Goal: Feedback & Contribution: Contribute content

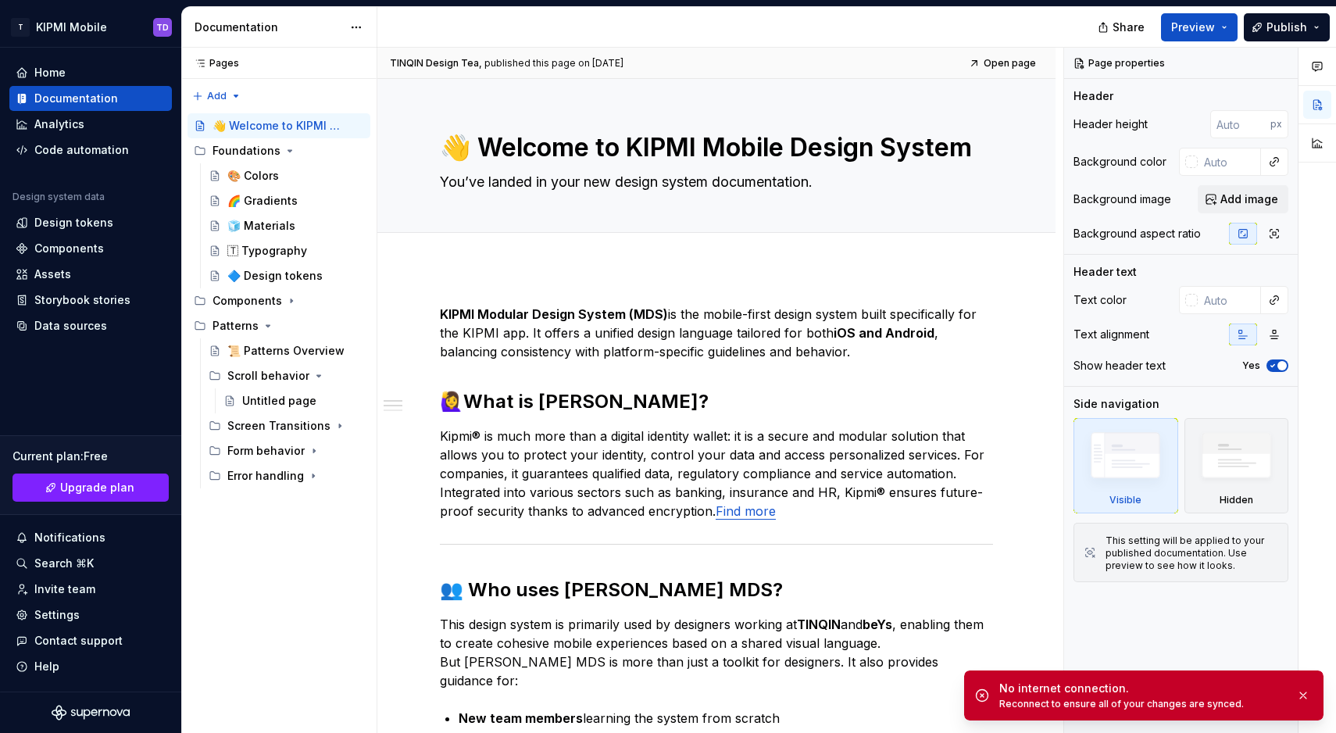
type textarea "*"
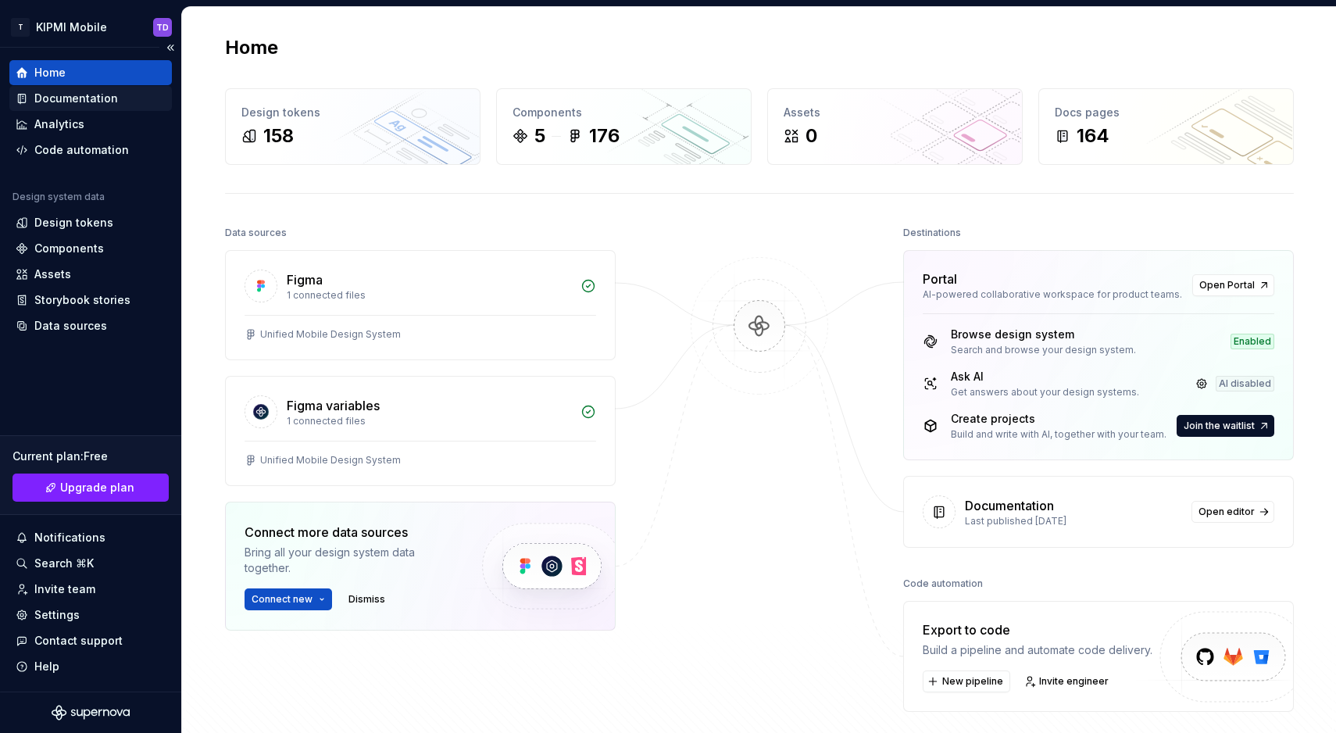
click at [88, 98] on div "Documentation" at bounding box center [76, 99] width 84 height 16
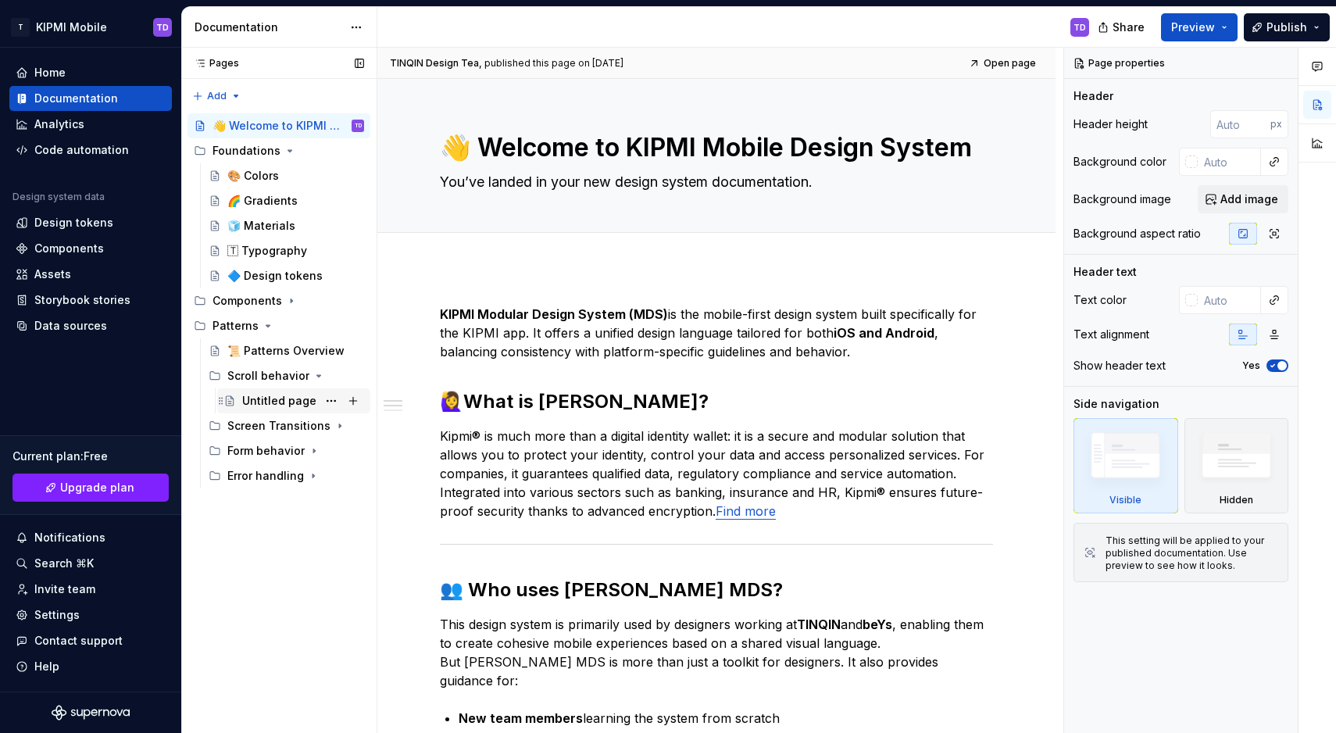
click at [253, 399] on div "Untitled page" at bounding box center [279, 401] width 74 height 16
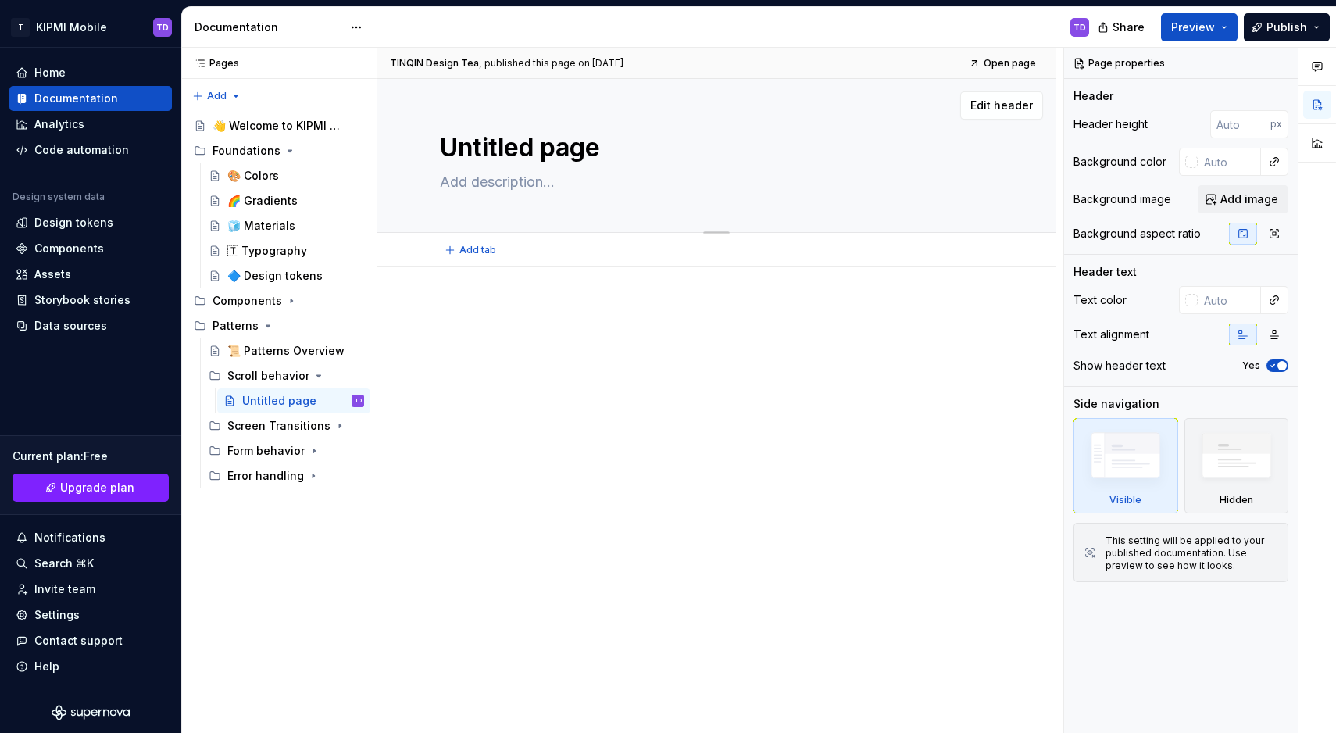
click at [503, 154] on textarea "Untitled page" at bounding box center [713, 148] width 553 height 38
type textarea "*"
type textarea "M"
type textarea "*"
type textarea "Ma"
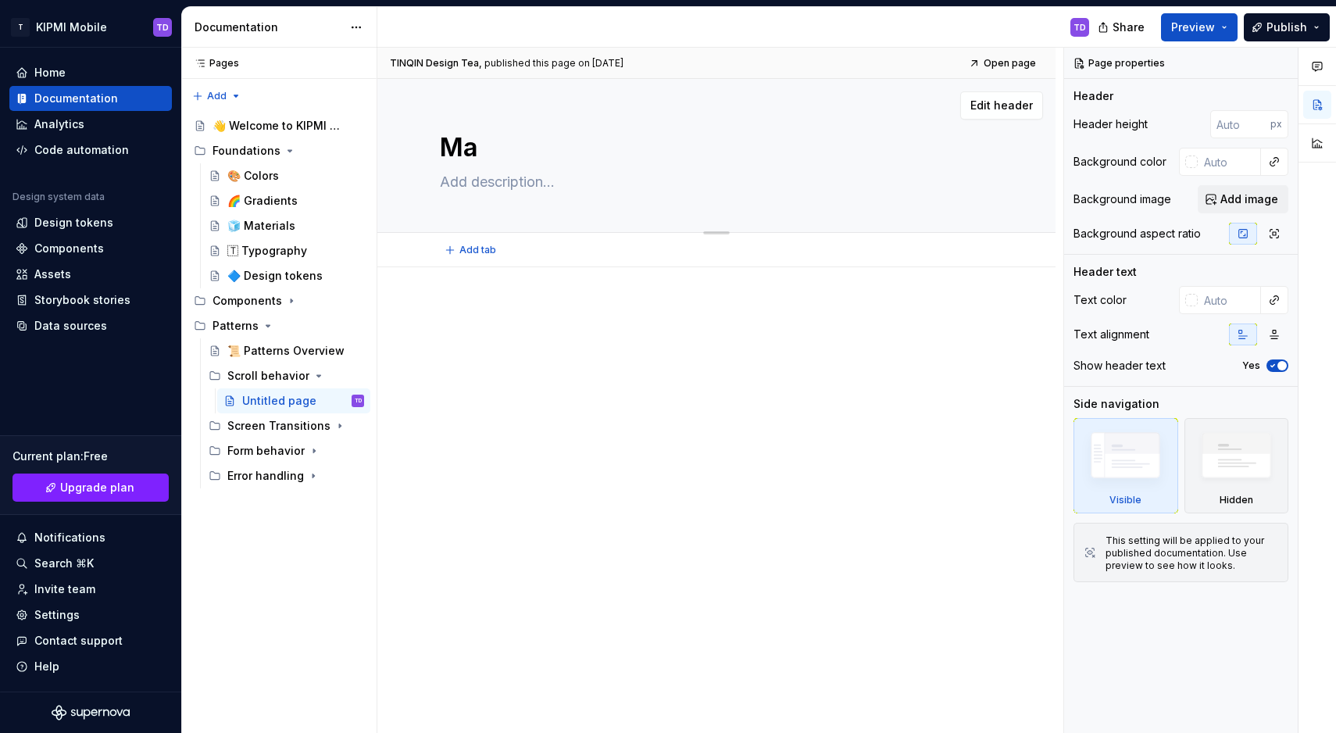
type textarea "*"
type textarea "Mai"
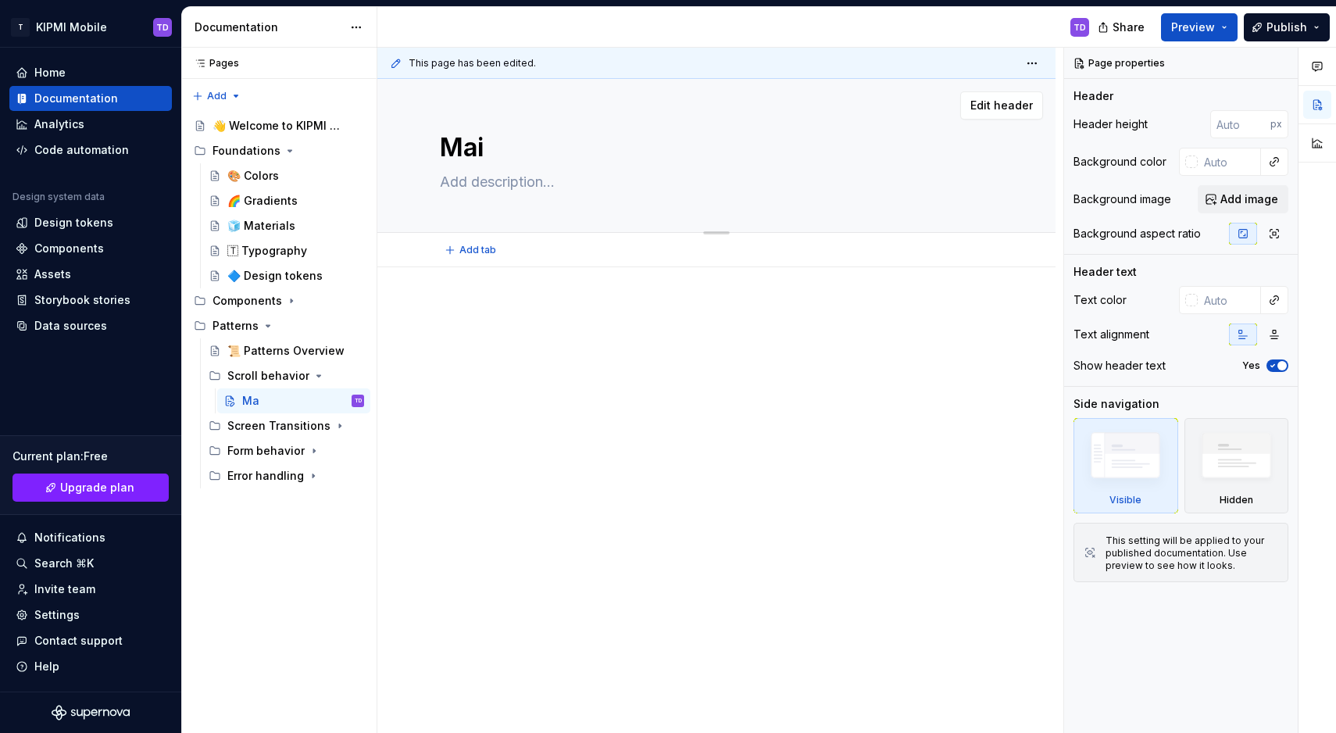
type textarea "*"
type textarea "Main"
type textarea "*"
type textarea "Main"
type textarea "*"
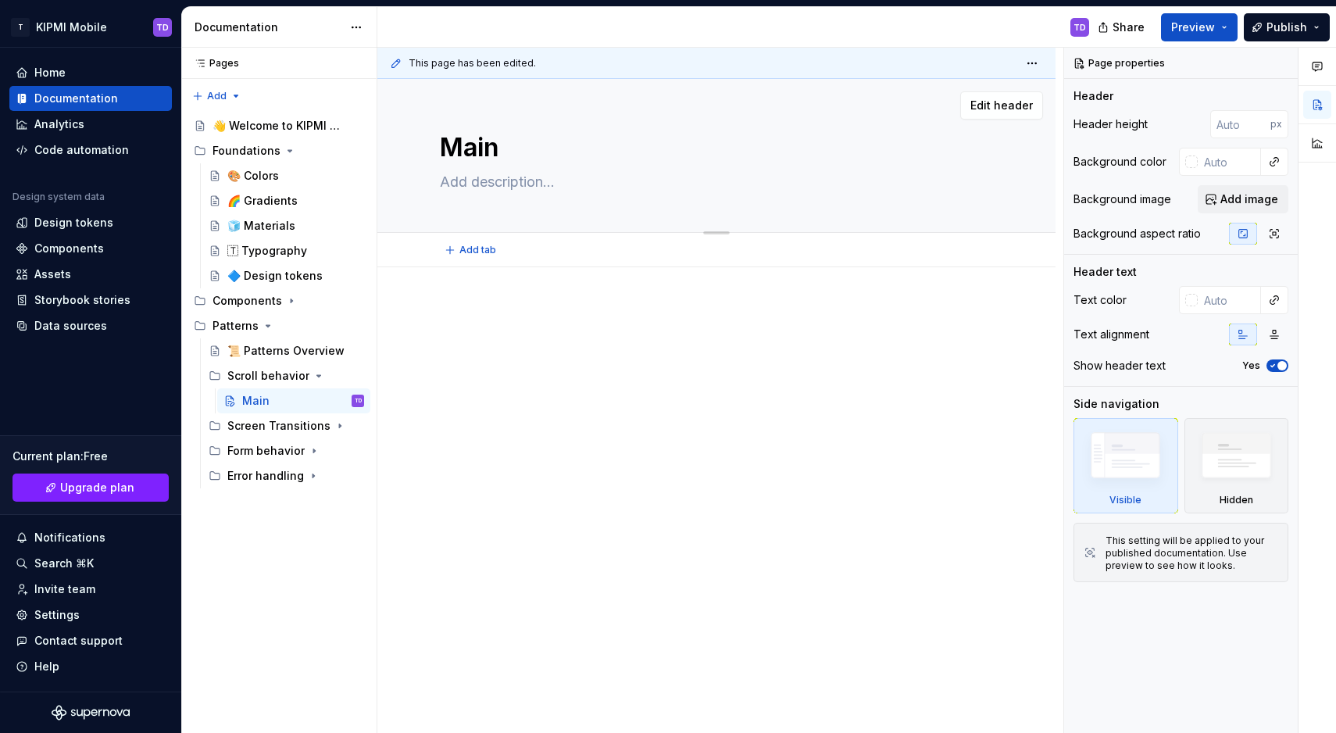
type textarea "Main s"
type textarea "*"
type textarea "Main sc"
type textarea "*"
type textarea "Main scr"
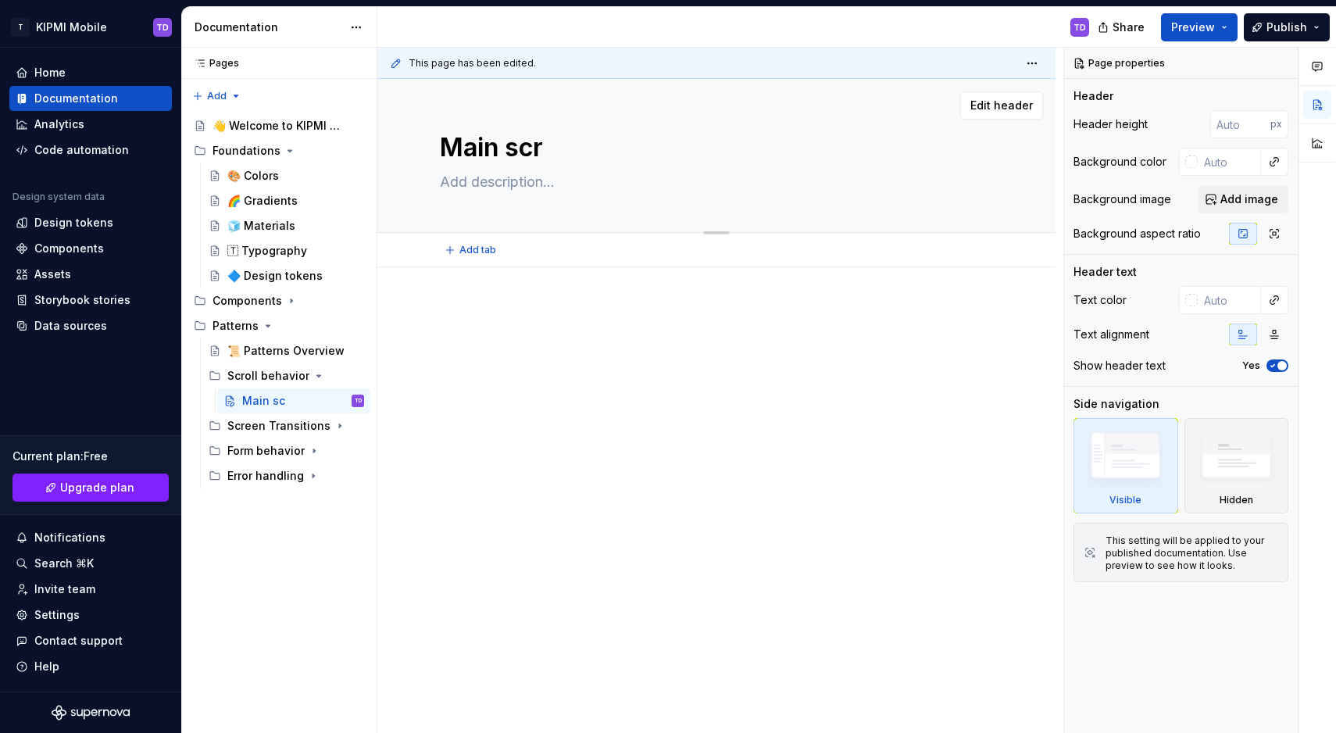
type textarea "*"
type textarea "Main scre"
type textarea "*"
type textarea "Main scree"
type textarea "*"
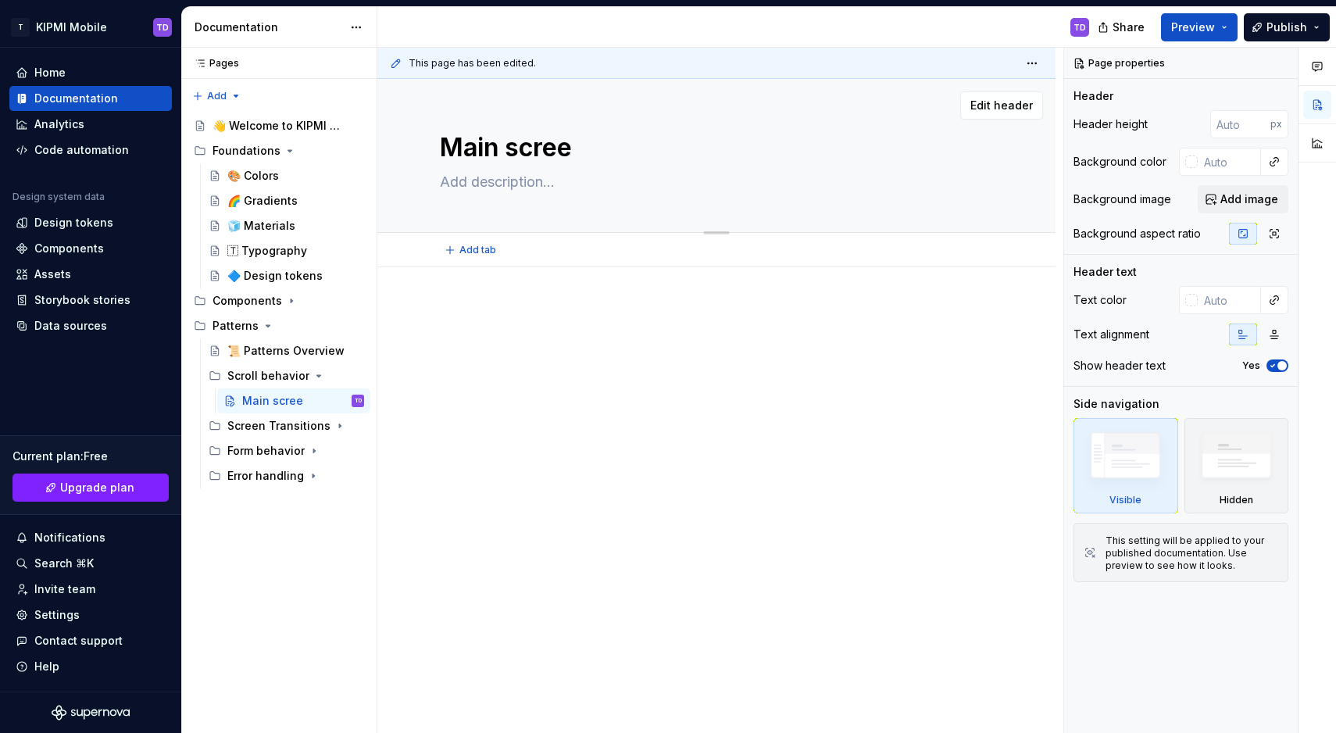
type textarea "Main screen"
type textarea "*"
type textarea "Main screens"
type textarea "*"
type textarea "Main screens"
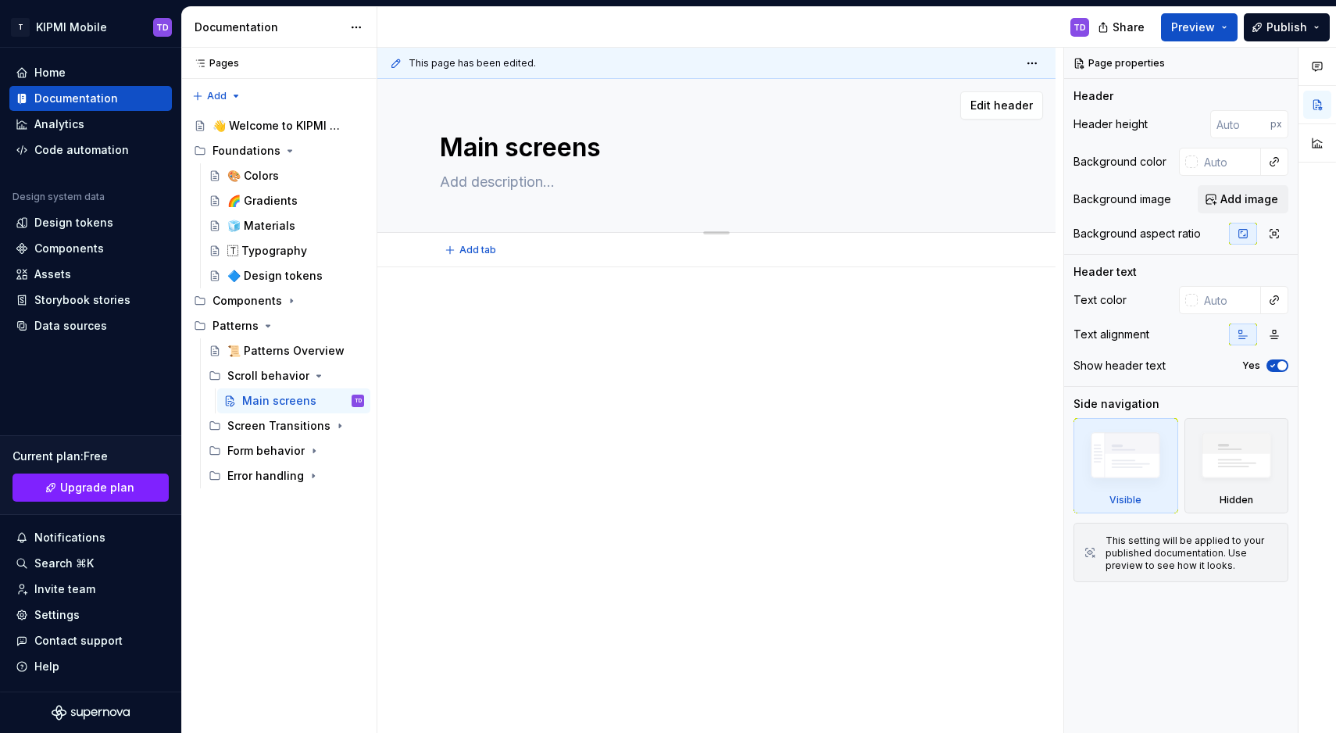
type textarea "*"
type textarea "Main screens h"
type textarea "*"
type textarea "Main screens he"
type textarea "*"
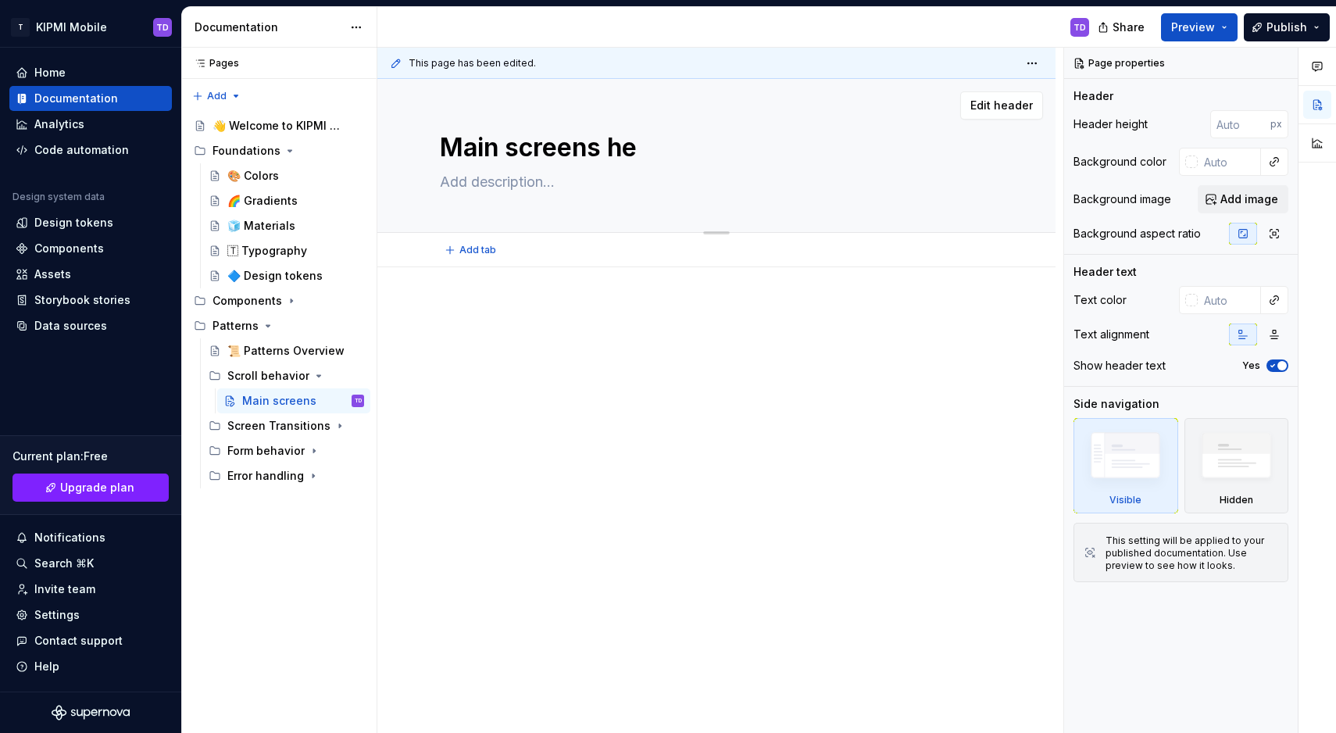
type textarea "Main screens hea"
type textarea "*"
type textarea "Main screens head"
type textarea "*"
type textarea "Main screens heade"
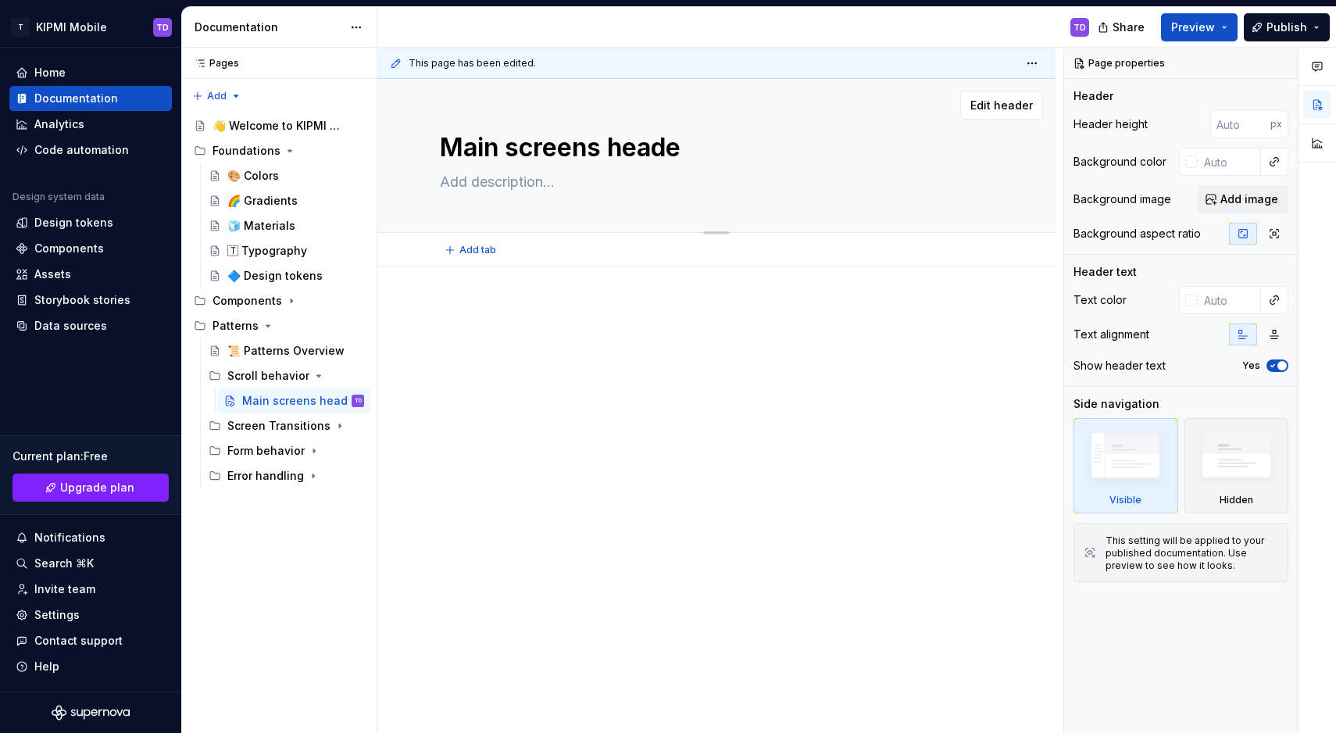
type textarea "*"
type textarea "Main screens header"
type textarea "*"
type textarea "Main screens header"
type textarea "*"
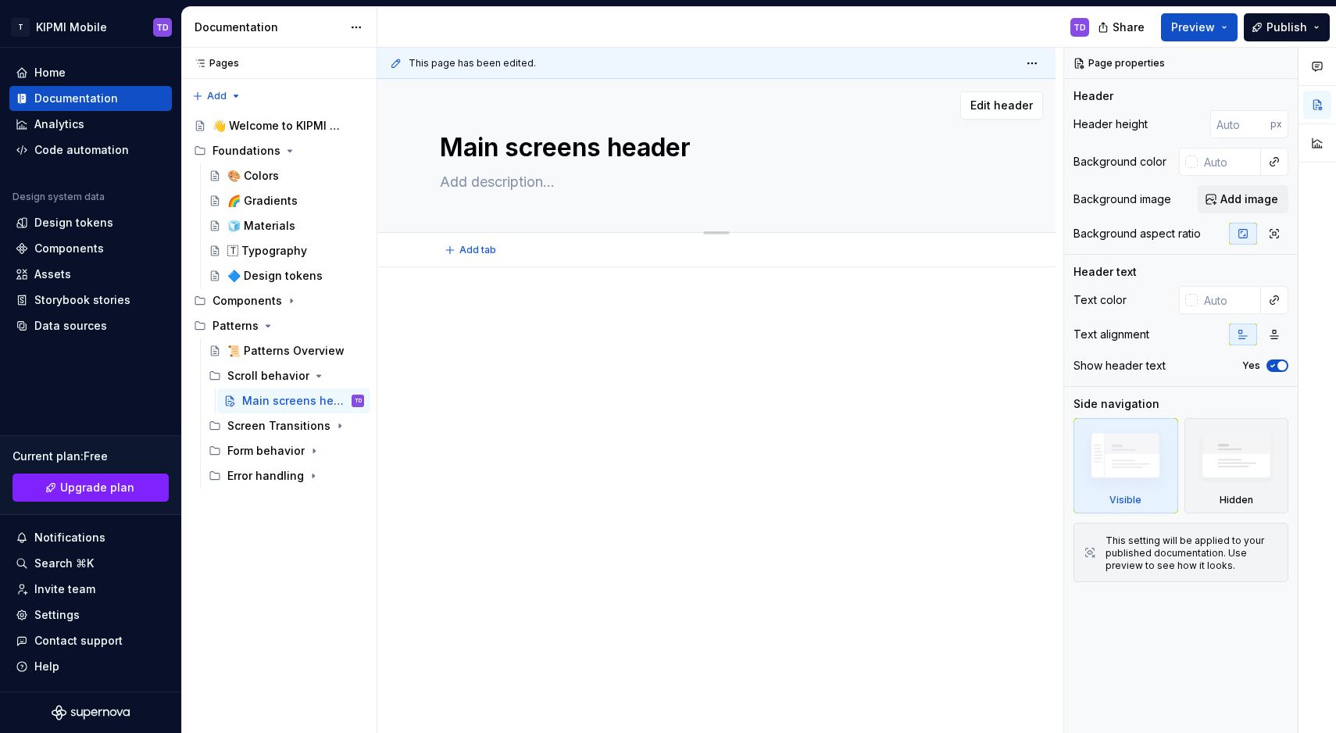
type textarea "Main screens header s"
type textarea "*"
type textarea "Main screens header sc"
type textarea "*"
type textarea "Main screens header scr"
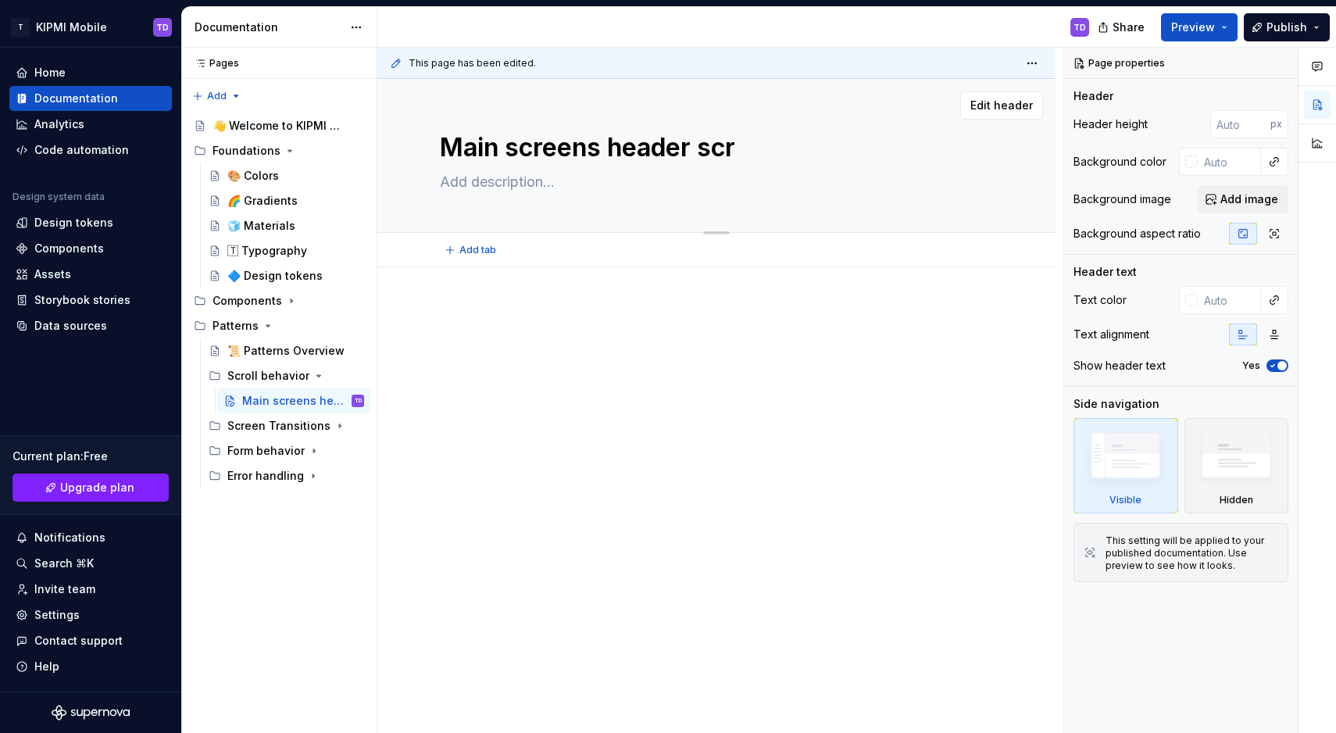
type textarea "*"
type textarea "Main screens header scro"
type textarea "*"
type textarea "Main screens header scrol"
type textarea "*"
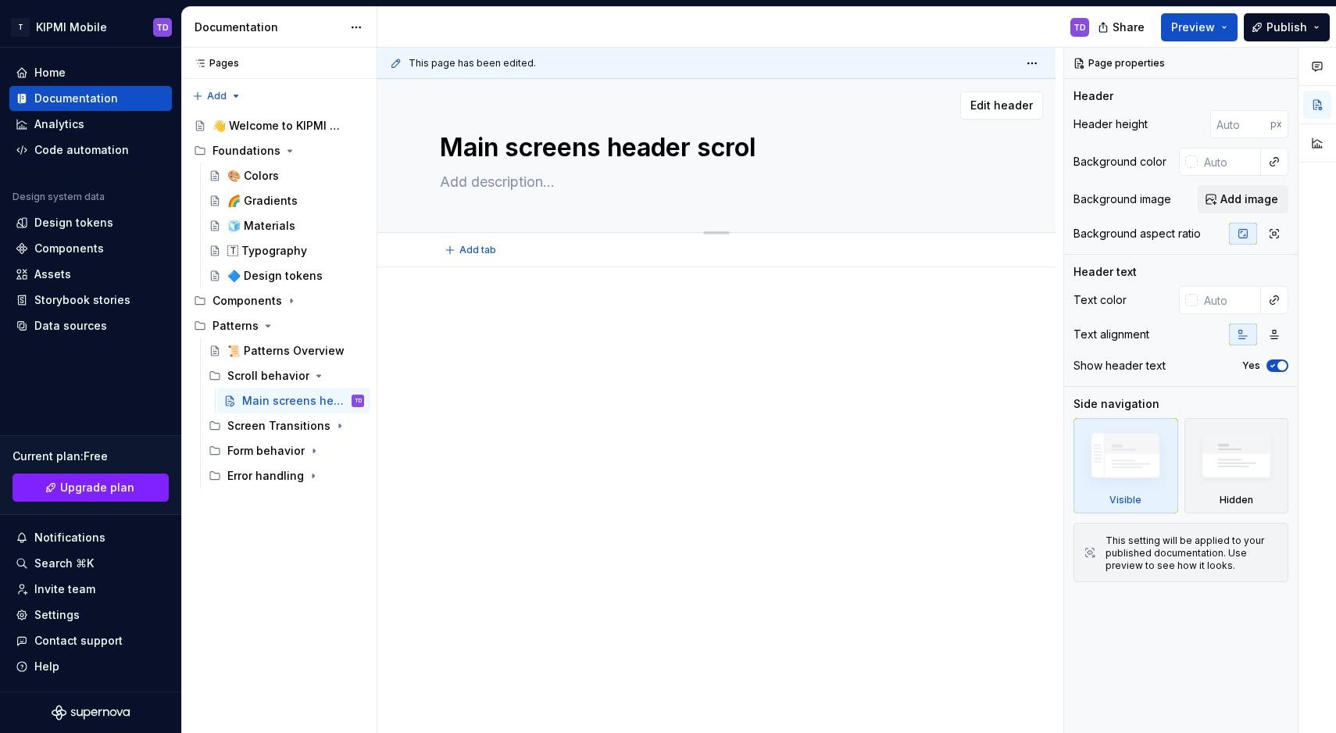
type textarea "Main screens header scroll"
type textarea "*"
type textarea "Main screens header scroll"
click at [486, 175] on textarea at bounding box center [713, 182] width 553 height 25
paste textarea "Screens in KIPMI are designed to contain a lot of information. That's why we in…"
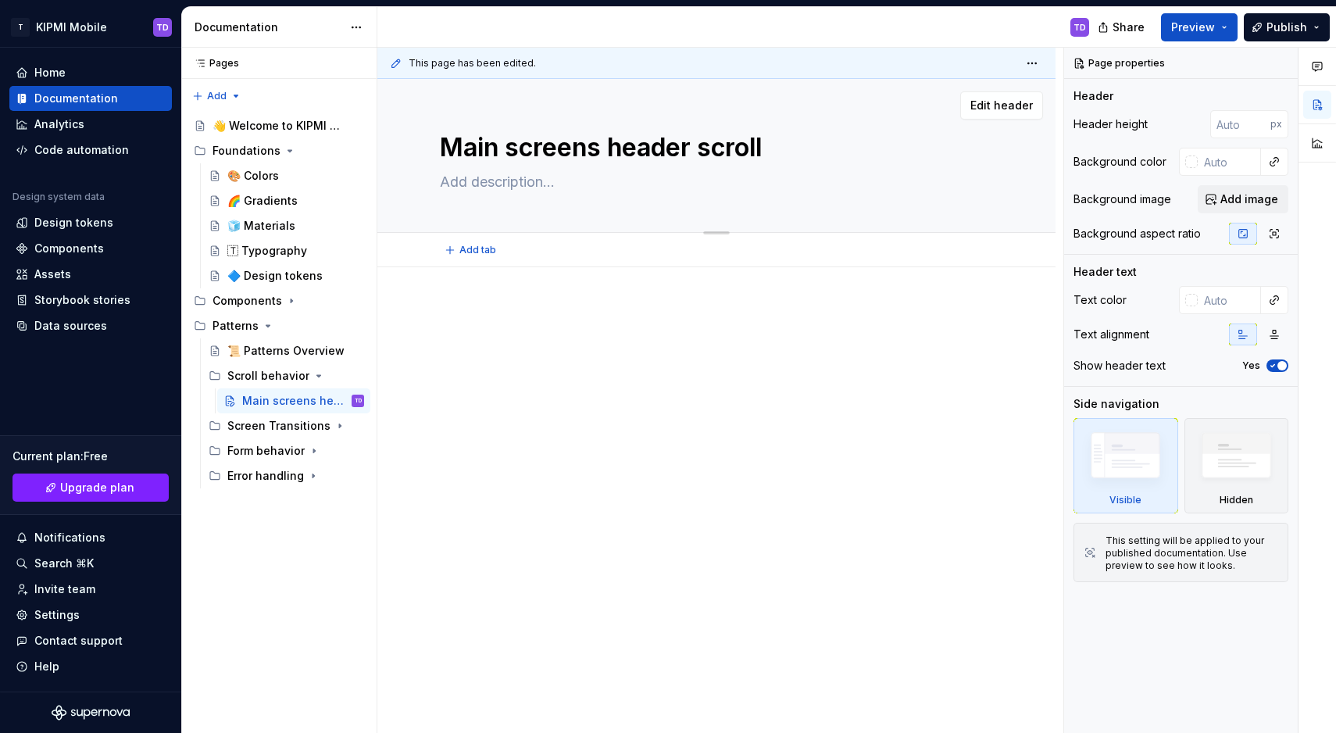
type textarea "*"
type textarea "Screens in KIPMI are designed to contain a lot of information. That's why we in…"
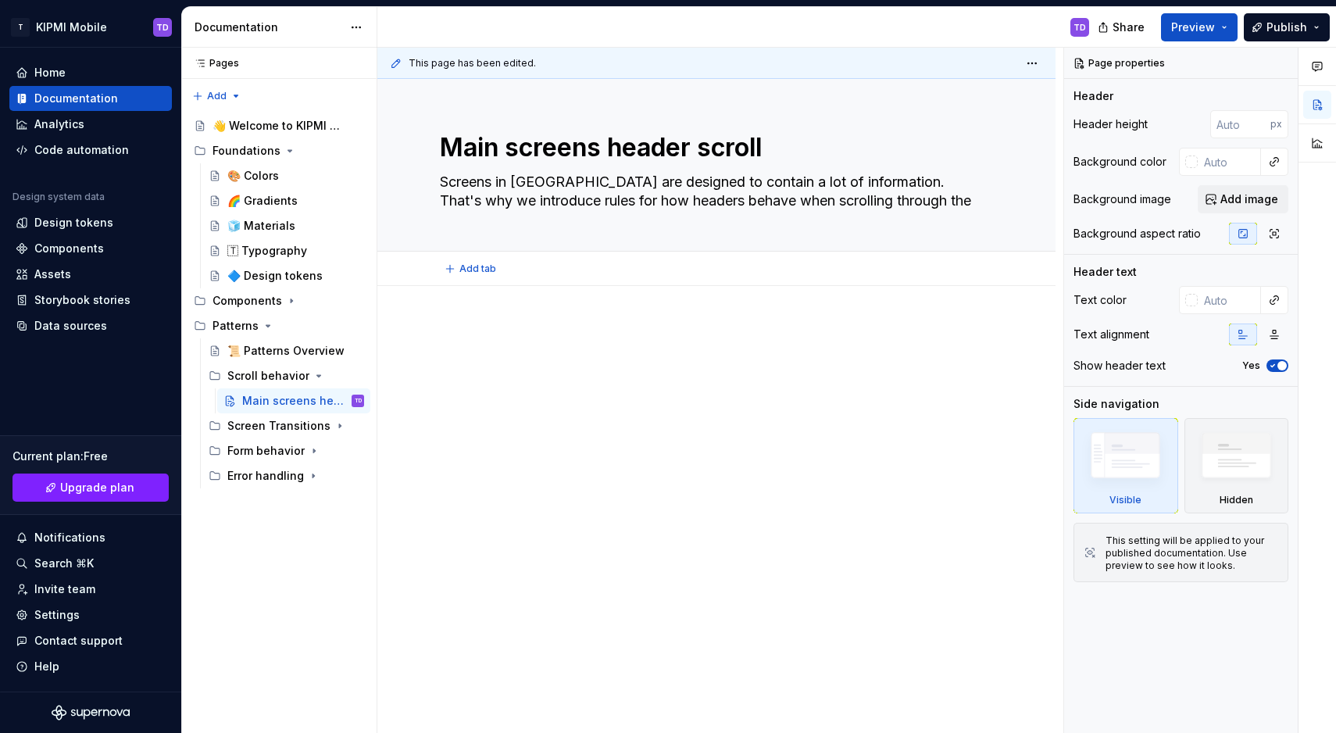
type textarea "*"
type textarea "Screens in KIPMI are designed to contain a lot of information. That's why we in…"
click at [508, 331] on p at bounding box center [716, 333] width 553 height 19
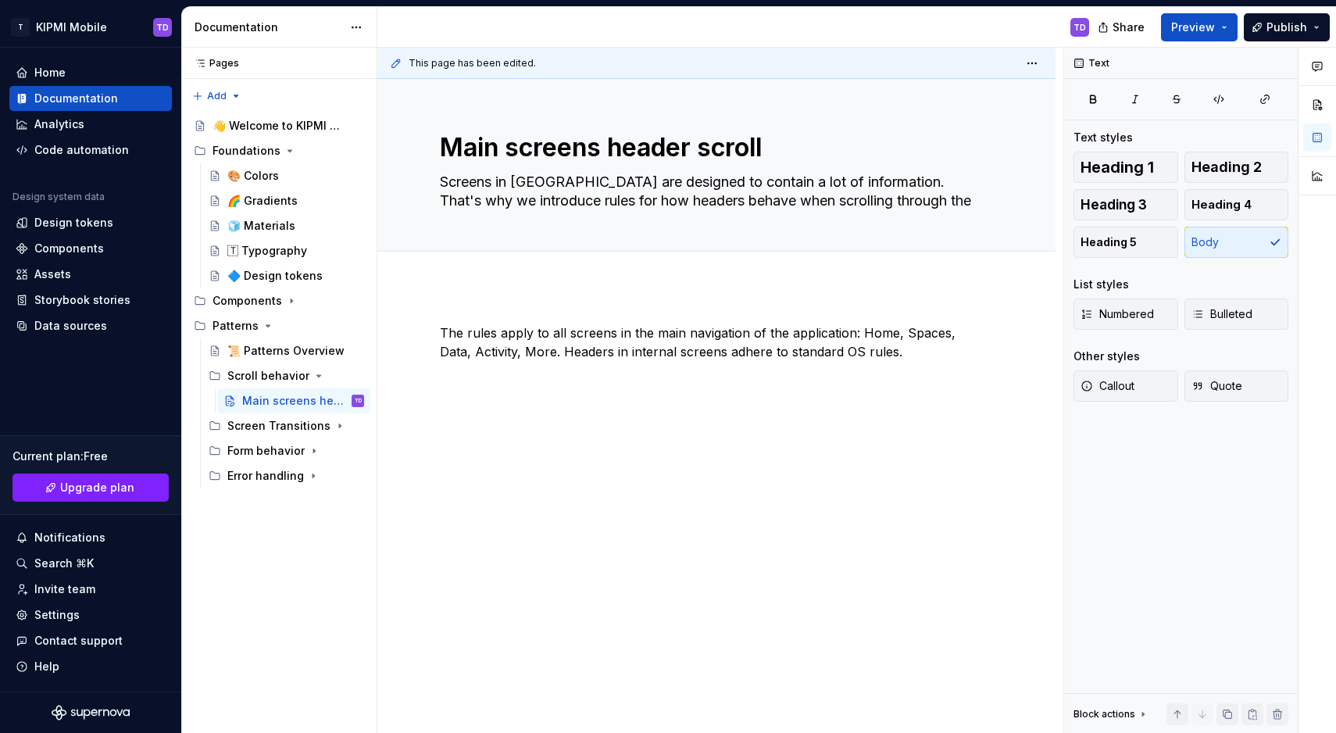
type textarea "*"
click at [440, 326] on p "The rules apply to all screens in the main navigation of the application: Home,…" at bounding box center [716, 343] width 553 height 38
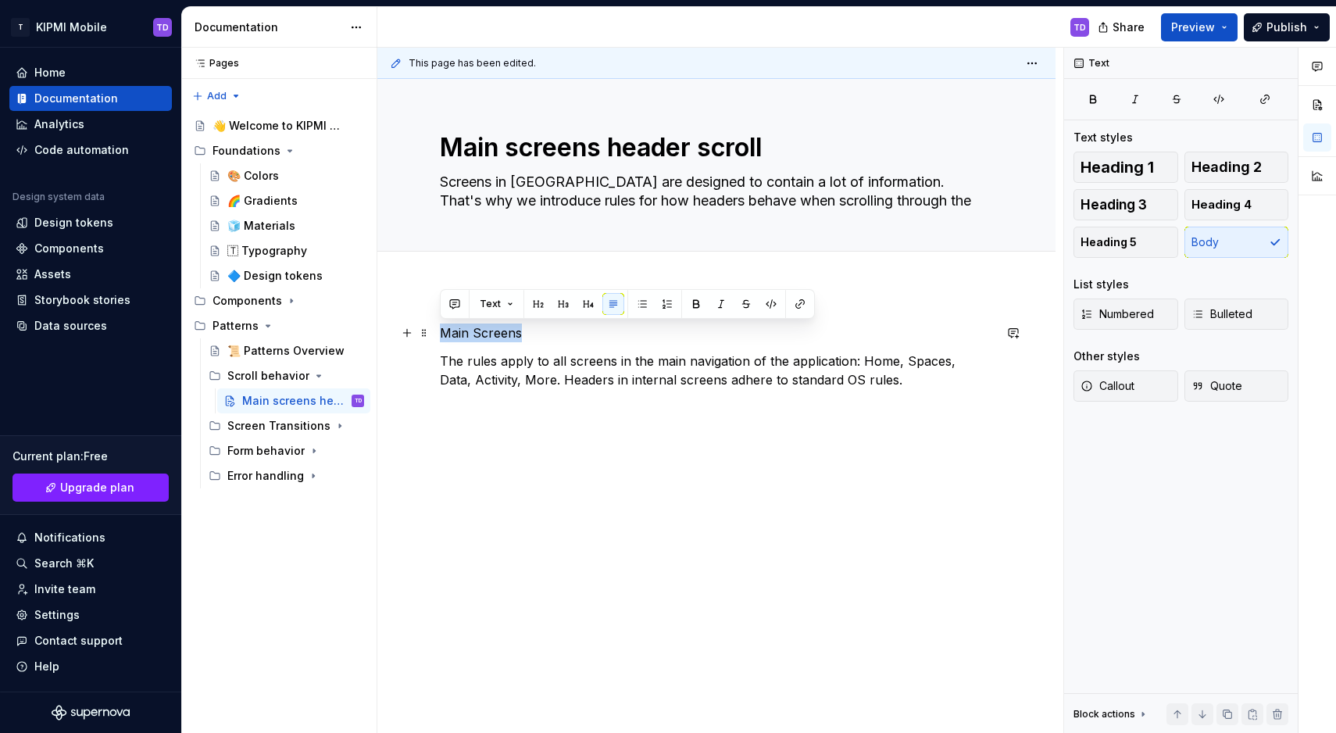
drag, startPoint x: 519, startPoint y: 331, endPoint x: 436, endPoint y: 331, distance: 82.8
click at [436, 331] on div "Main Screens The rules apply to all screens in the main navigation of the appli…" at bounding box center [716, 456] width 678 height 341
click at [1092, 199] on span "Heading 3" at bounding box center [1114, 205] width 66 height 16
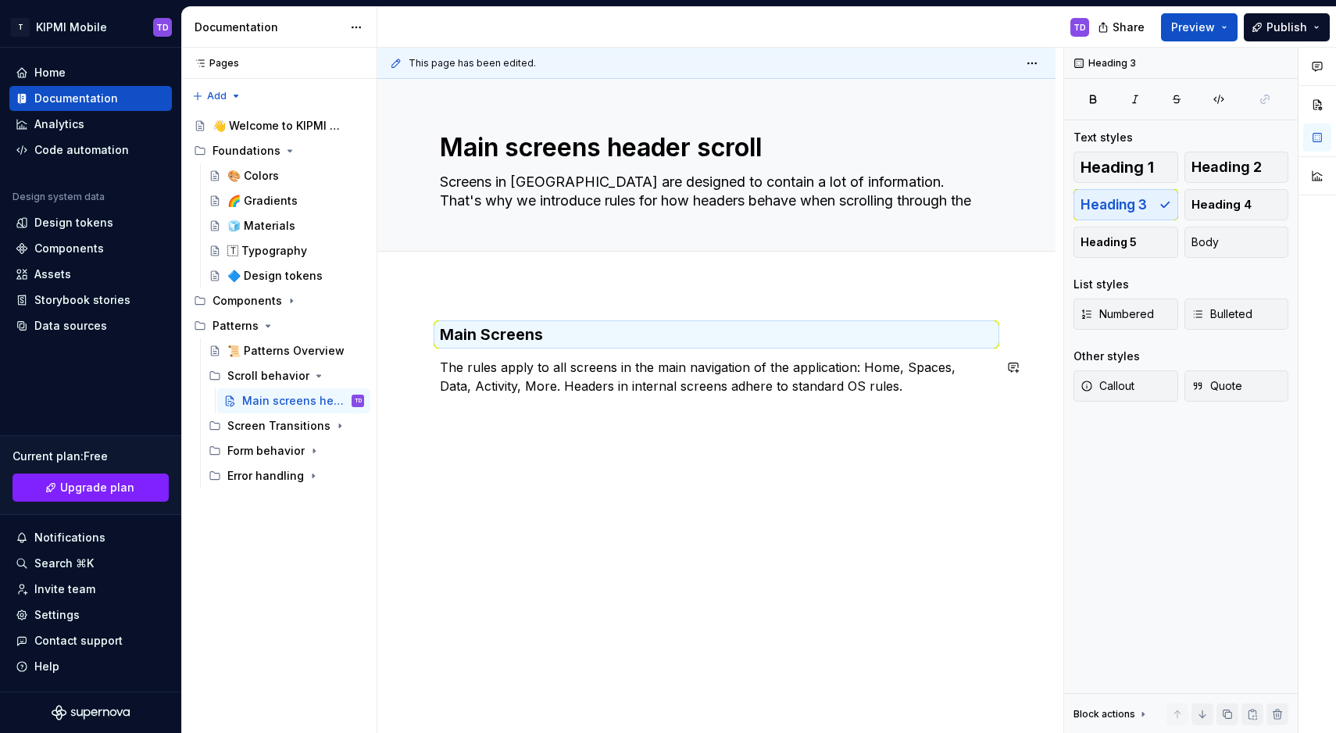
click at [529, 461] on div "Main Screens The rules apply to all screens in the main navigation of the appli…" at bounding box center [716, 460] width 678 height 348
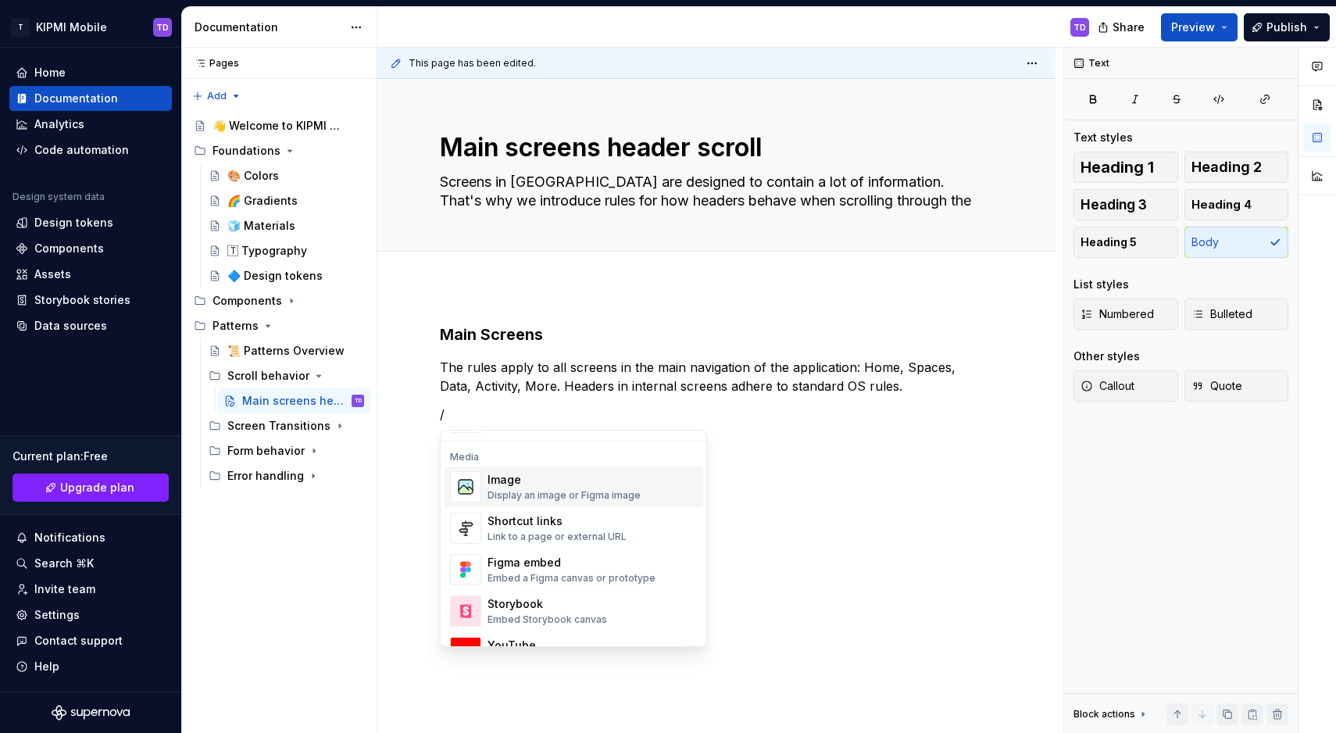
scroll to position [661, 0]
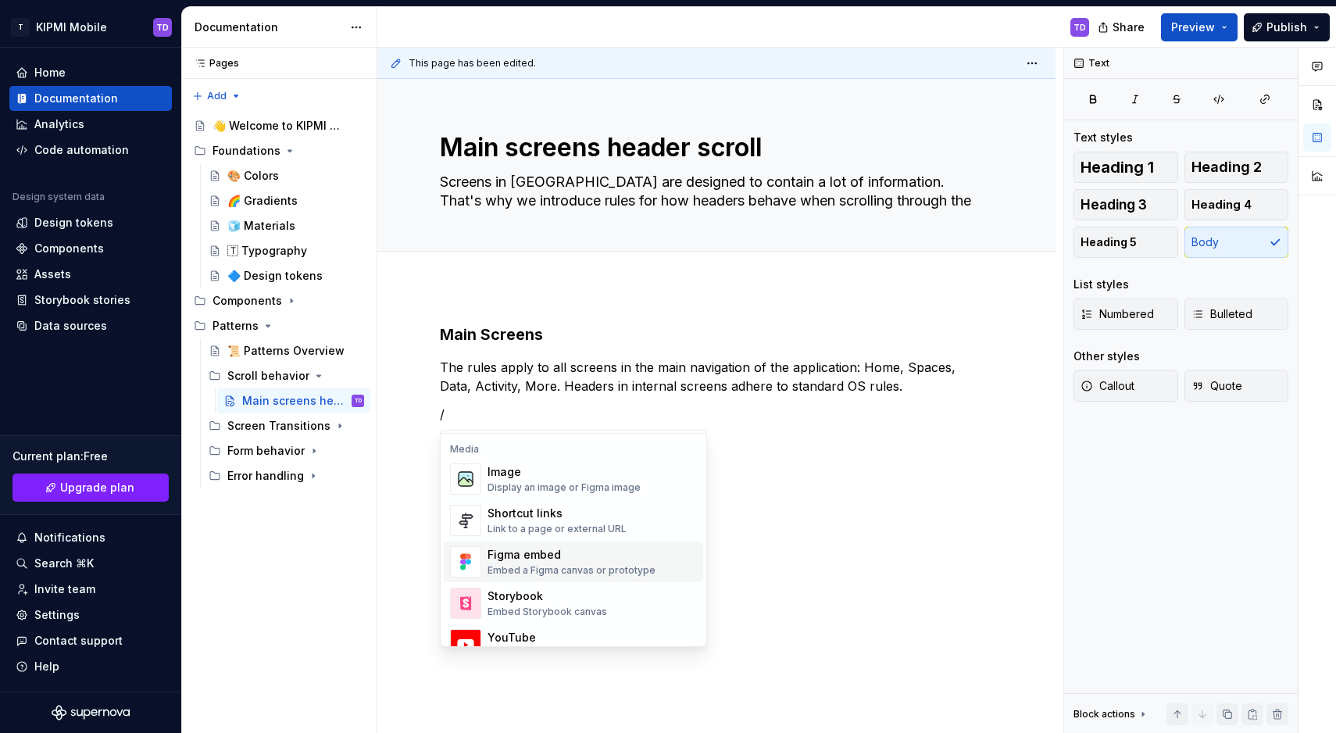
click at [553, 563] on div "Figma embed Embed a Figma canvas or prototype" at bounding box center [572, 562] width 168 height 30
type textarea "*"
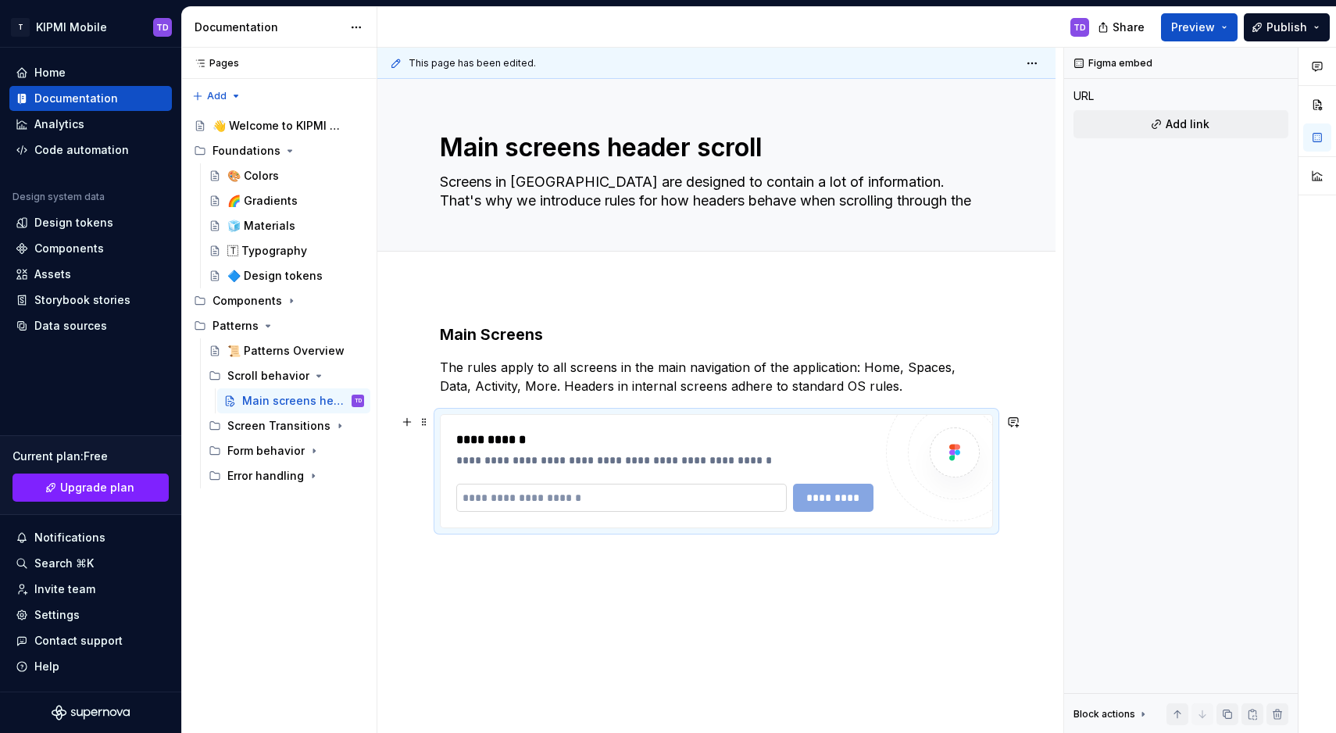
click at [512, 499] on input "text" at bounding box center [621, 498] width 331 height 28
paste input "**********"
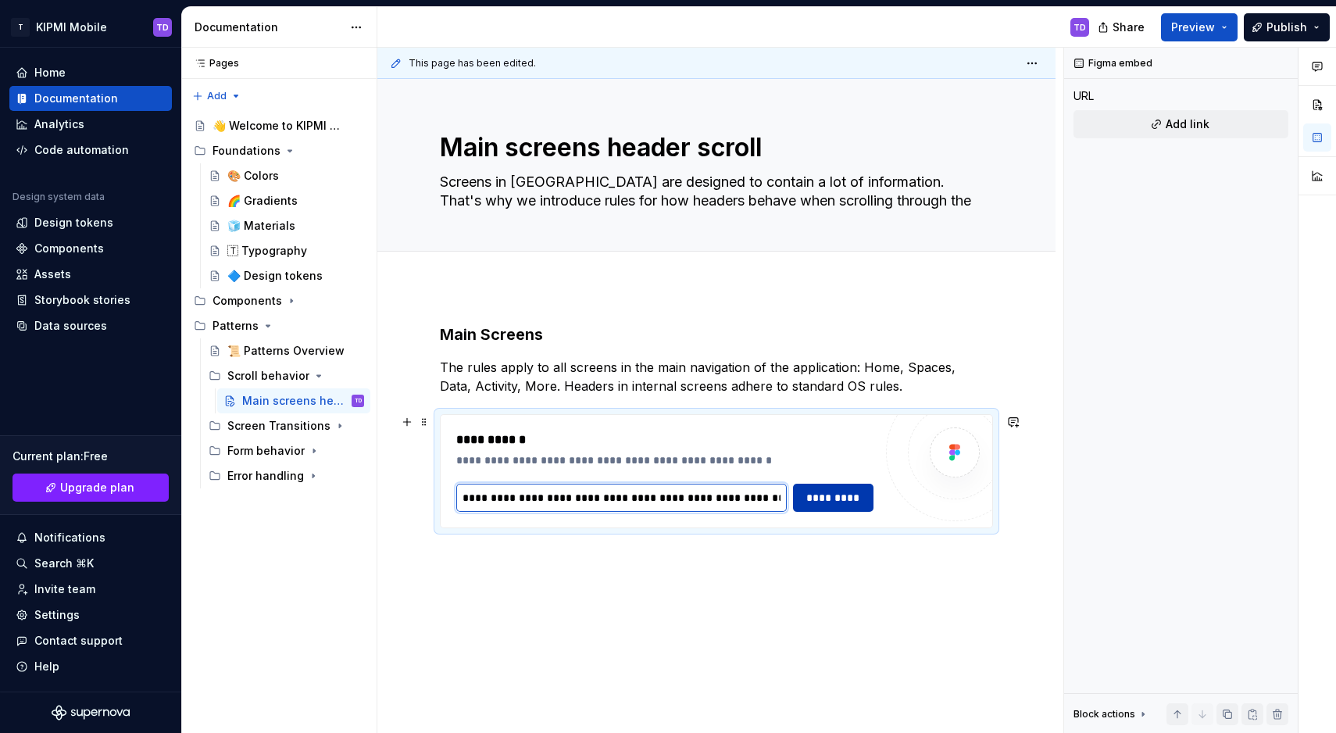
type input "**********"
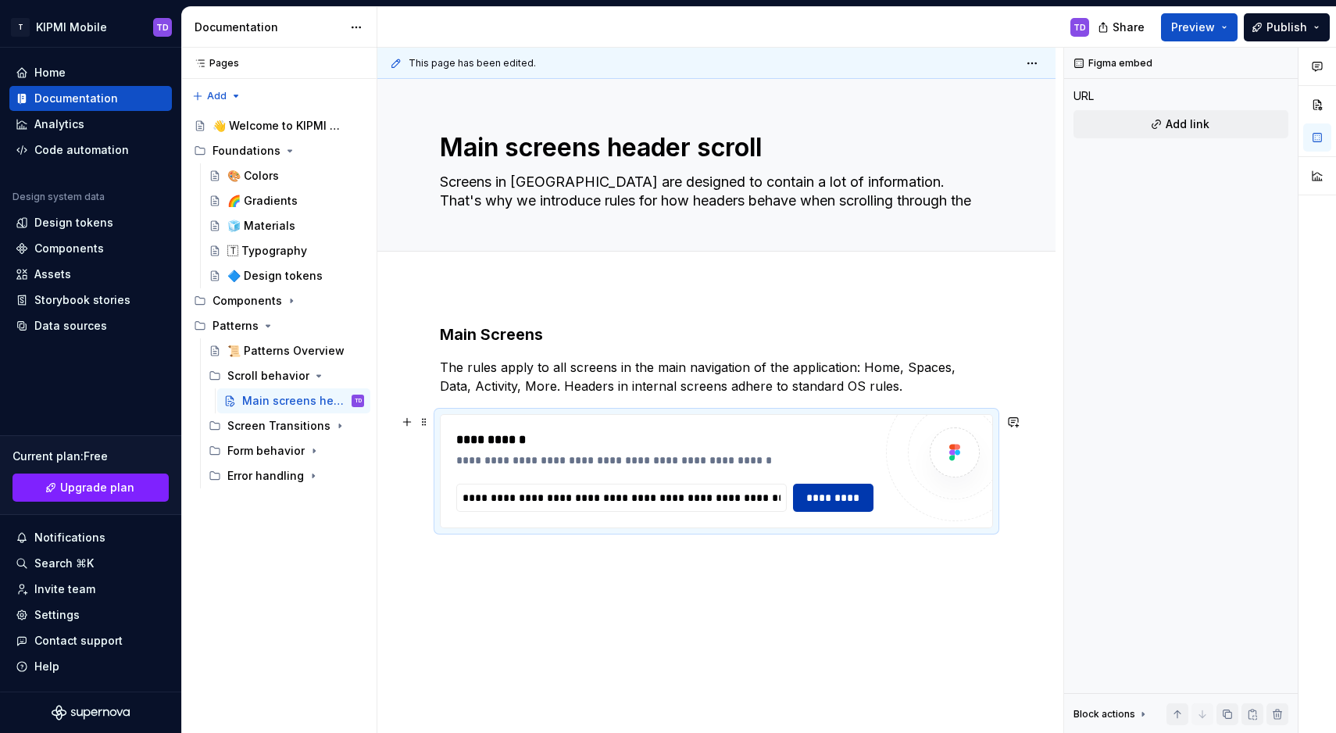
click at [828, 492] on span "*********" at bounding box center [833, 498] width 61 height 16
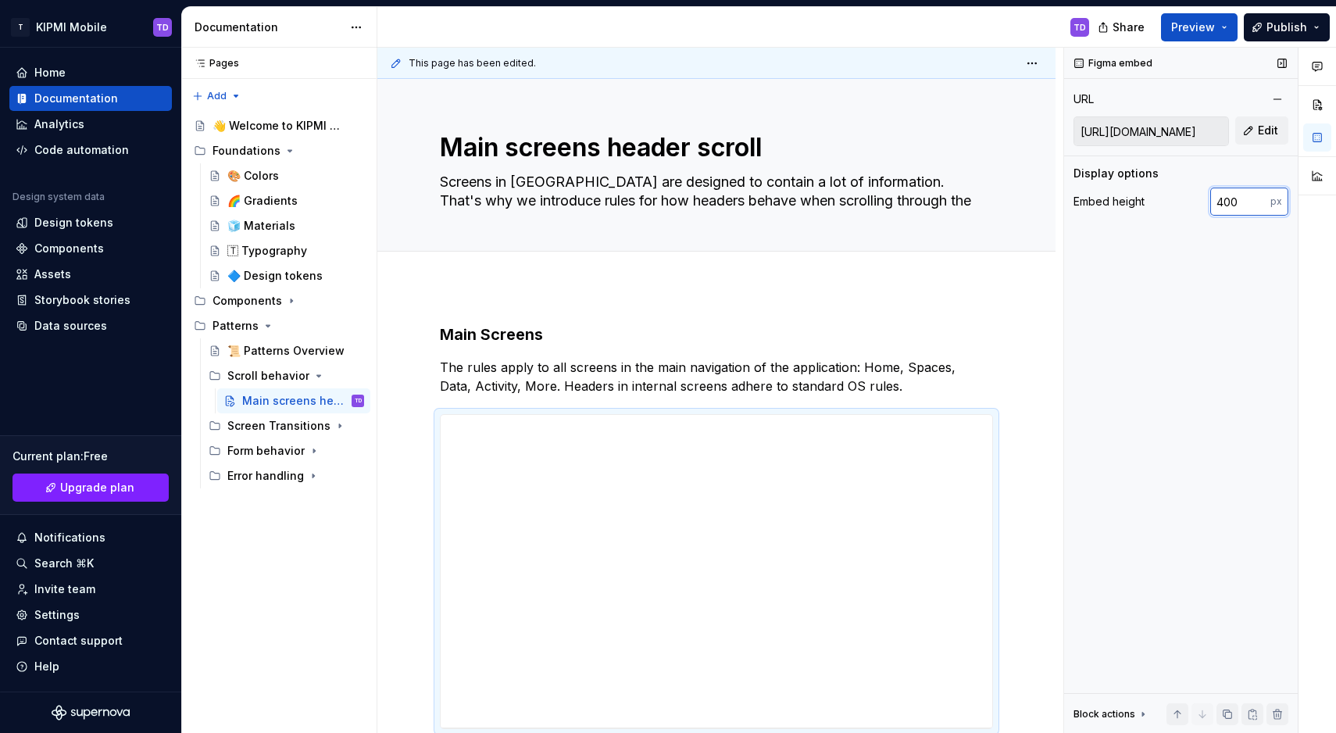
click at [1220, 199] on input "400" at bounding box center [1240, 202] width 60 height 28
type input "900"
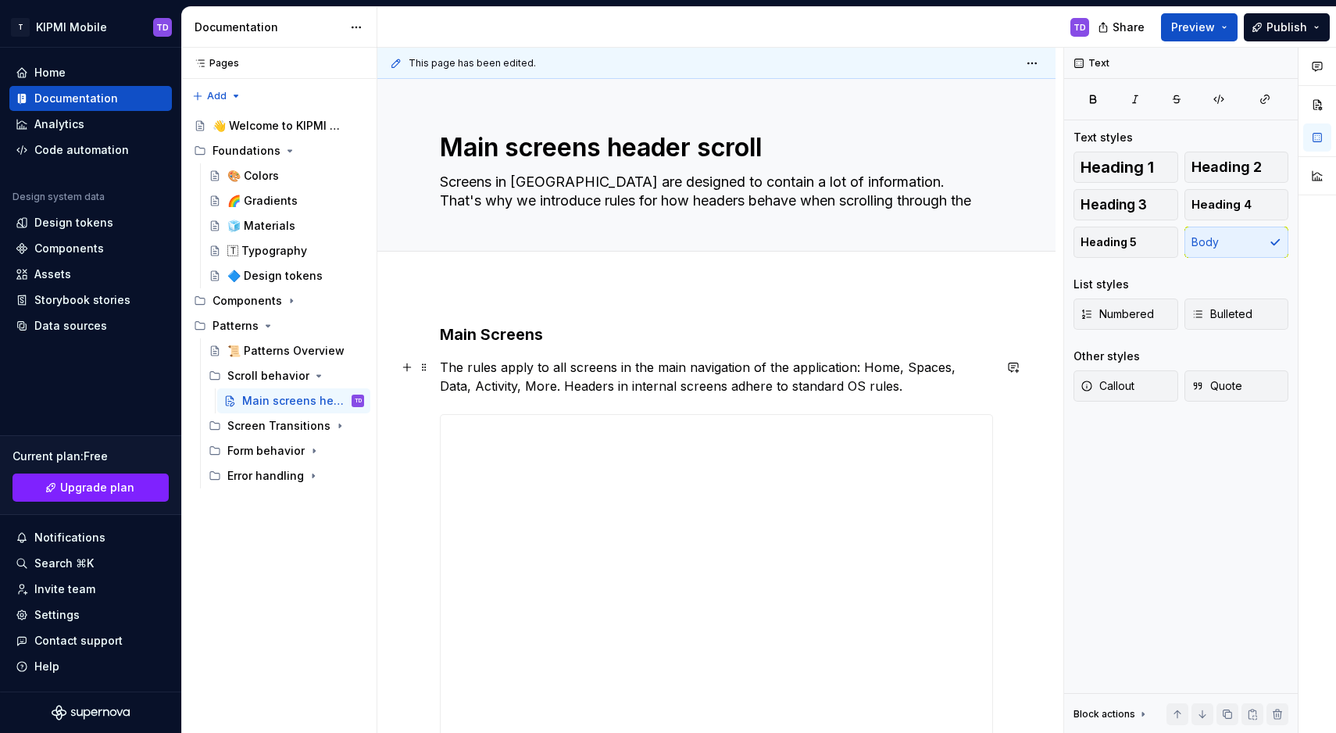
click at [917, 388] on p "The rules apply to all screens in the main navigation of the application: Home,…" at bounding box center [716, 377] width 553 height 38
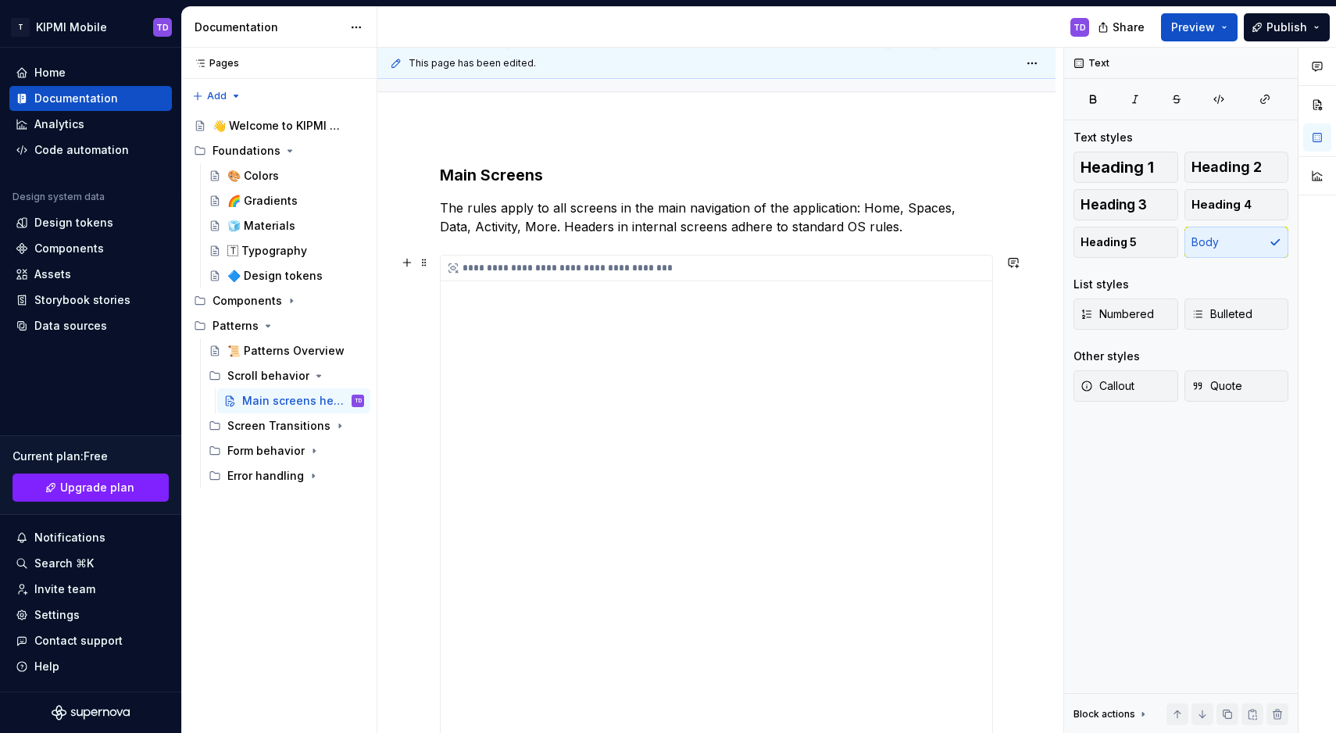
scroll to position [145, 0]
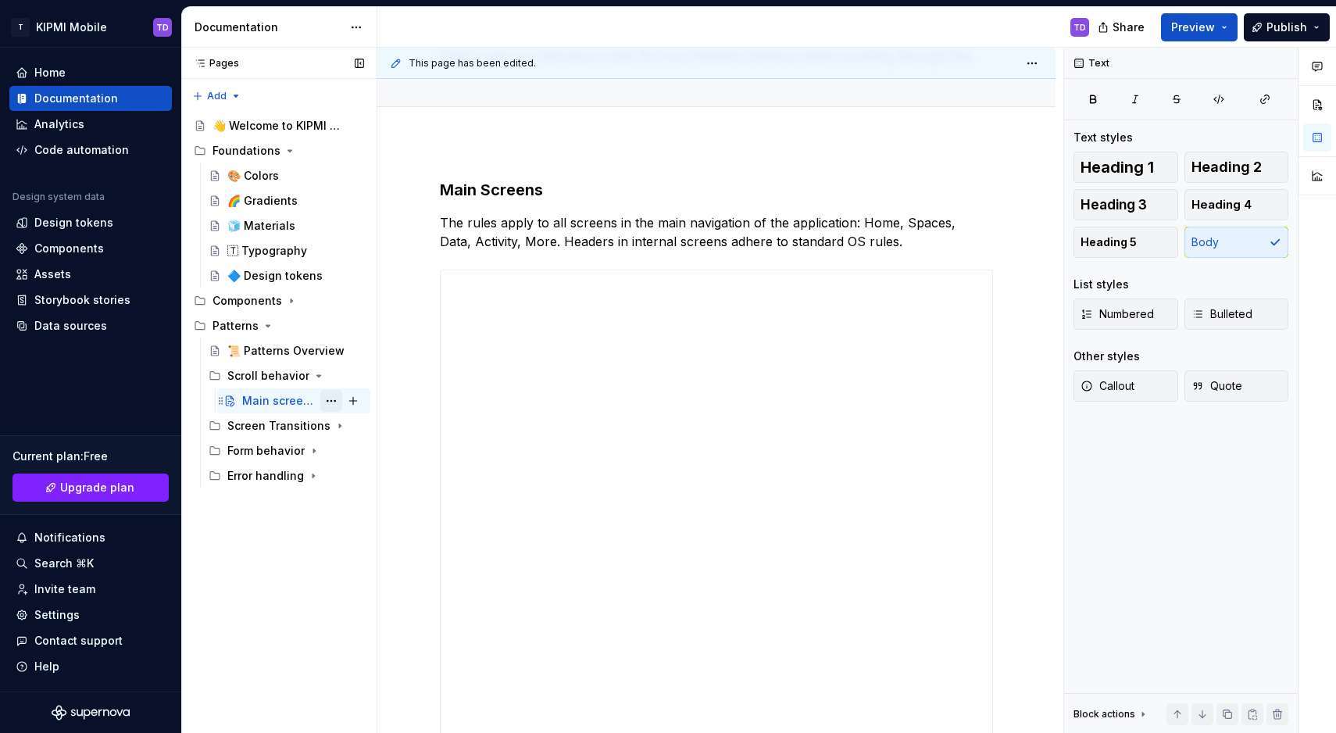
click at [334, 400] on button "Page tree" at bounding box center [331, 401] width 22 height 22
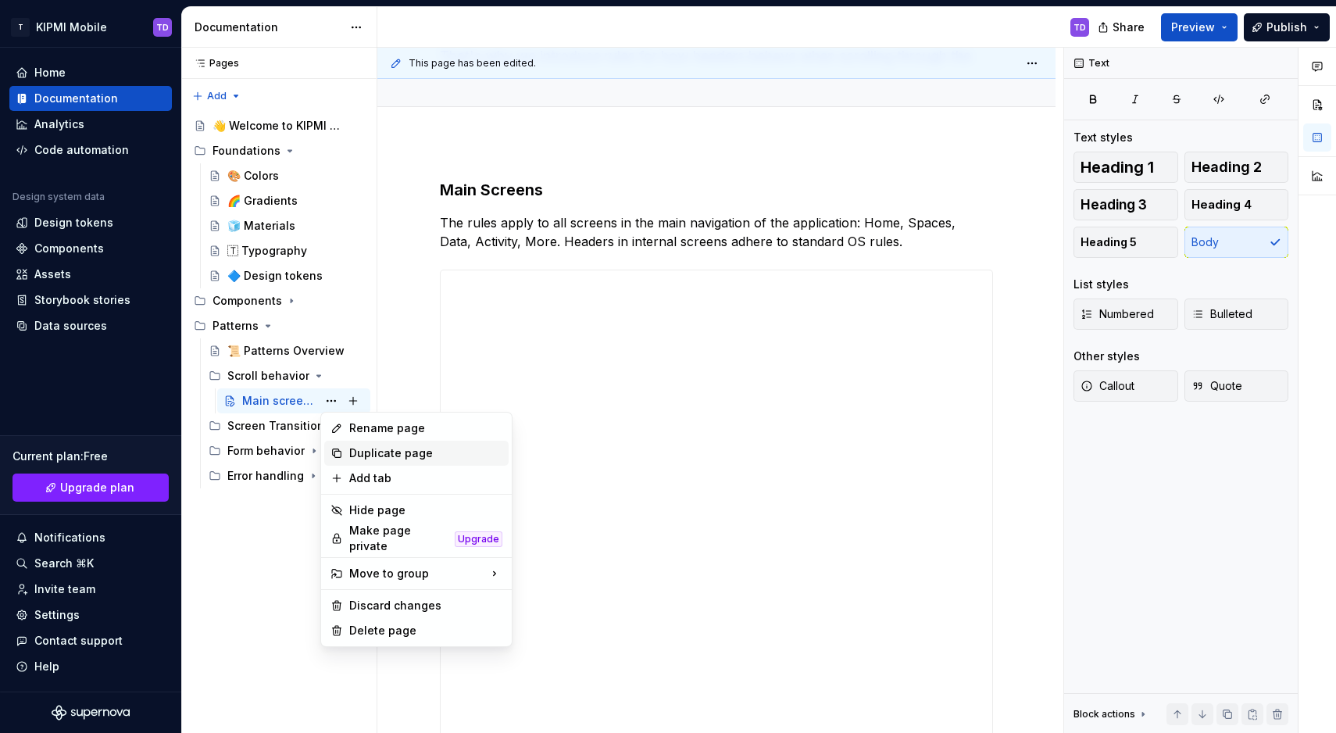
click at [371, 454] on div "Duplicate page" at bounding box center [425, 453] width 153 height 16
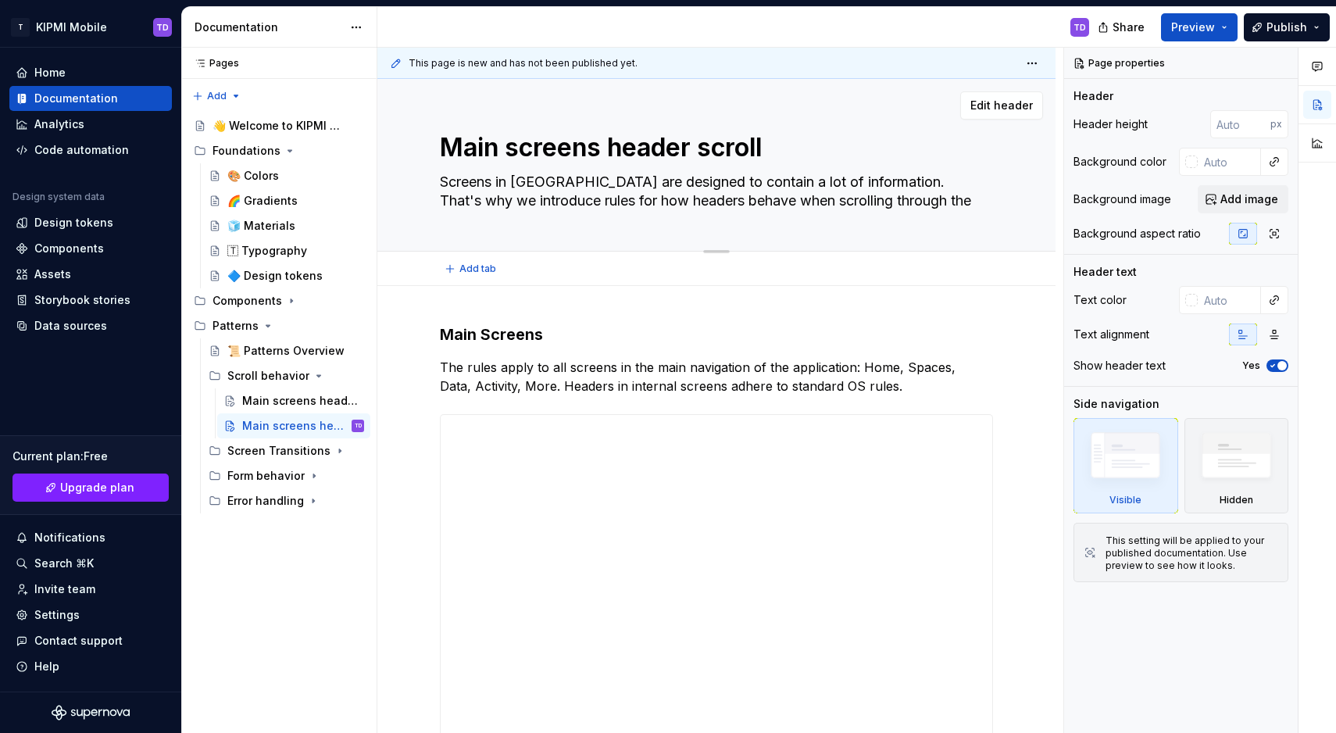
click at [577, 147] on textarea "Main screens header scroll" at bounding box center [713, 148] width 553 height 38
paste textarea "Screens with Sub-Navigation"
type textarea "*"
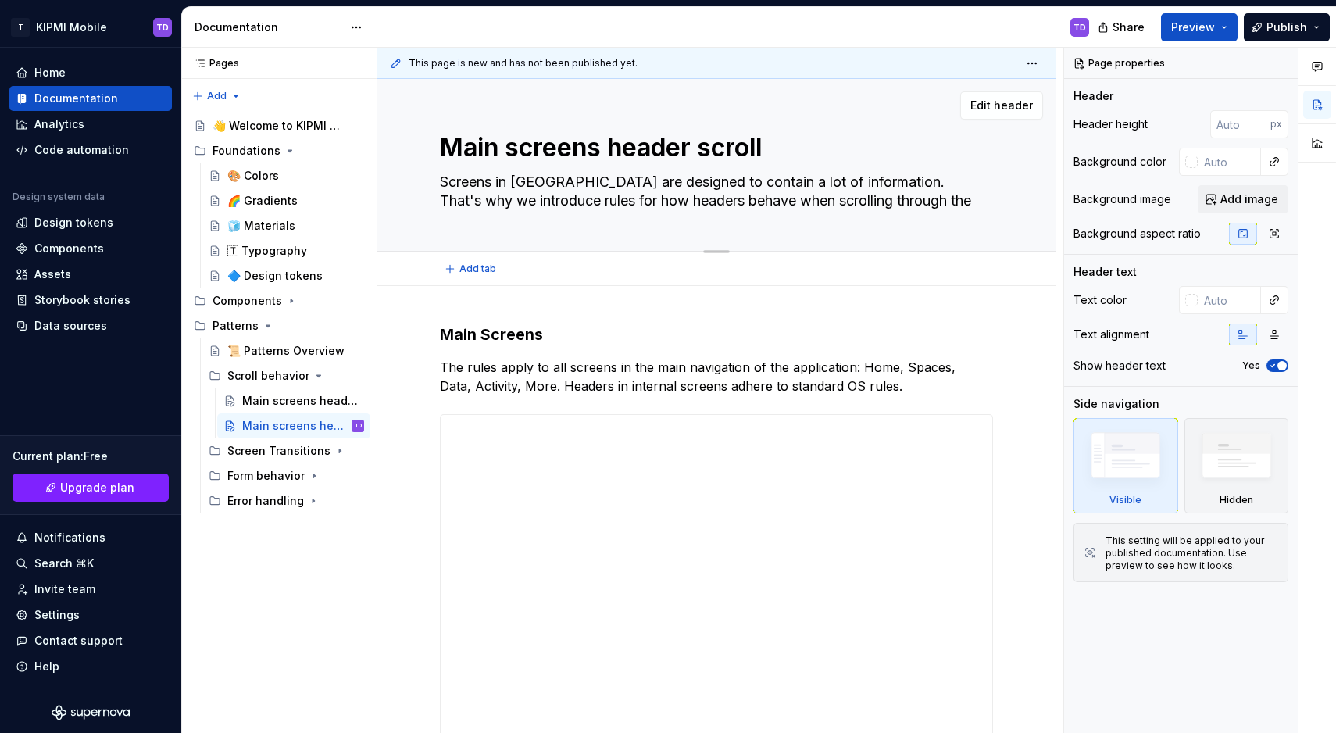
type textarea "Main Screens with Sub-Navigation"
type textarea "*"
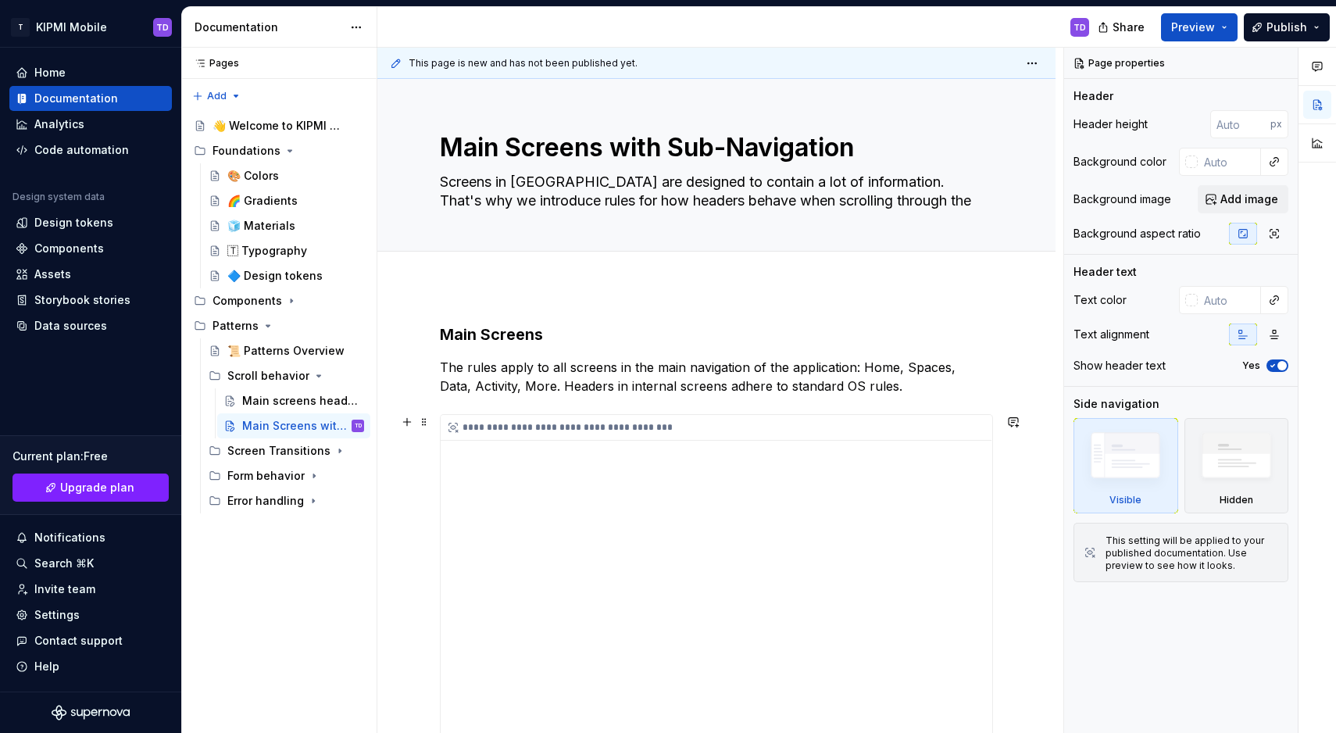
type textarea "Main Screens with Sub-Navigation"
click at [884, 426] on div "**********" at bounding box center [716, 428] width 551 height 26
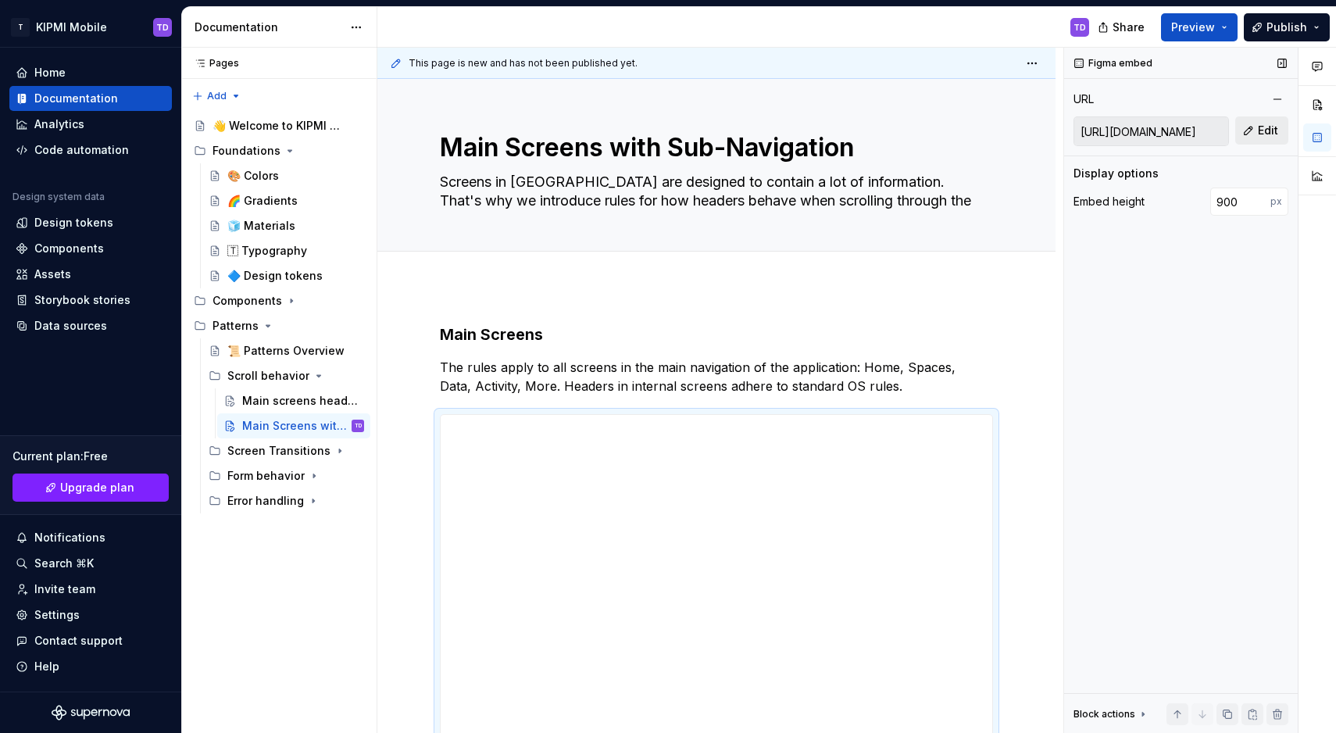
click at [1253, 133] on button "Edit" at bounding box center [1261, 130] width 53 height 28
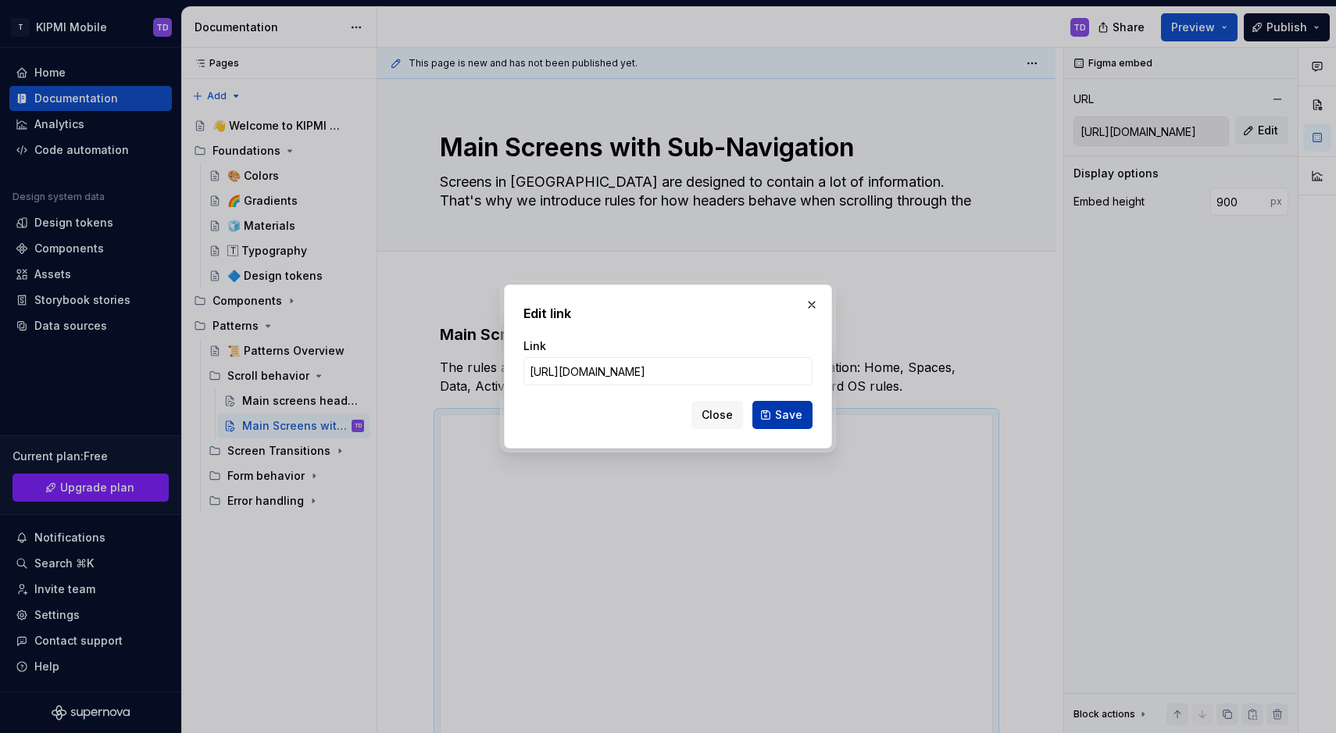
type input "https://www.figma.com/proto/zJSba8EQIkaeULD2L3m17E/Unified-Mobile-Design-System…"
click at [788, 422] on span "Save" at bounding box center [788, 415] width 27 height 16
type input "https://embed.figma.com/proto/zJSba8EQIkaeULD2L3m17E/Unified-Mobile-Design-Syst…"
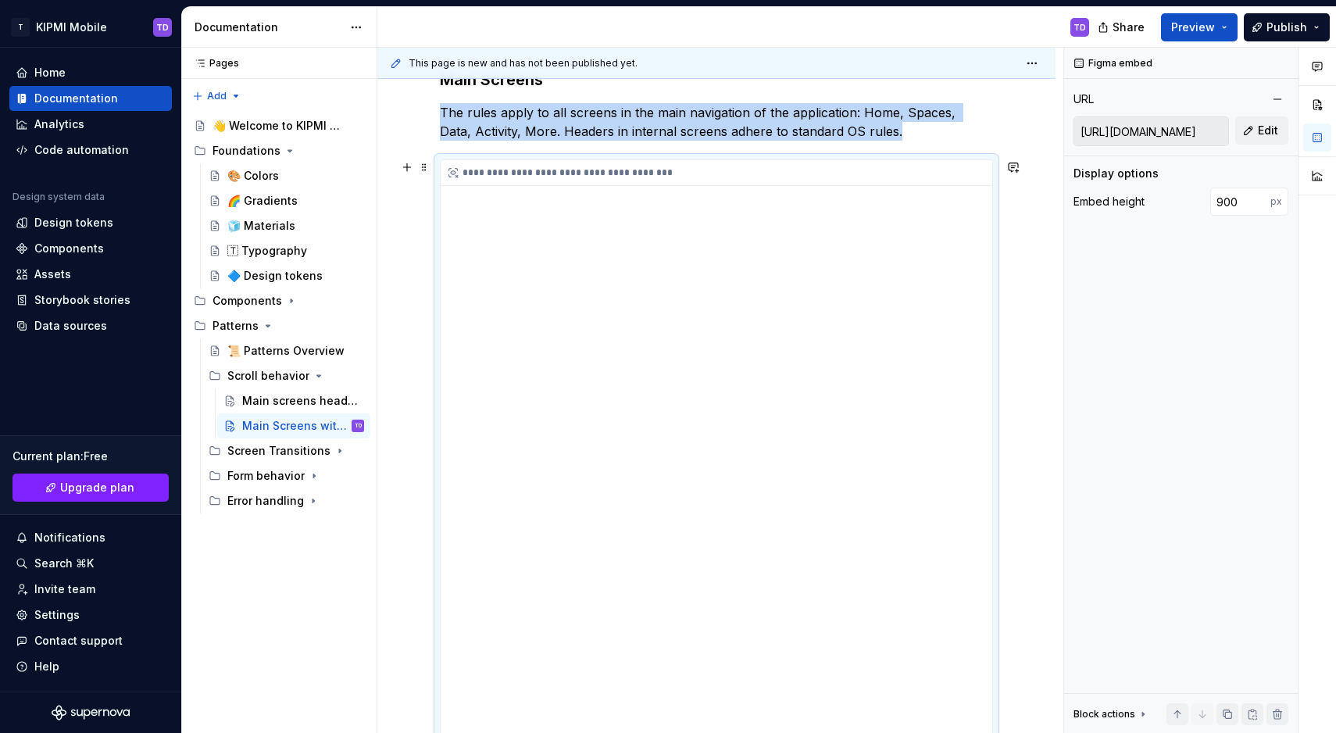
scroll to position [247, 0]
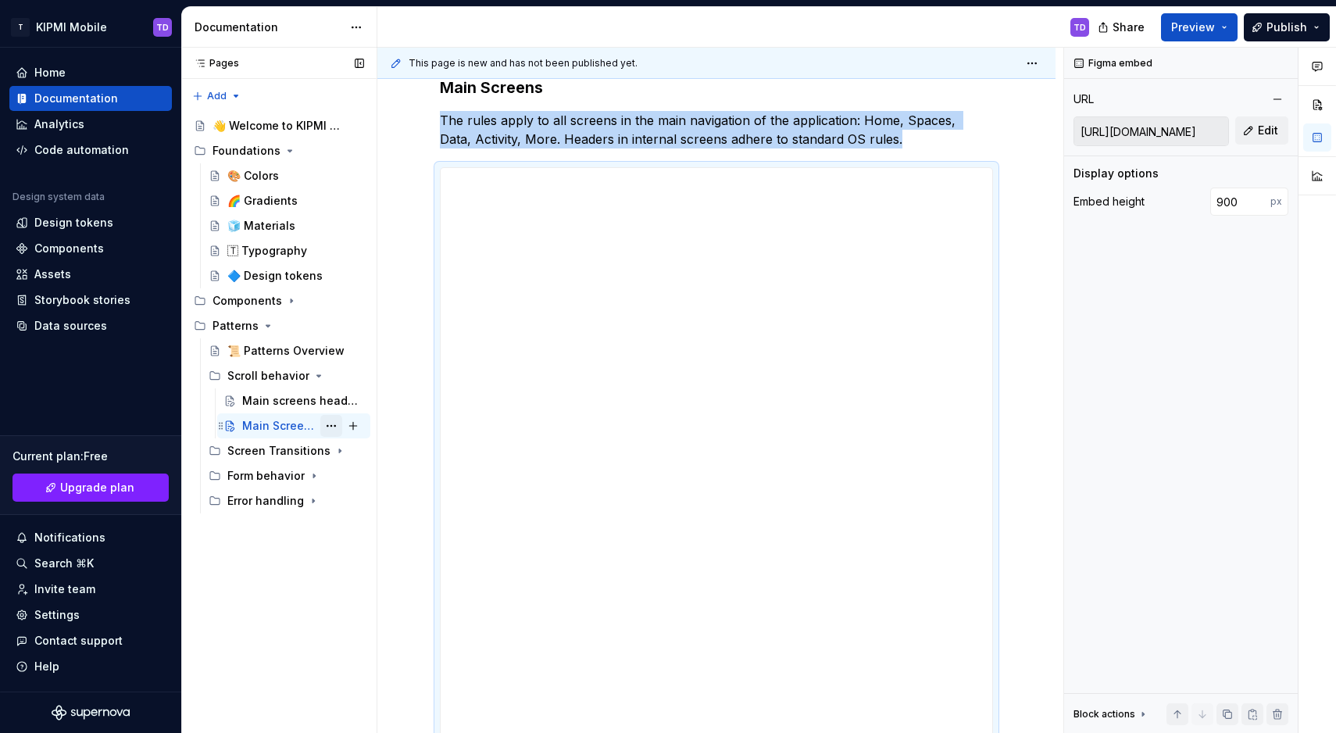
click at [332, 427] on button "Page tree" at bounding box center [331, 426] width 22 height 22
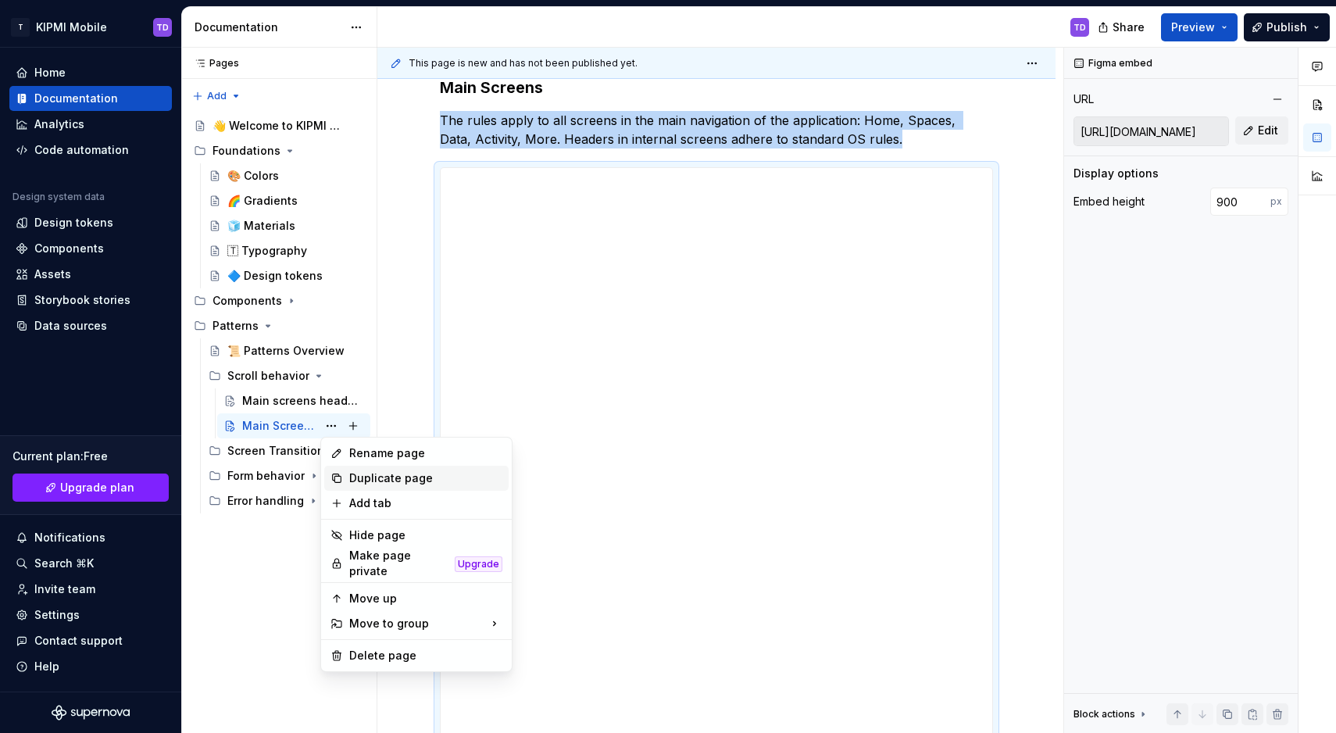
click at [345, 481] on div "Duplicate page" at bounding box center [416, 478] width 184 height 25
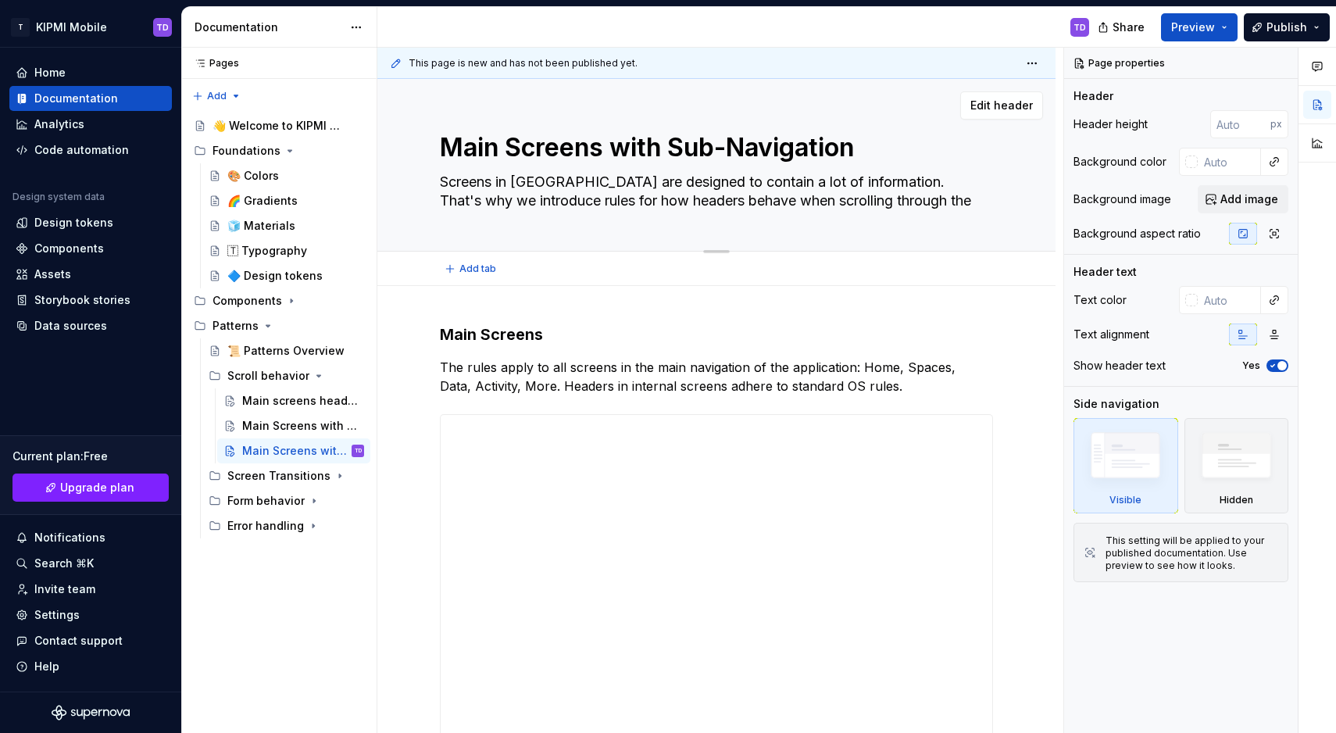
click at [545, 153] on textarea "Main Screens with Sub-Navigation" at bounding box center [713, 148] width 553 height 38
paste textarea "Spaces header &"
type textarea "*"
type textarea "Spaces header & Navigation"
type textarea "*"
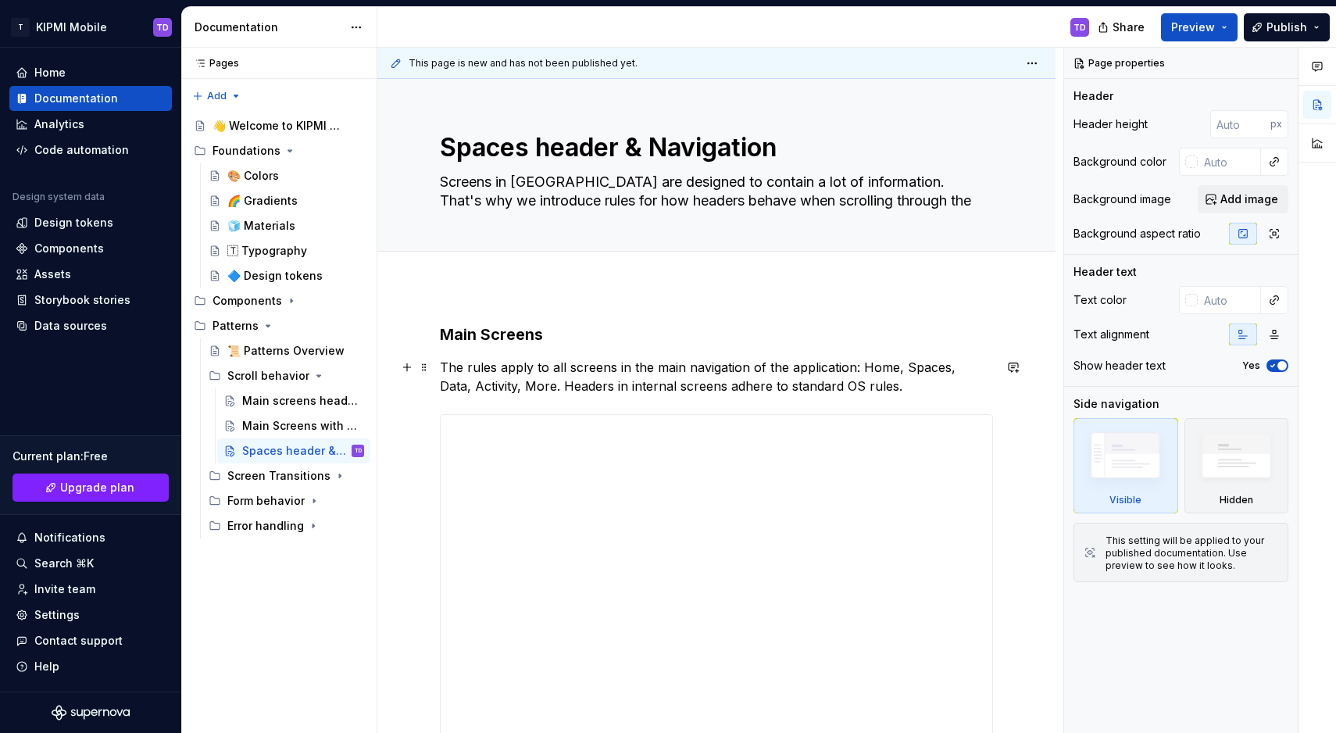
type textarea "Spaces header & Navigation"
click at [530, 375] on p "The rules apply to all screens in the main navigation of the application: Home,…" at bounding box center [716, 377] width 553 height 38
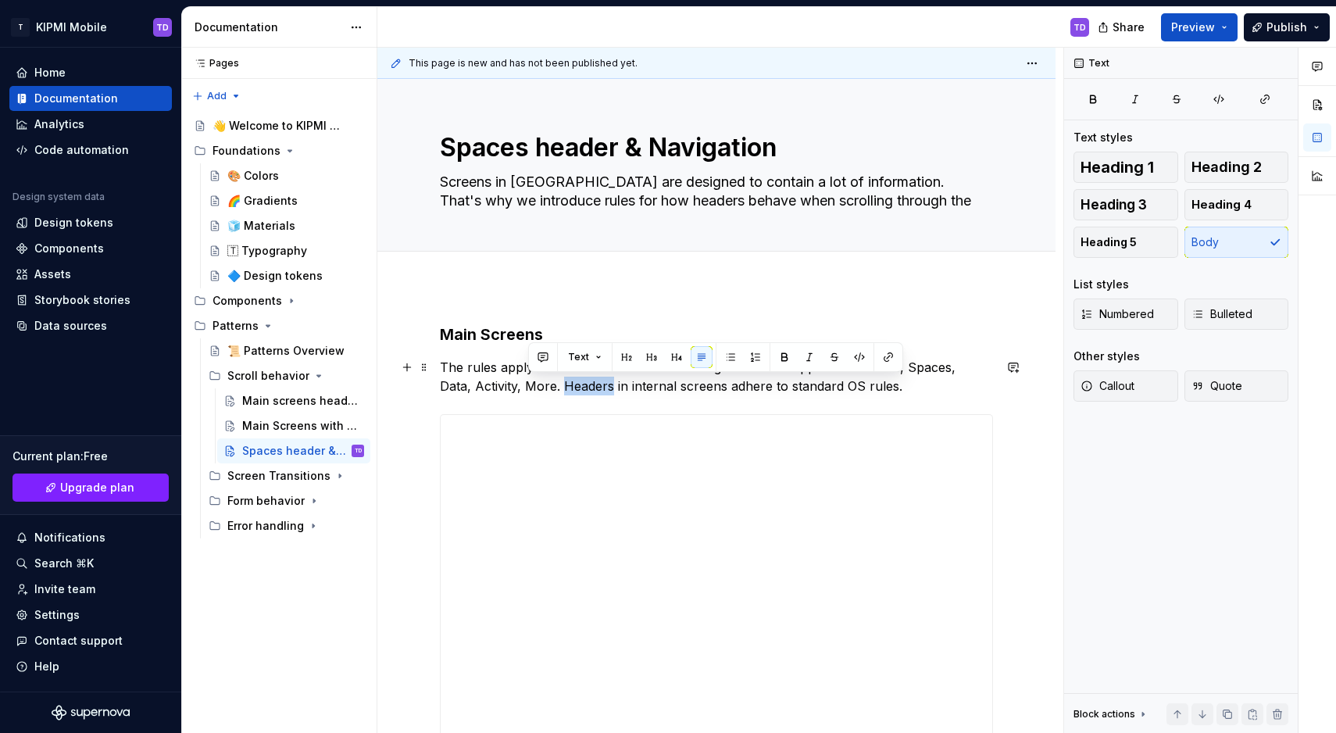
click at [530, 375] on p "The rules apply to all screens in the main navigation of the application: Home,…" at bounding box center [716, 377] width 553 height 38
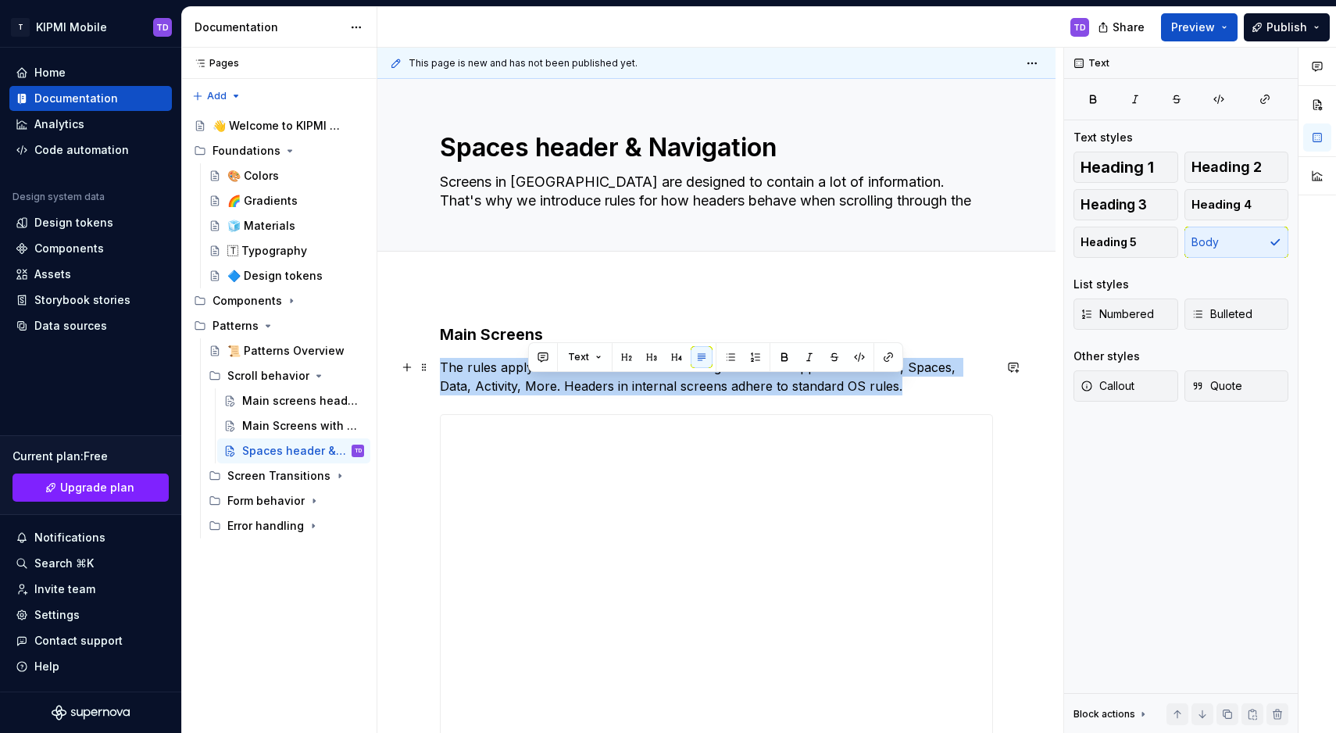
click at [530, 375] on p "The rules apply to all screens in the main navigation of the application: Home,…" at bounding box center [716, 377] width 553 height 38
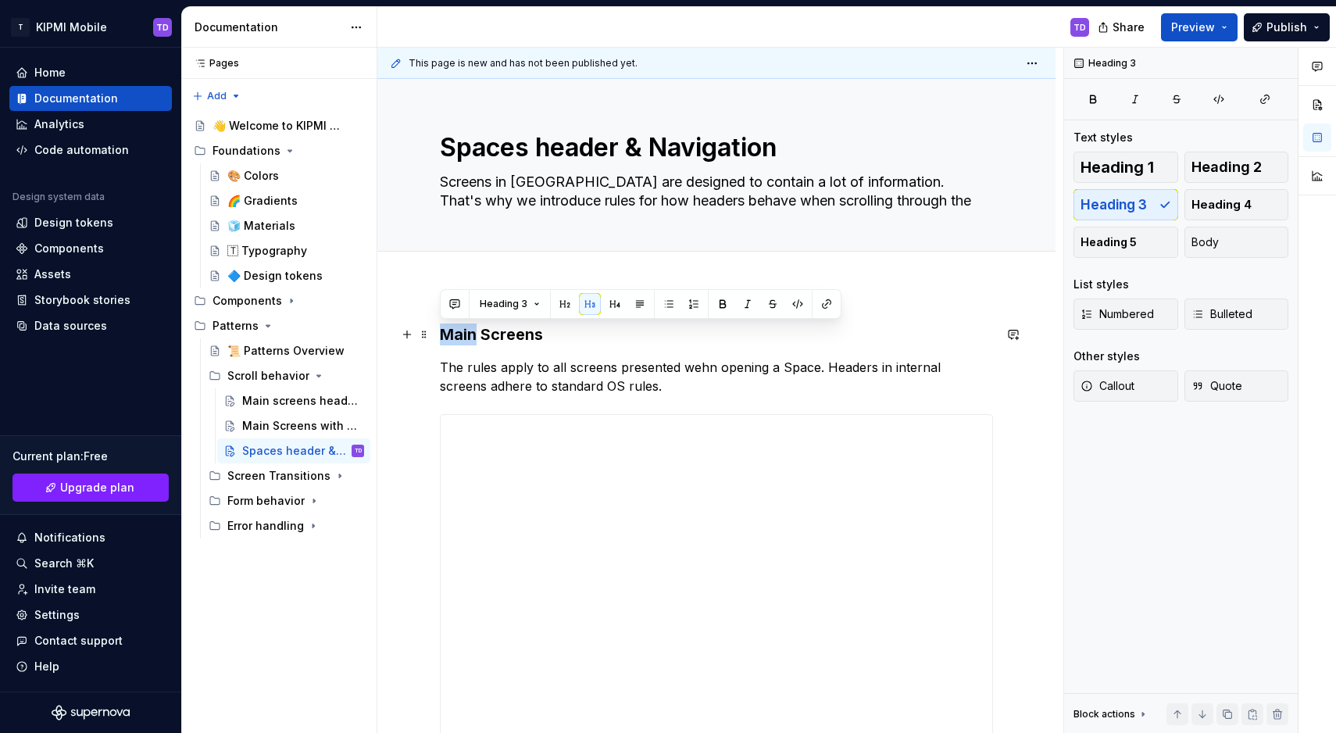
drag, startPoint x: 476, startPoint y: 334, endPoint x: 438, endPoint y: 328, distance: 38.7
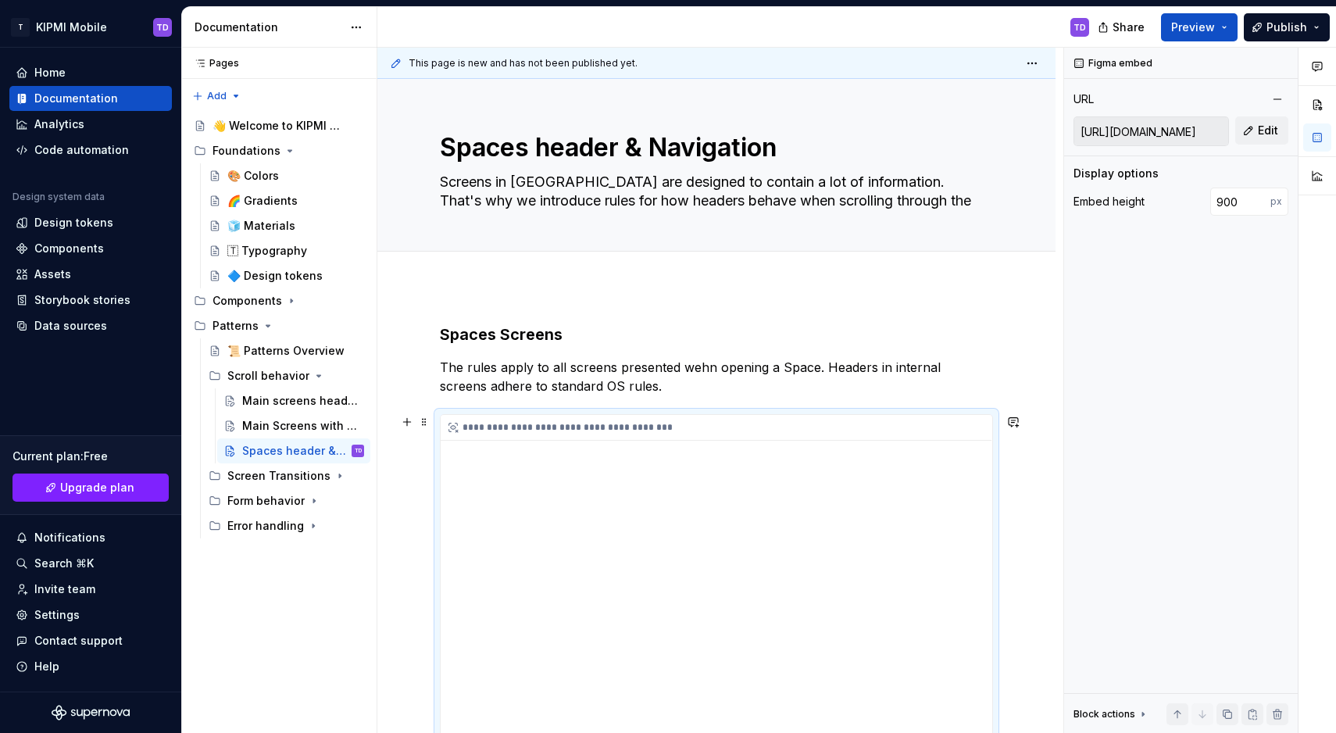
click at [745, 426] on div "**********" at bounding box center [716, 428] width 551 height 26
type textarea "*"
click at [1253, 129] on button "Edit" at bounding box center [1261, 130] width 53 height 28
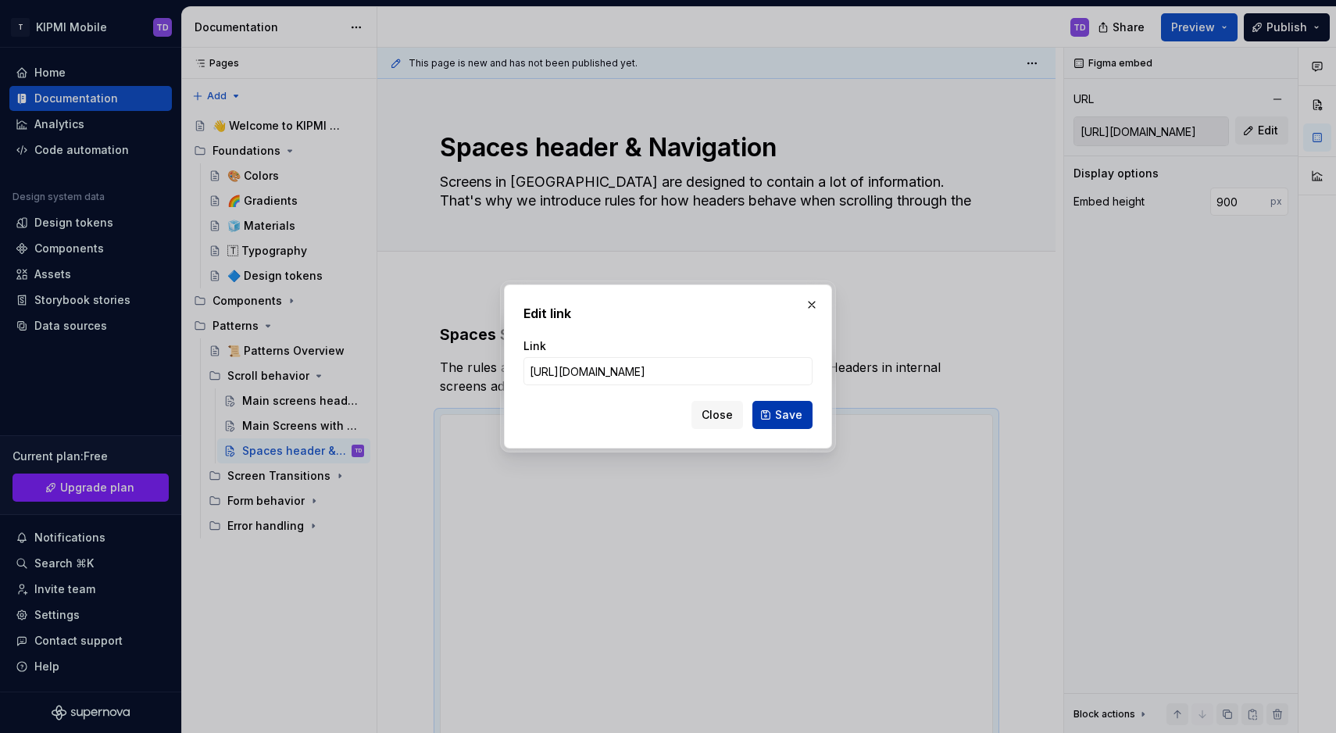
type input "https://www.figma.com/proto/zJSba8EQIkaeULD2L3m17E/Unified-Mobile-Design-System…"
click at [770, 411] on button "Save" at bounding box center [783, 415] width 60 height 28
type input "https://embed.figma.com/proto/zJSba8EQIkaeULD2L3m17E/Unified-Mobile-Design-Syst…"
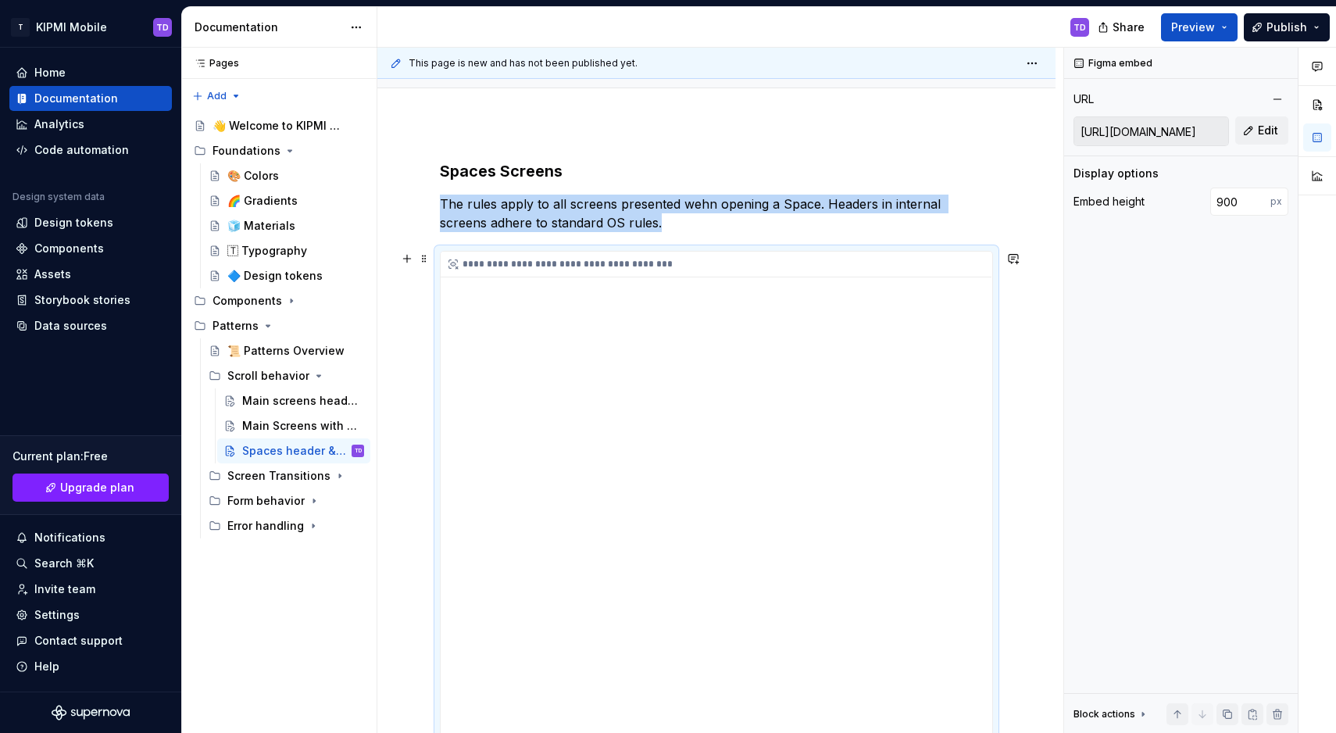
scroll to position [159, 0]
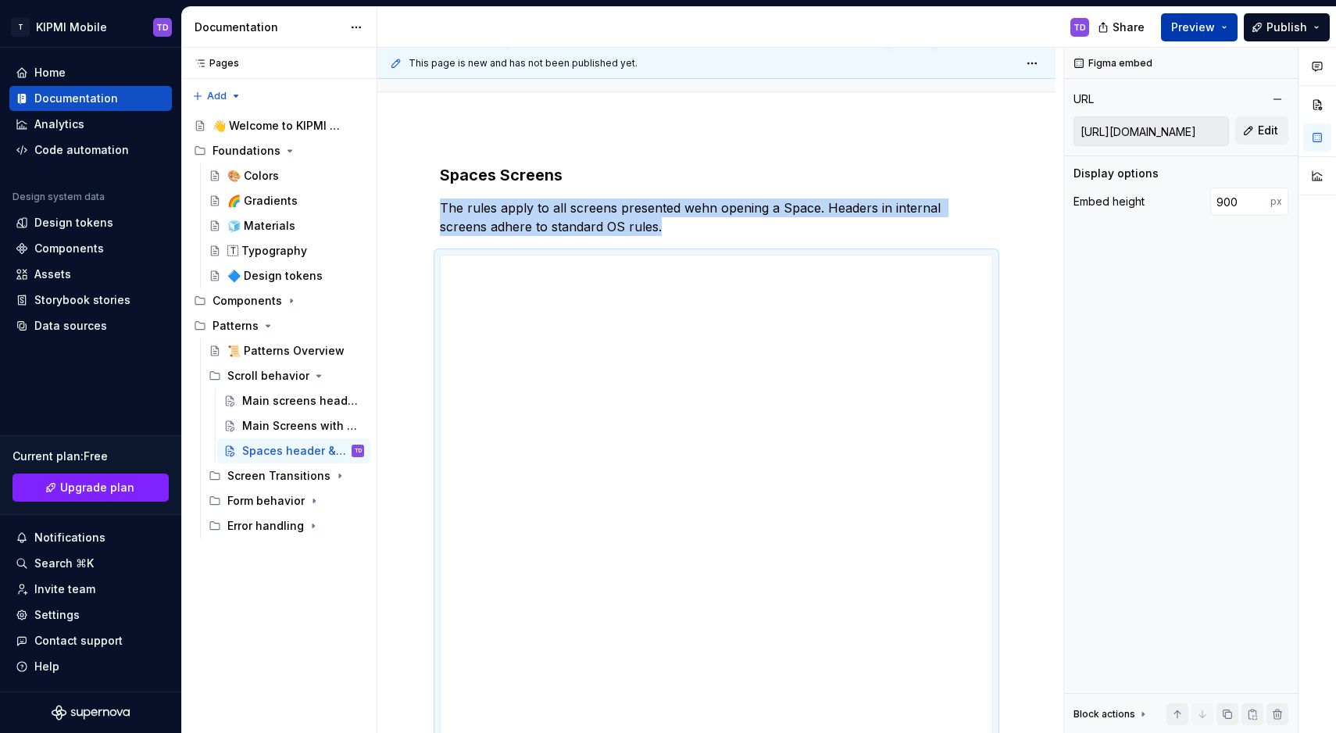
click at [1232, 29] on button "Preview" at bounding box center [1199, 27] width 77 height 28
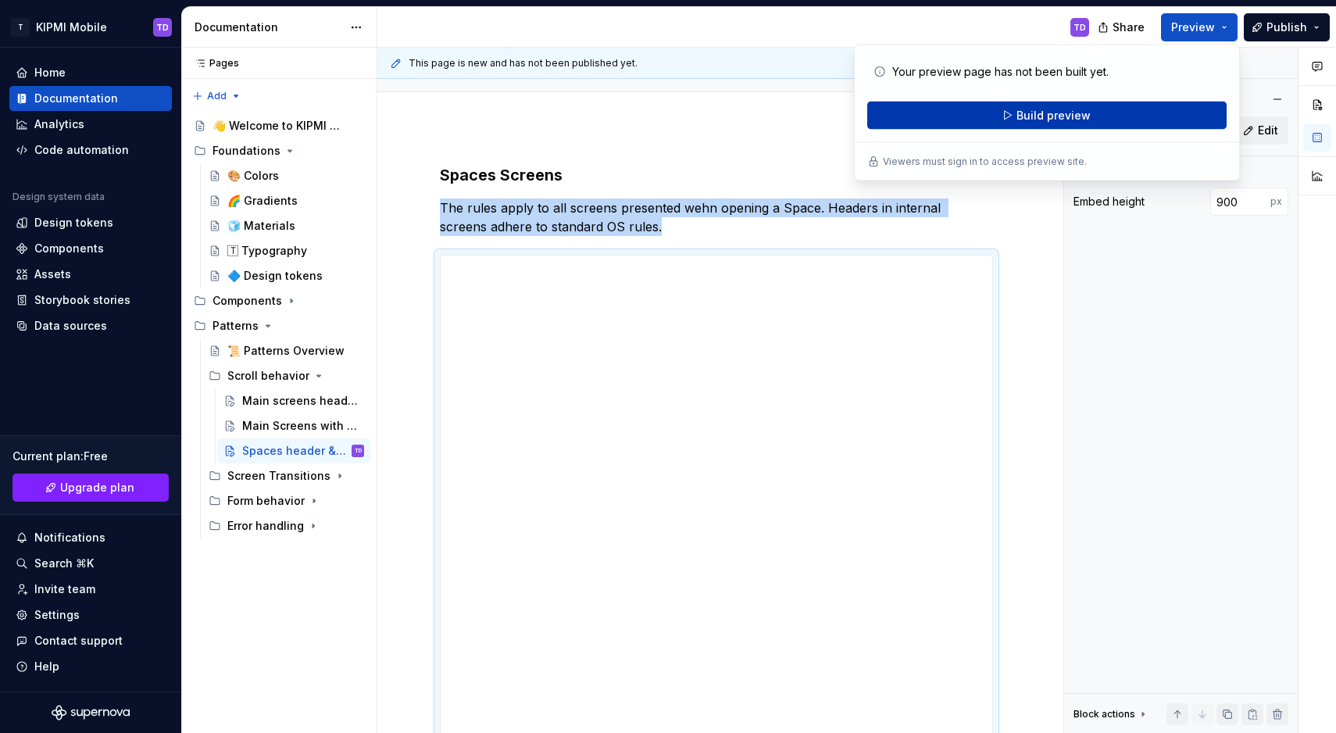
click at [1090, 113] on button "Build preview" at bounding box center [1046, 116] width 359 height 28
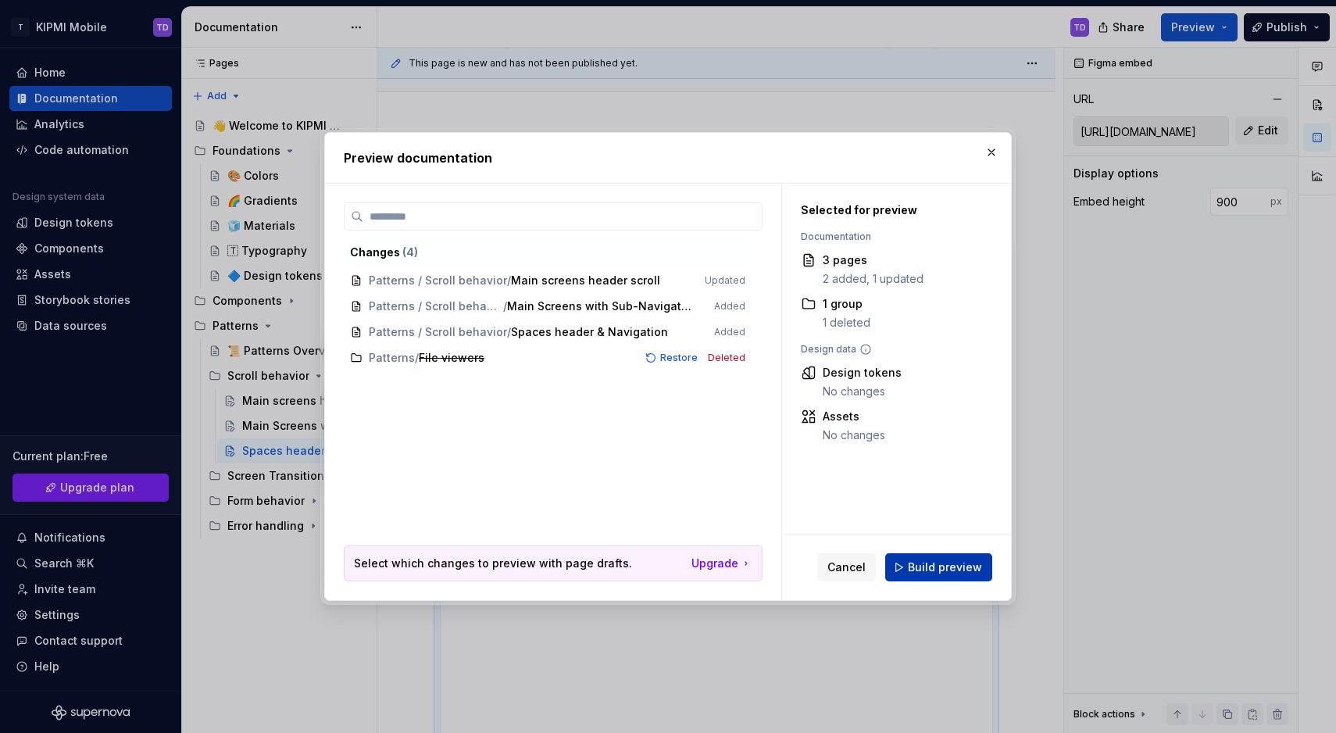
click at [951, 568] on span "Build preview" at bounding box center [945, 568] width 74 height 16
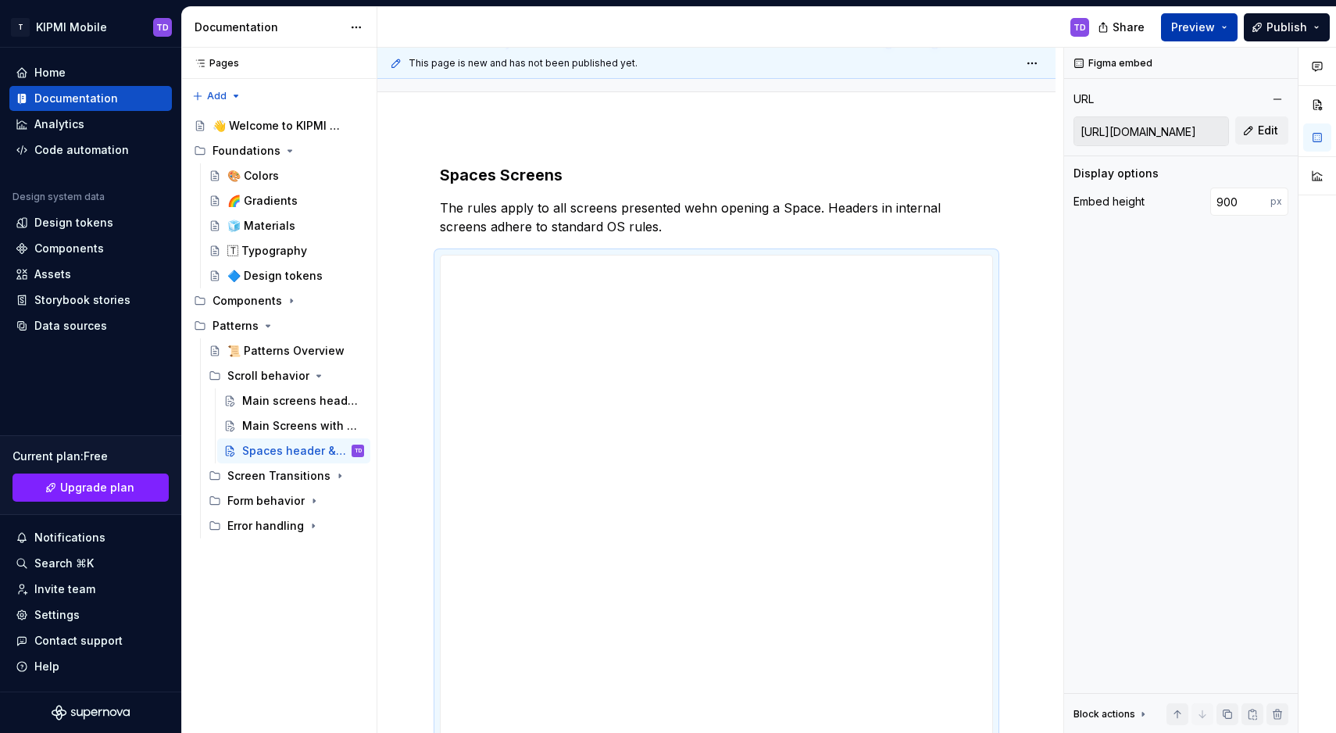
click at [1231, 38] on button "Preview" at bounding box center [1199, 27] width 77 height 28
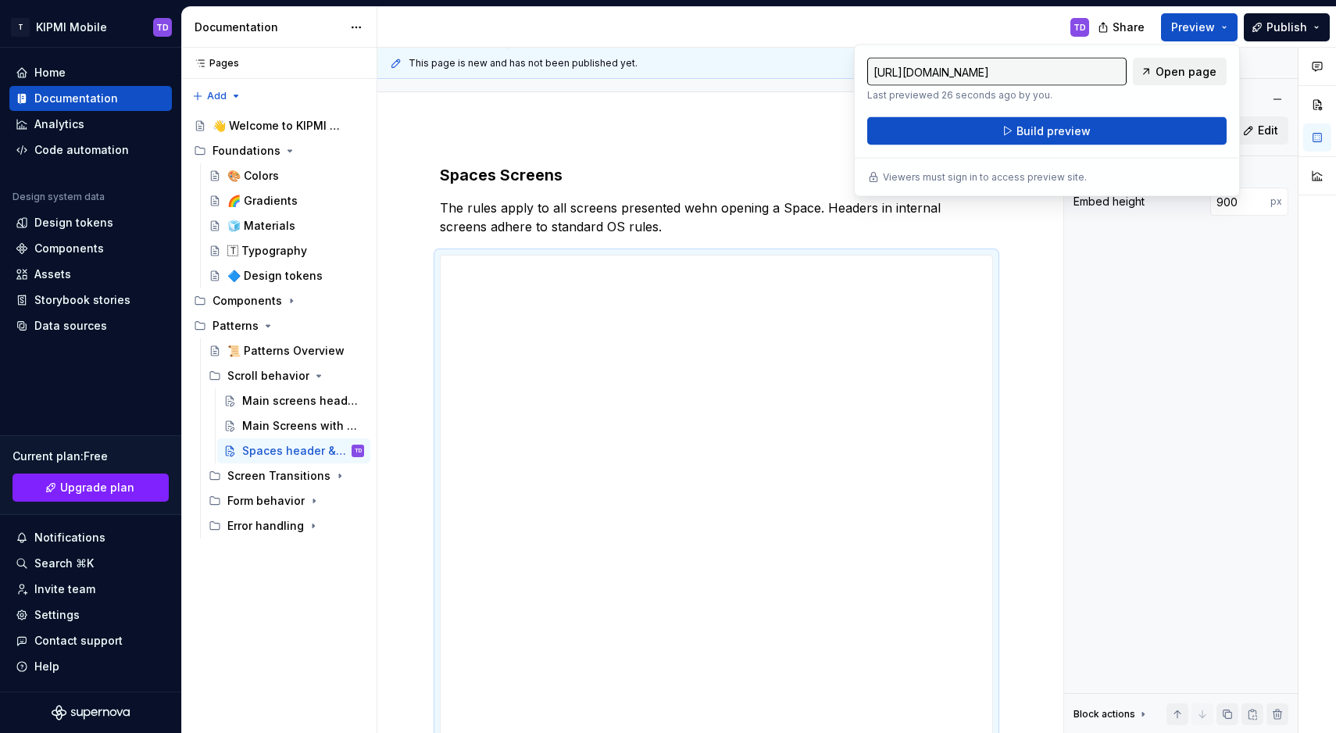
click at [1196, 74] on span "Open page" at bounding box center [1186, 72] width 61 height 16
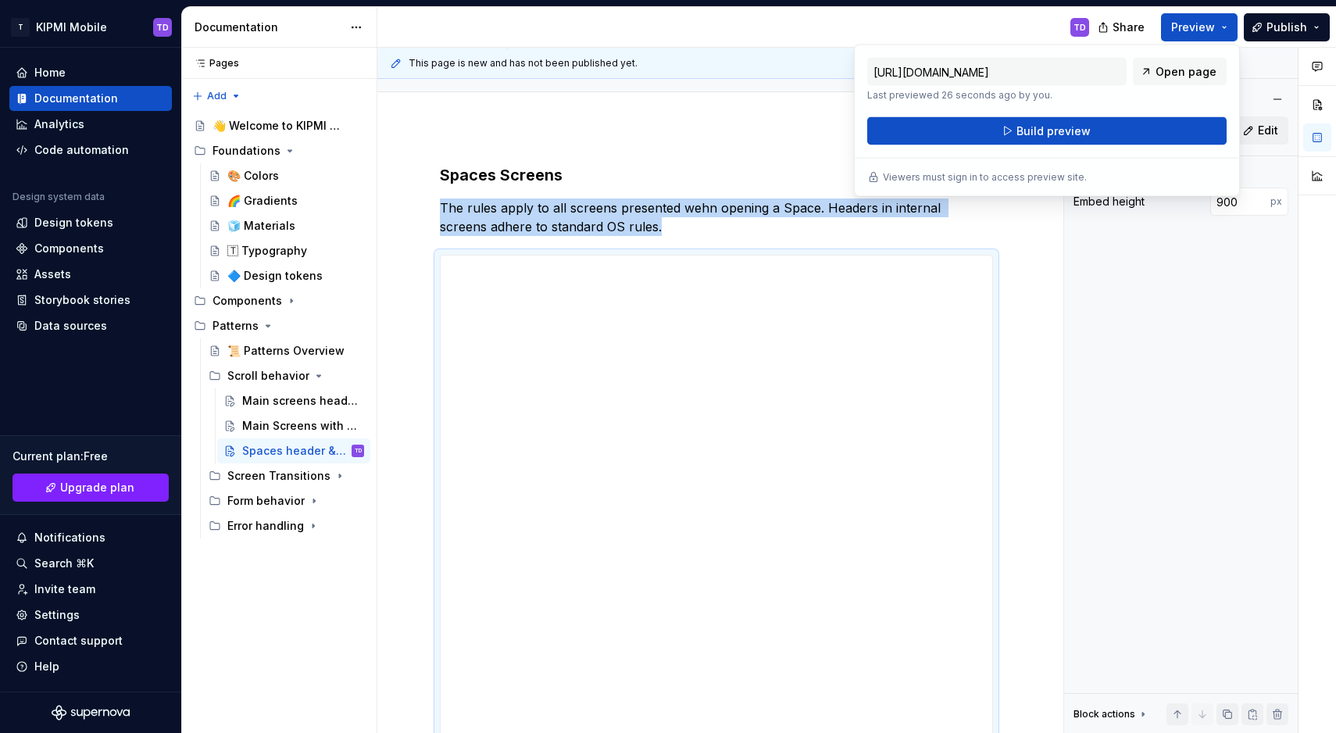
click at [642, 152] on div "**********" at bounding box center [716, 663] width 678 height 1072
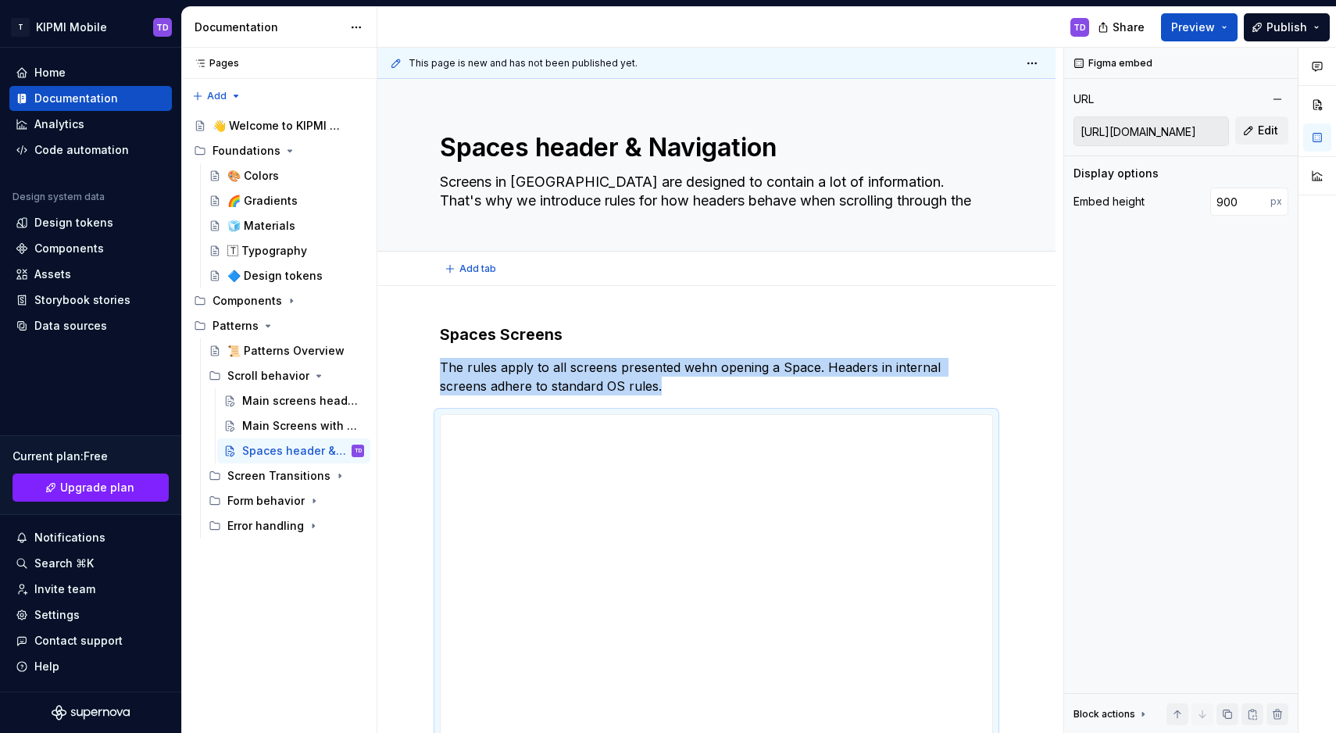
scroll to position [0, 0]
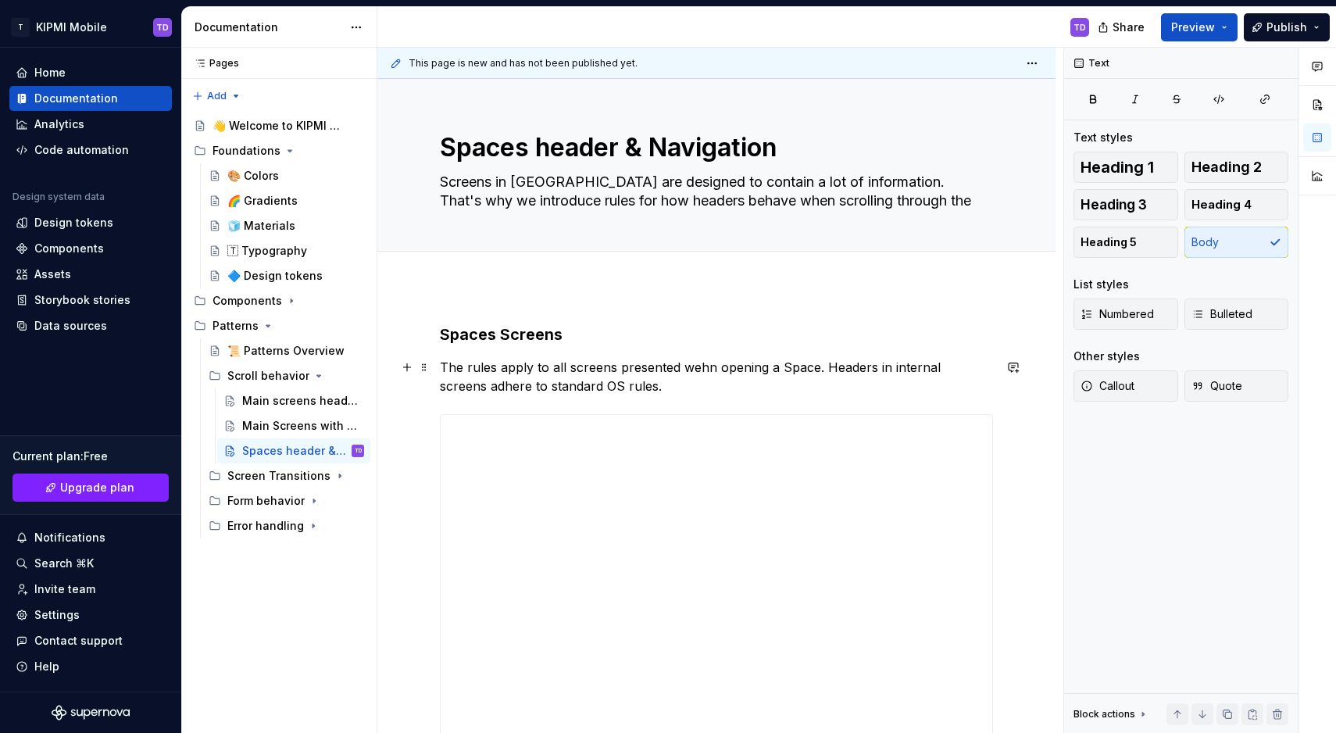
click at [624, 387] on p "The rules apply to all screens presented wehn opening a Space. Headers in inter…" at bounding box center [716, 377] width 553 height 38
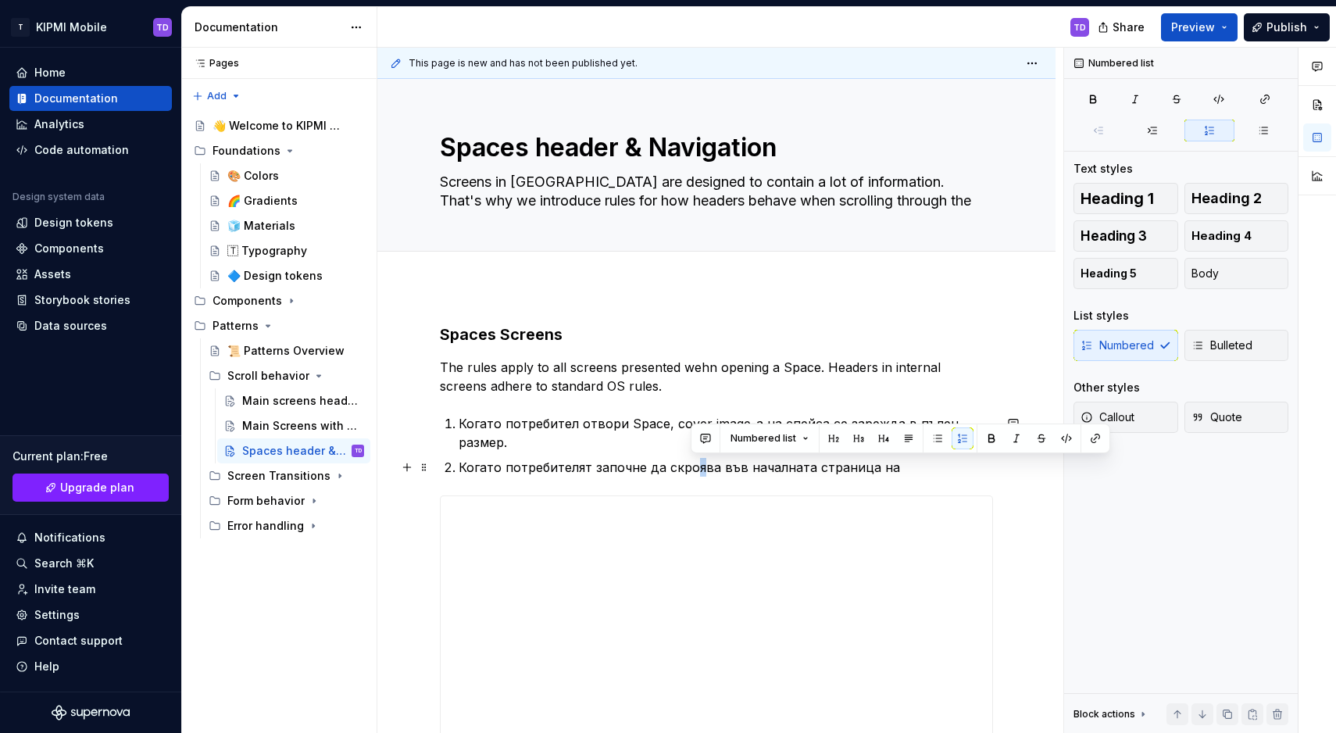
click at [692, 468] on p "Когато потребителят започне да скроява във началната страница на" at bounding box center [726, 467] width 535 height 19
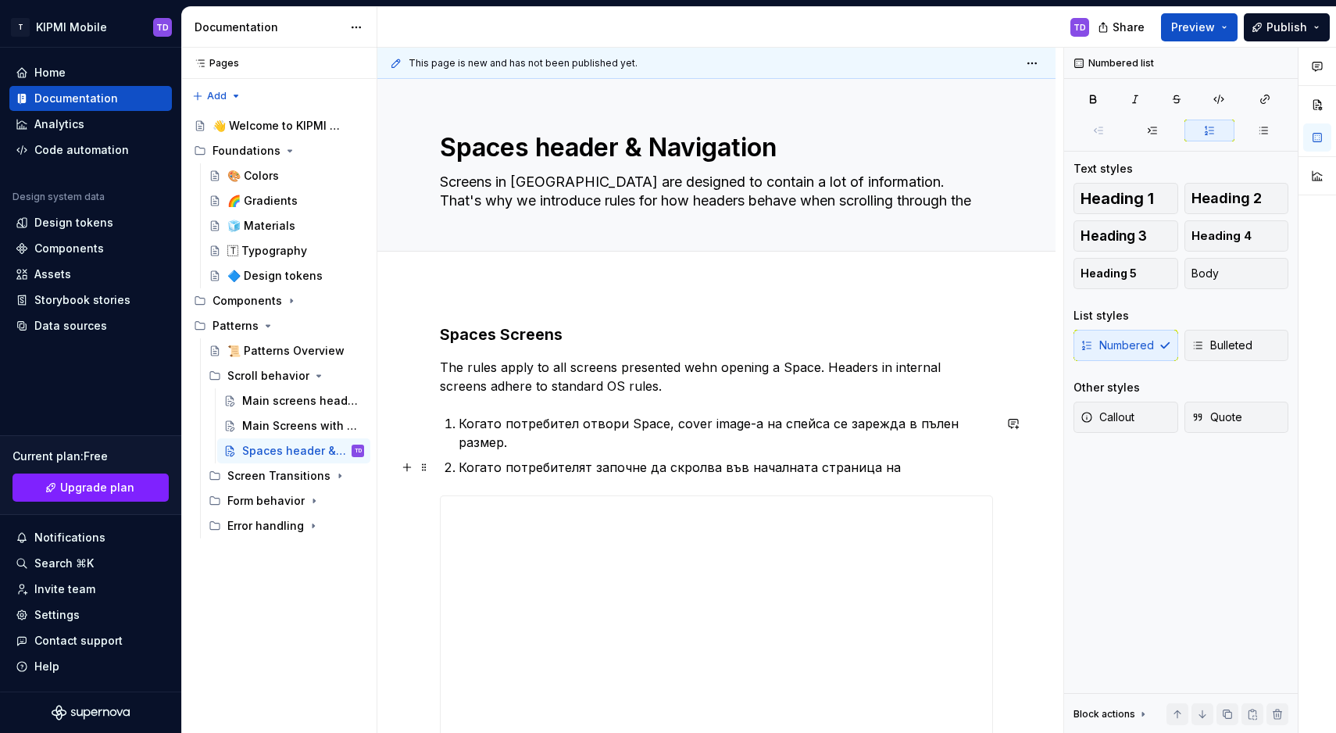
click at [914, 467] on p "Когато потребителят започне да скролва във началната страница на" at bounding box center [726, 467] width 535 height 19
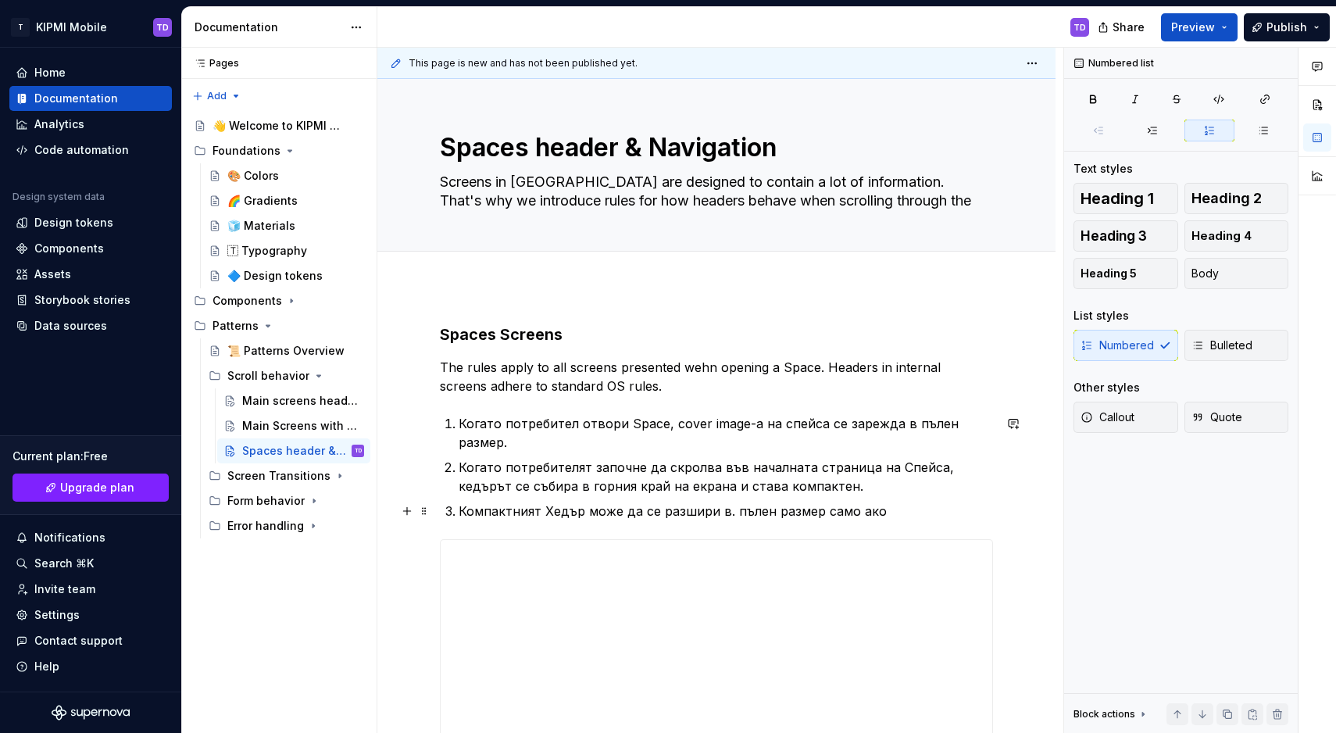
click at [724, 512] on p "Компактният Хедър може да се разшири в. пълен размер само ако" at bounding box center [726, 511] width 535 height 19
click at [884, 506] on p "Компактният Хедър може да се разшири в пълен размер само ако" at bounding box center [726, 511] width 535 height 19
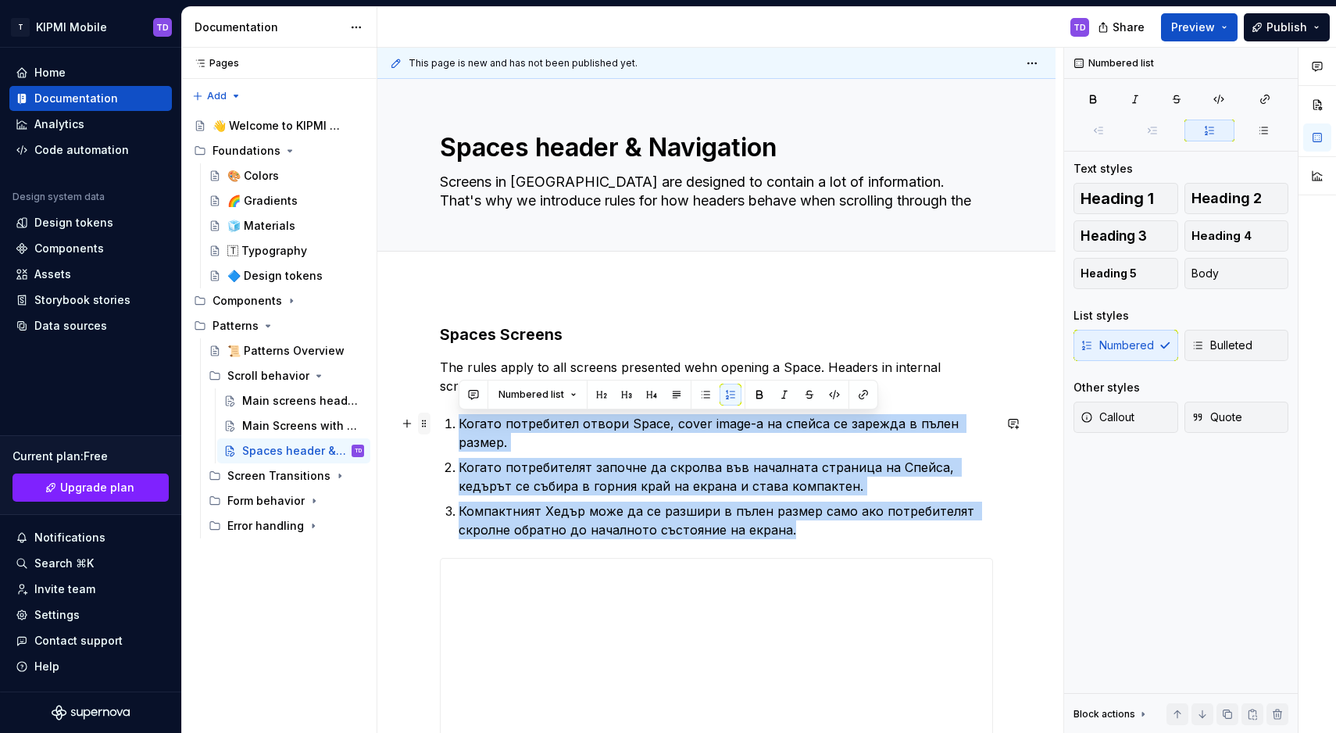
drag, startPoint x: 783, startPoint y: 530, endPoint x: 424, endPoint y: 417, distance: 376.2
copy ol "Когато потребител отвори Space, cover image-a на спейса се зарежда в пълен разм…"
click at [581, 470] on p "Когато потребителят започне да скролва във началната страница на Спейса, кедъръ…" at bounding box center [726, 477] width 535 height 38
drag, startPoint x: 714, startPoint y: 504, endPoint x: 427, endPoint y: 413, distance: 300.8
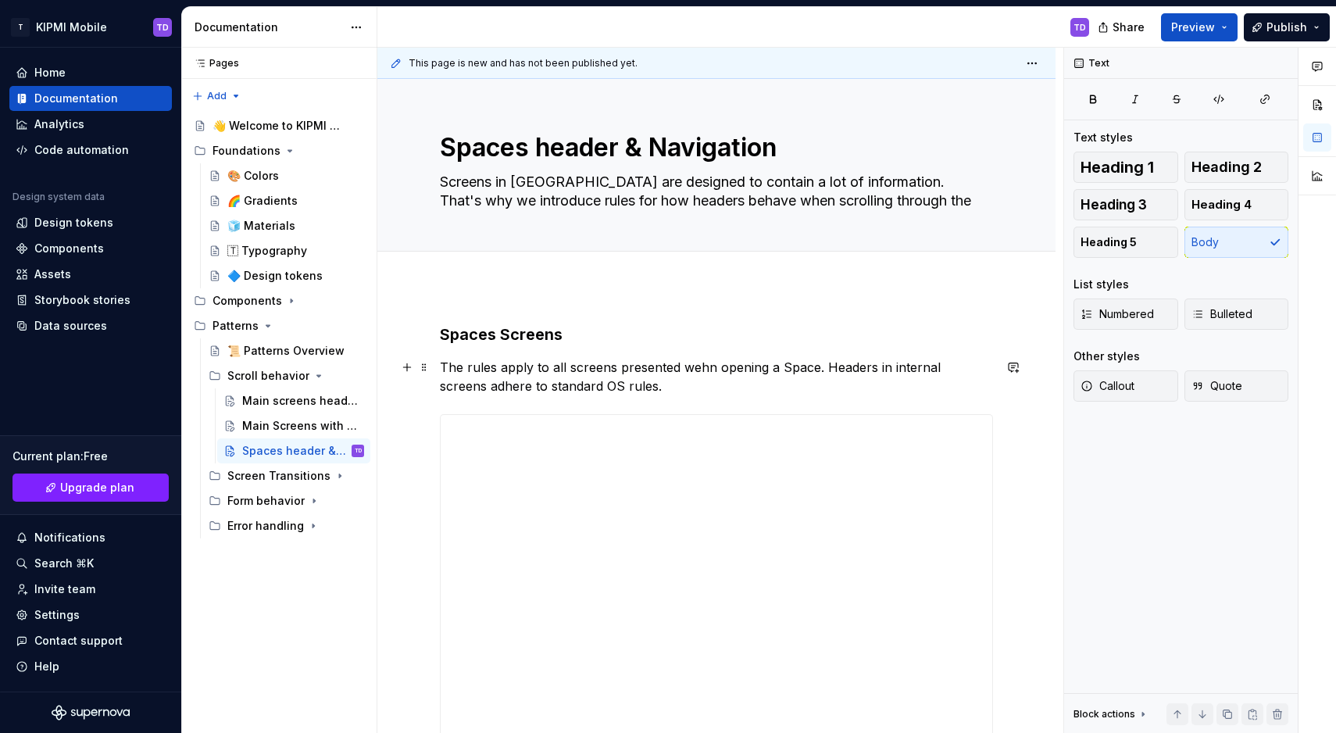
click at [621, 382] on p "The rules apply to all screens presented wehn opening a Space. Headers in inter…" at bounding box center [716, 377] width 553 height 38
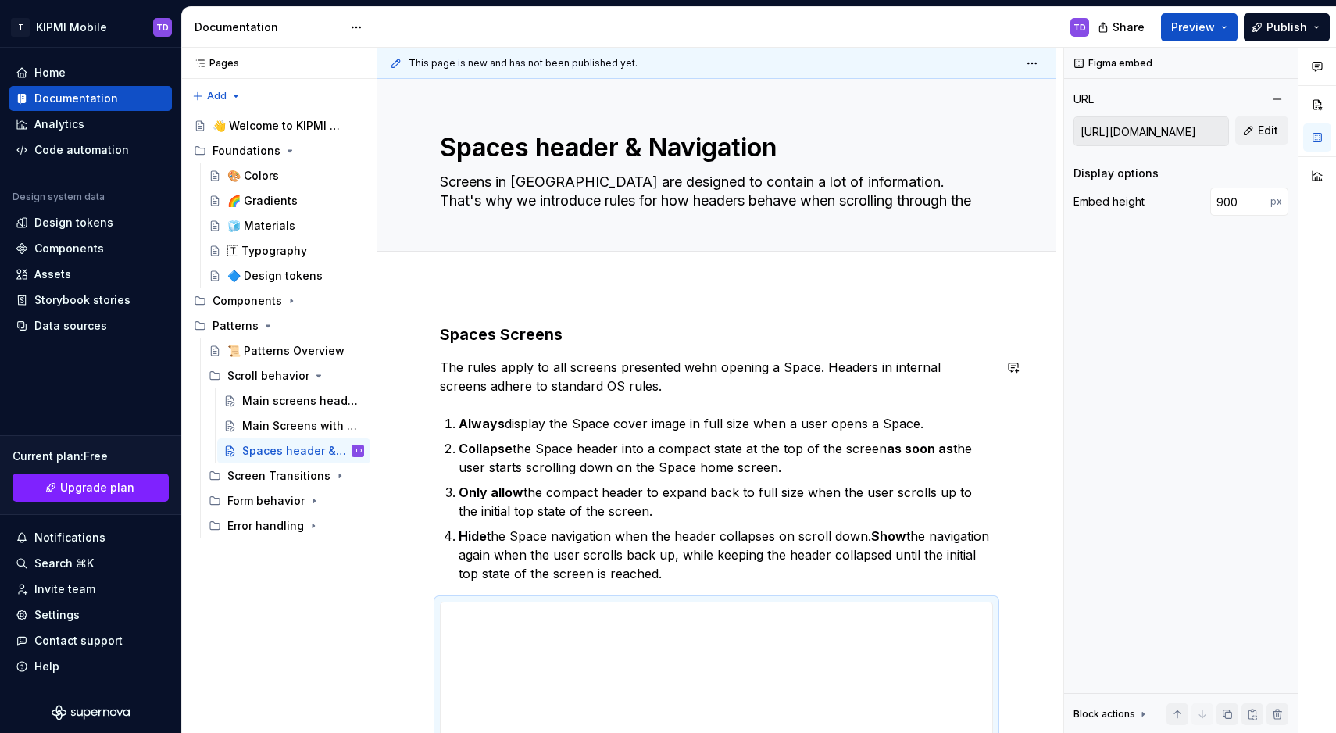
scroll to position [26, 0]
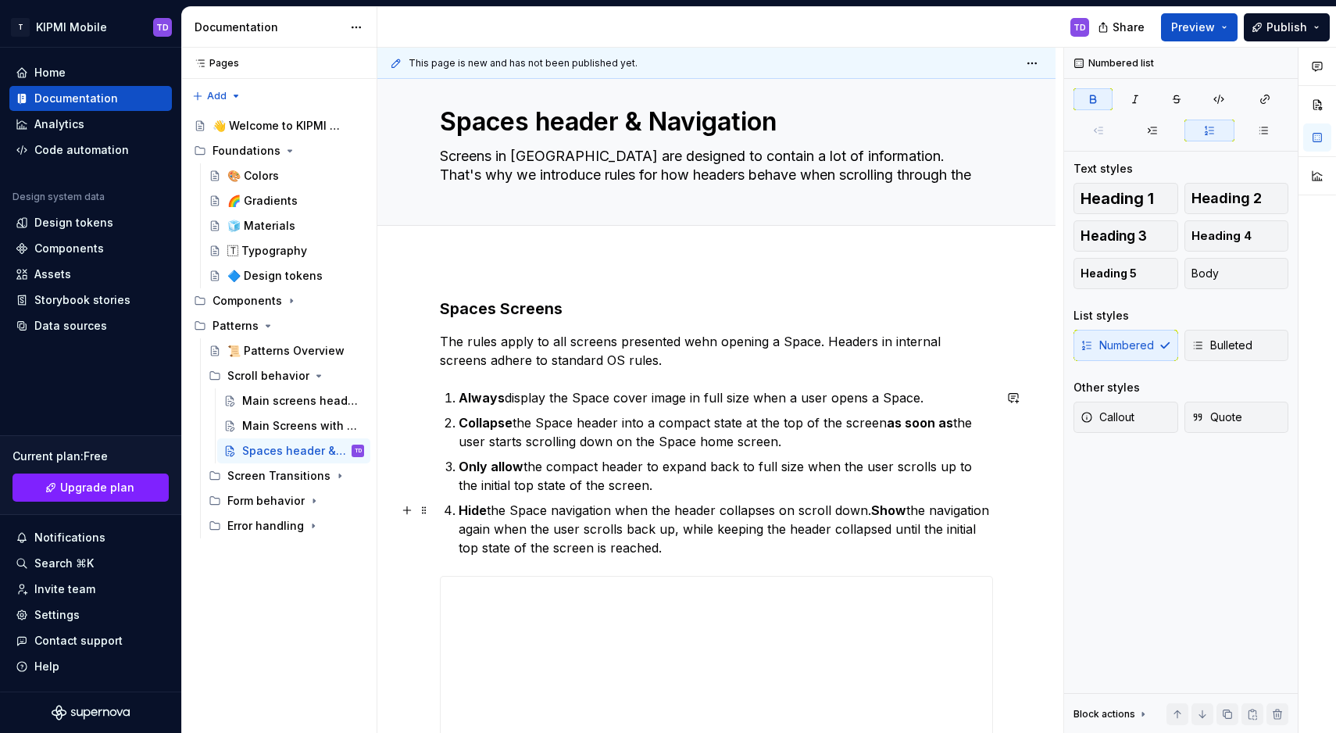
click at [880, 510] on strong "Show" at bounding box center [888, 510] width 35 height 16
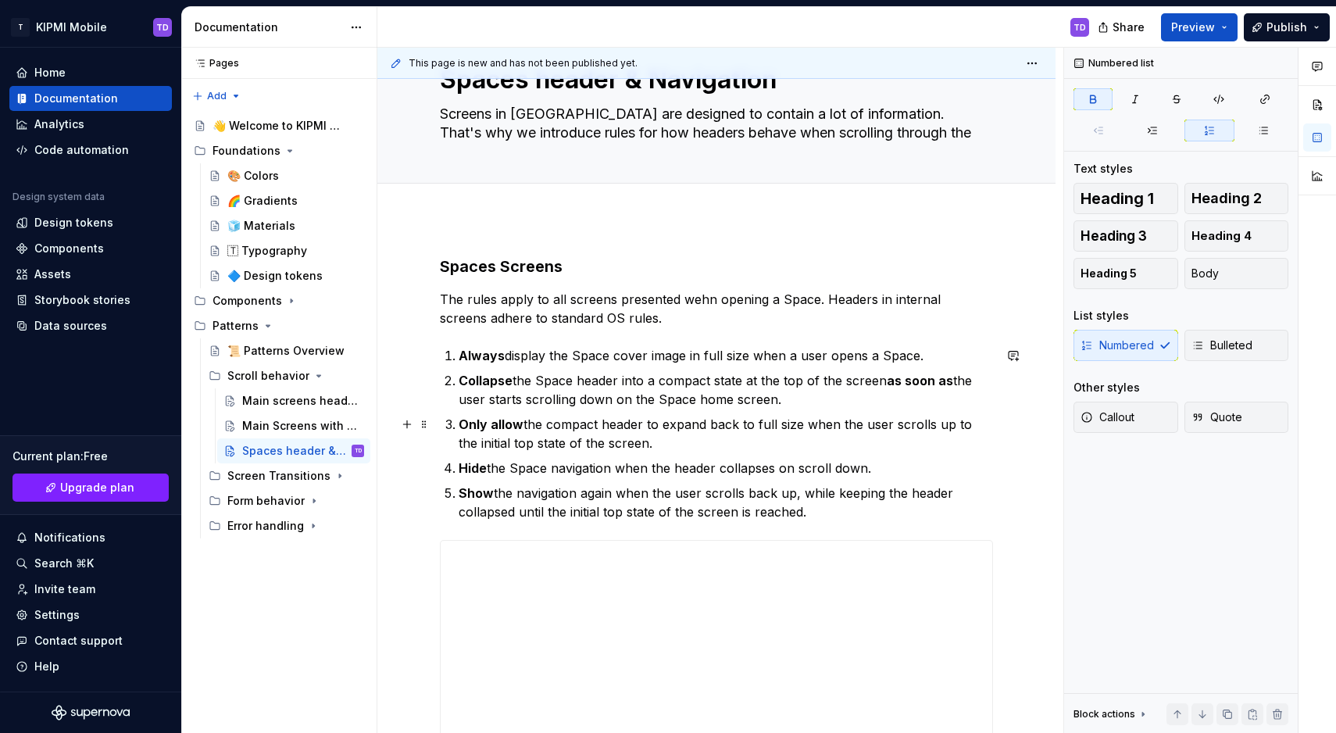
scroll to position [98, 0]
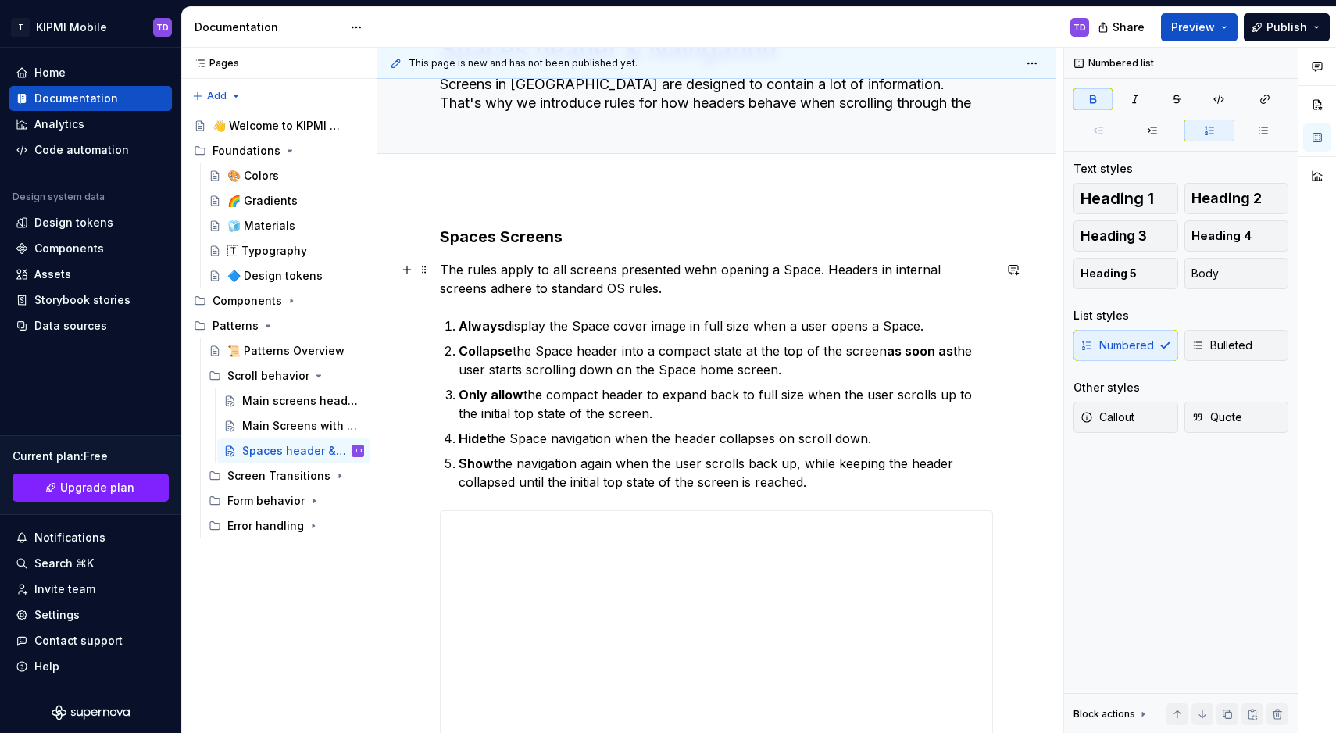
click at [632, 295] on p "The rules apply to all screens presented wehn opening a Space. Headers in inter…" at bounding box center [716, 279] width 553 height 38
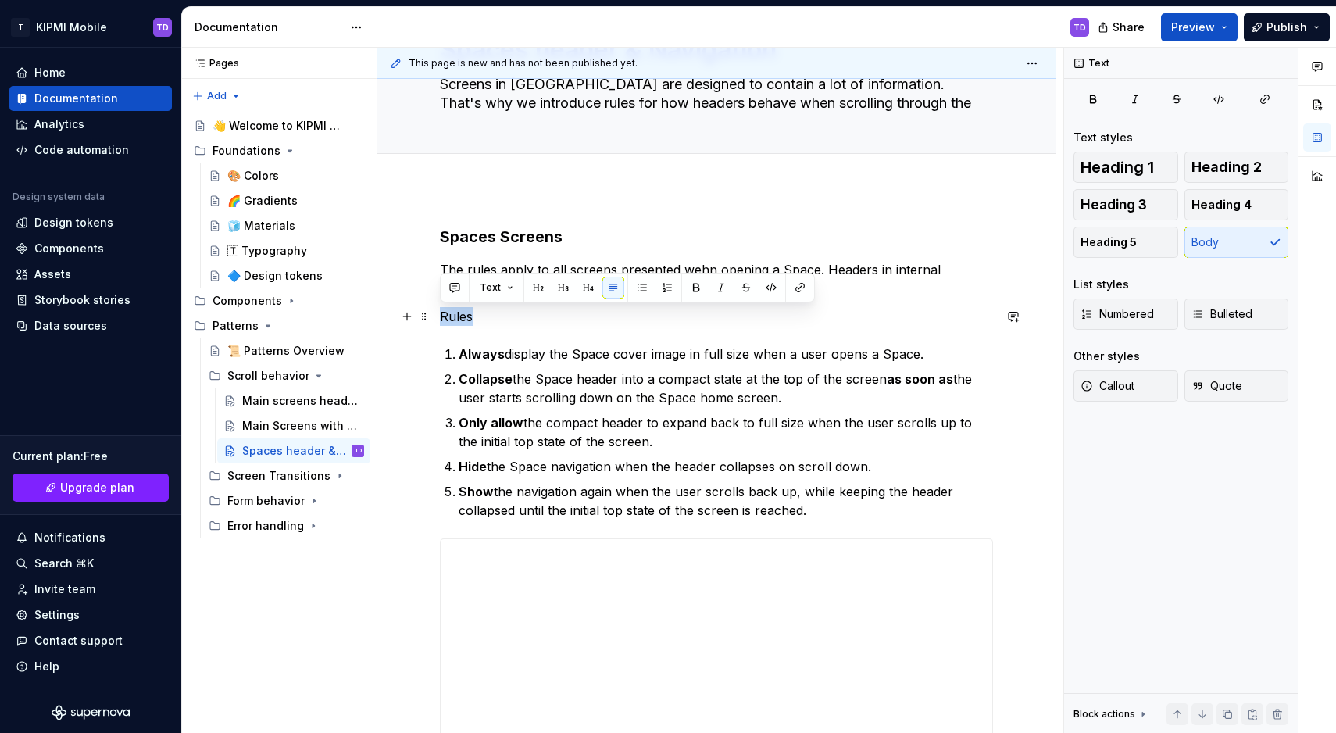
drag, startPoint x: 470, startPoint y: 315, endPoint x: 442, endPoint y: 317, distance: 29.0
click at [442, 317] on p "Rules" at bounding box center [716, 316] width 553 height 19
click at [1107, 213] on button "Heading 3" at bounding box center [1126, 204] width 105 height 31
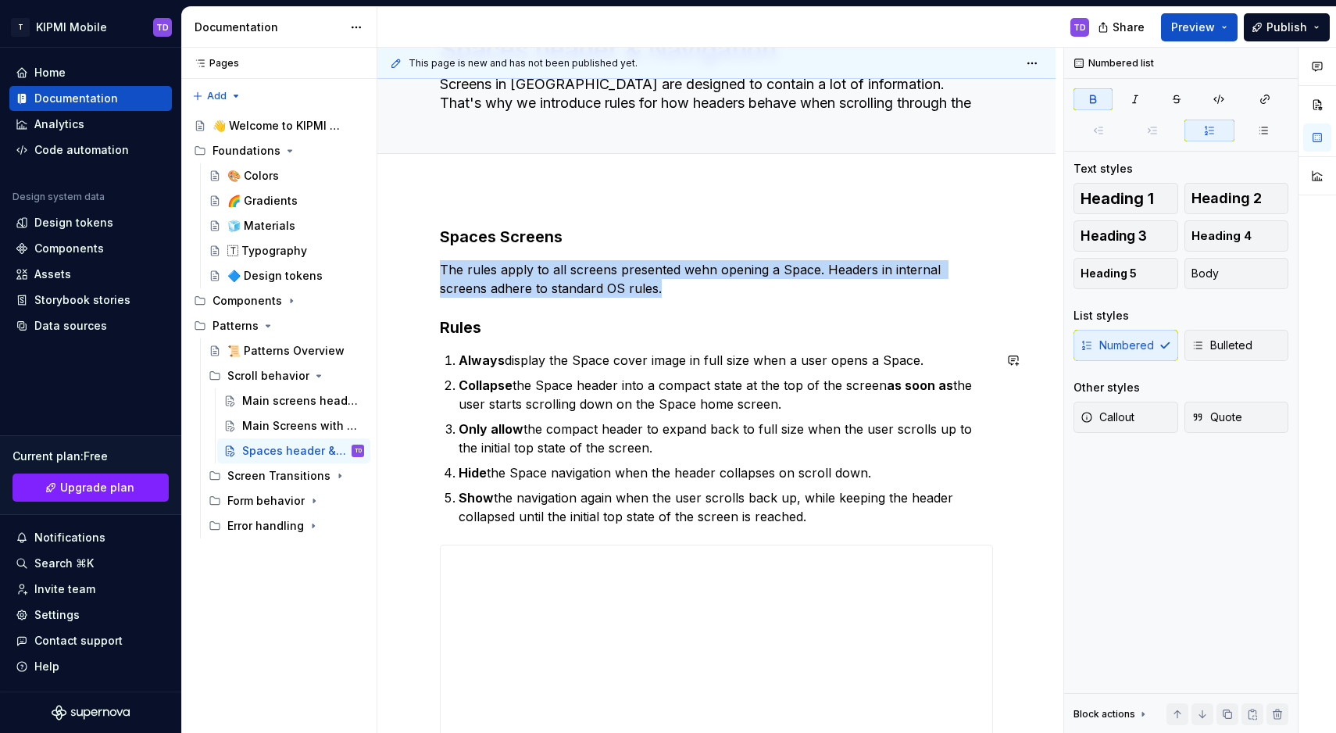
click at [514, 345] on div "**********" at bounding box center [716, 738] width 553 height 1024
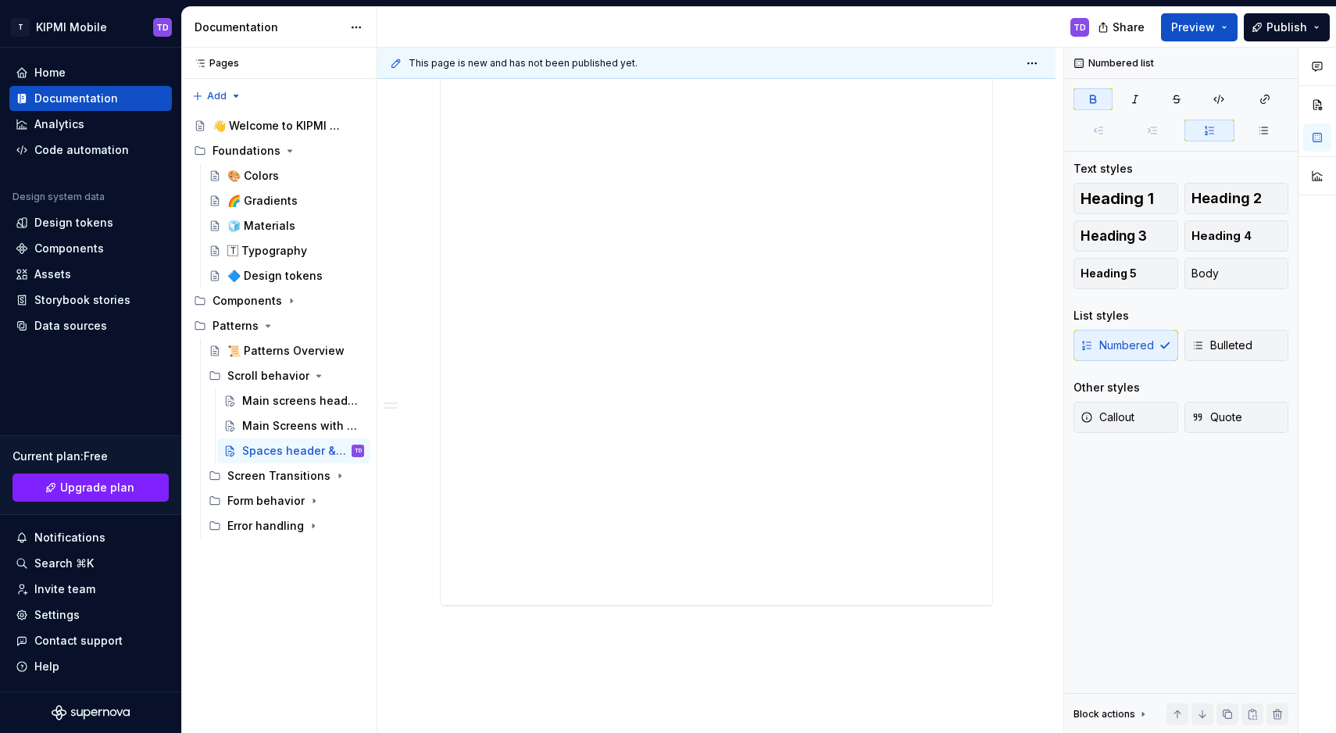
scroll to position [221, 0]
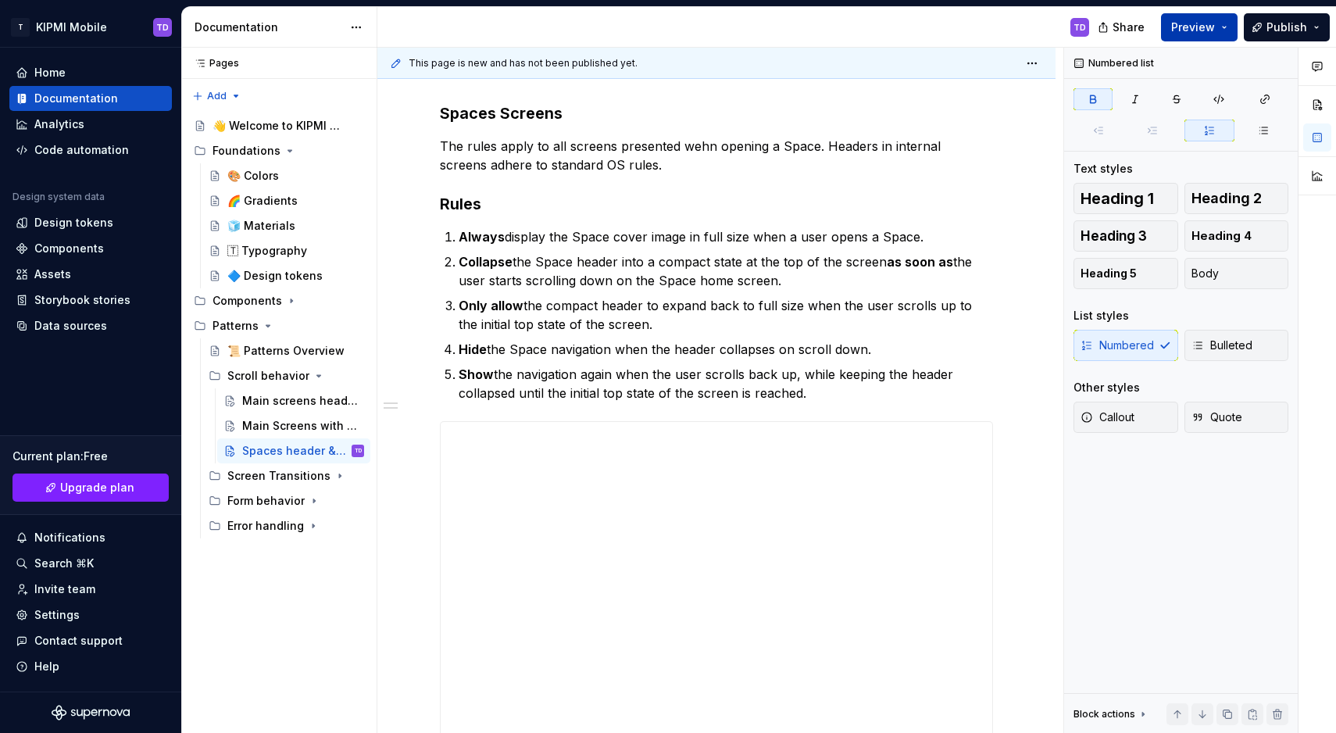
click at [1234, 34] on button "Preview" at bounding box center [1199, 27] width 77 height 28
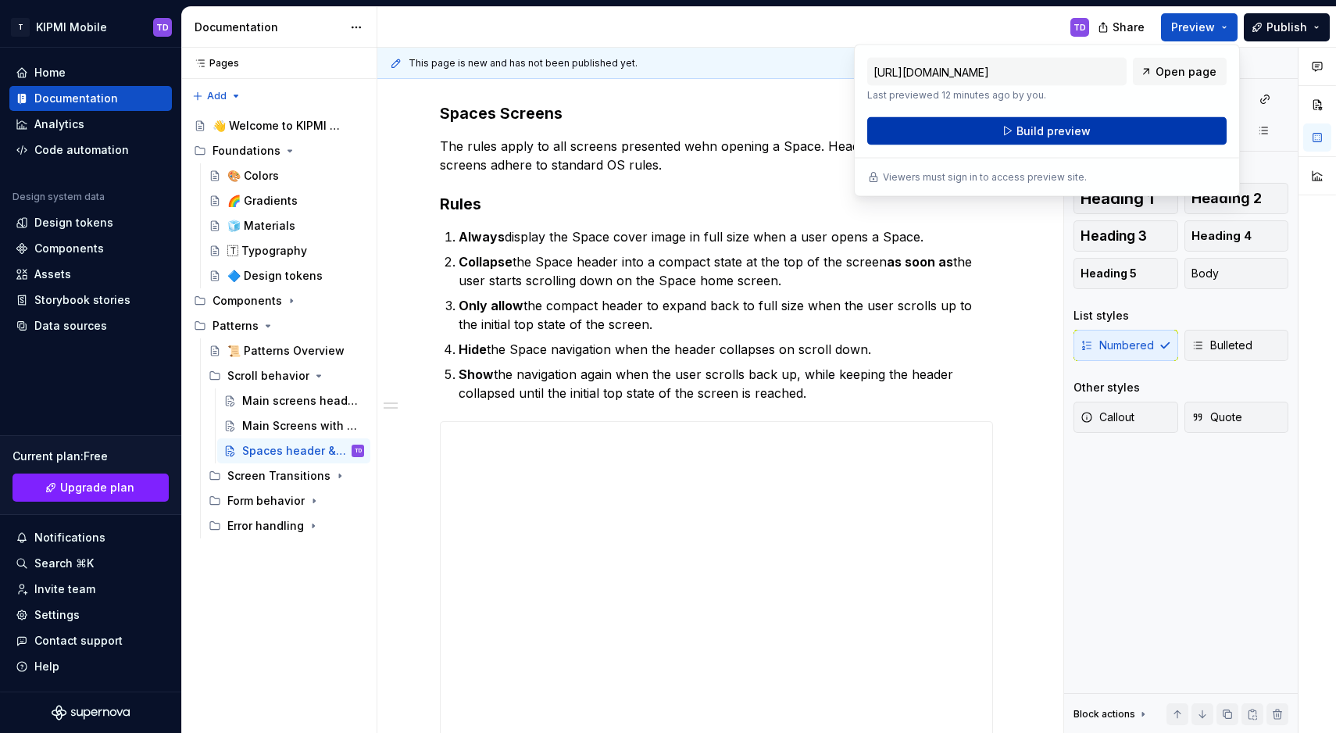
click at [1096, 138] on button "Build preview" at bounding box center [1046, 131] width 359 height 28
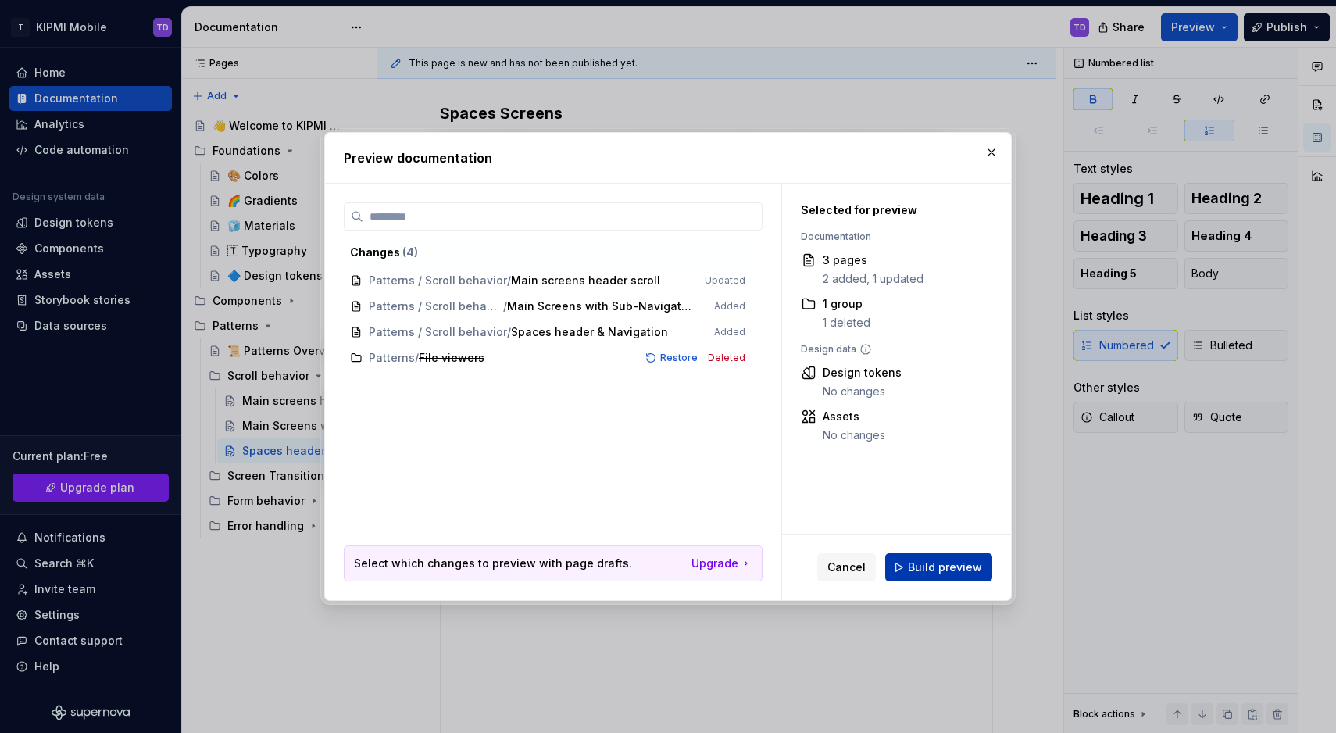
click at [983, 574] on button "Build preview" at bounding box center [938, 567] width 107 height 28
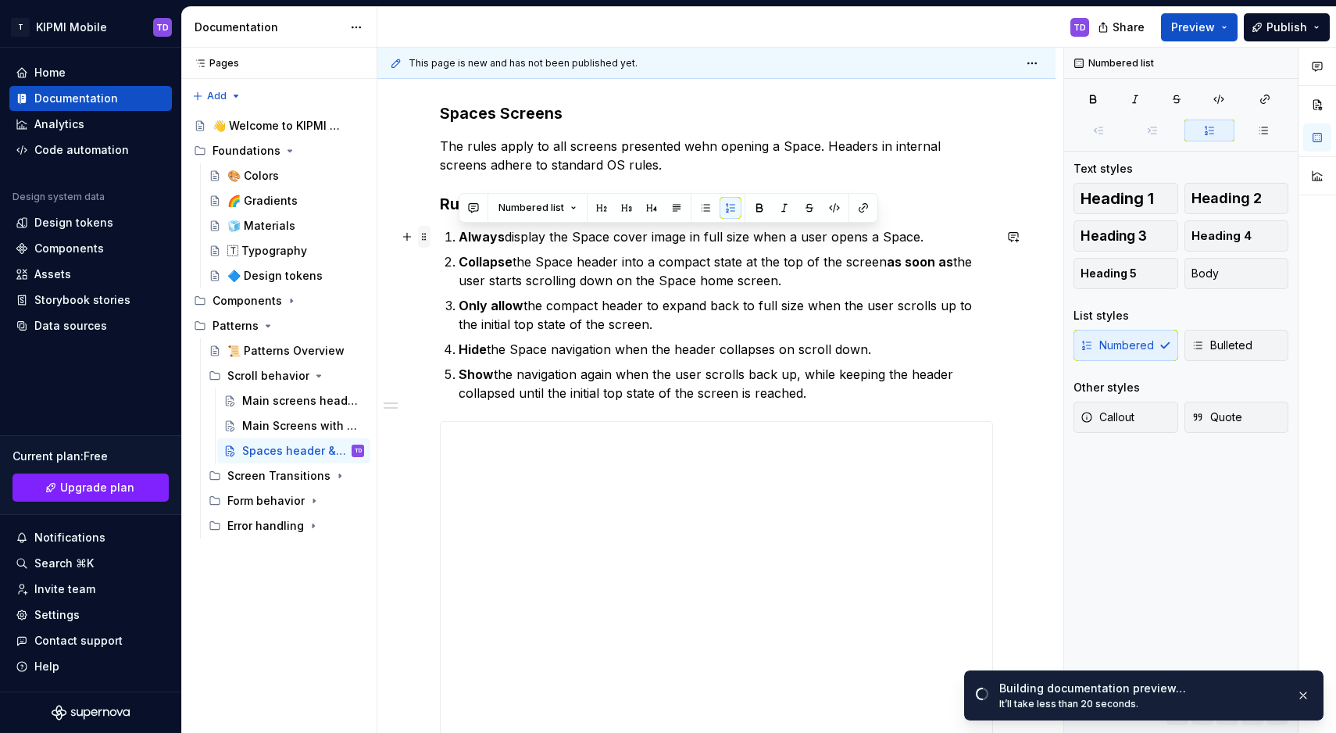
drag, startPoint x: 807, startPoint y: 392, endPoint x: 425, endPoint y: 232, distance: 414.0
click at [440, 232] on div "**********" at bounding box center [716, 623] width 553 height 1043
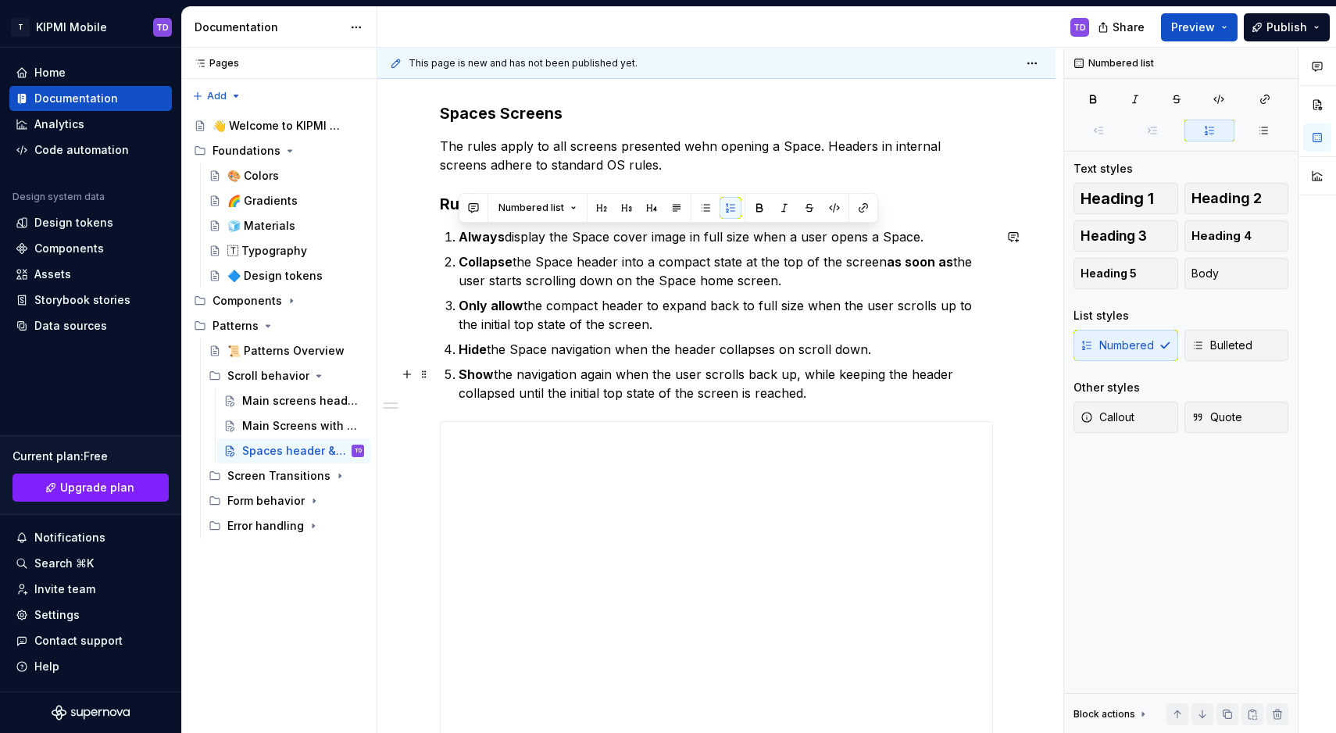
click at [585, 367] on p "Show the navigation again when the user scrolls back up, while keeping the head…" at bounding box center [726, 384] width 535 height 38
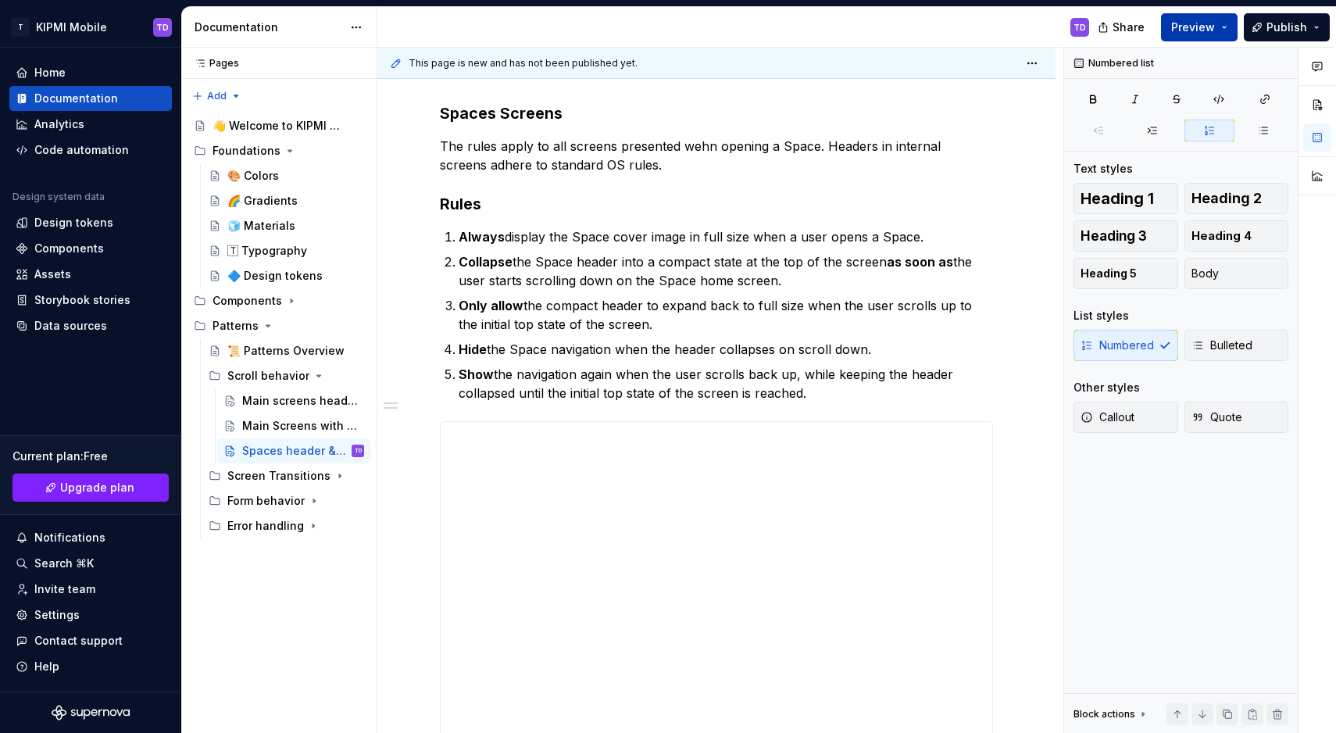
click at [1229, 27] on button "Preview" at bounding box center [1199, 27] width 77 height 28
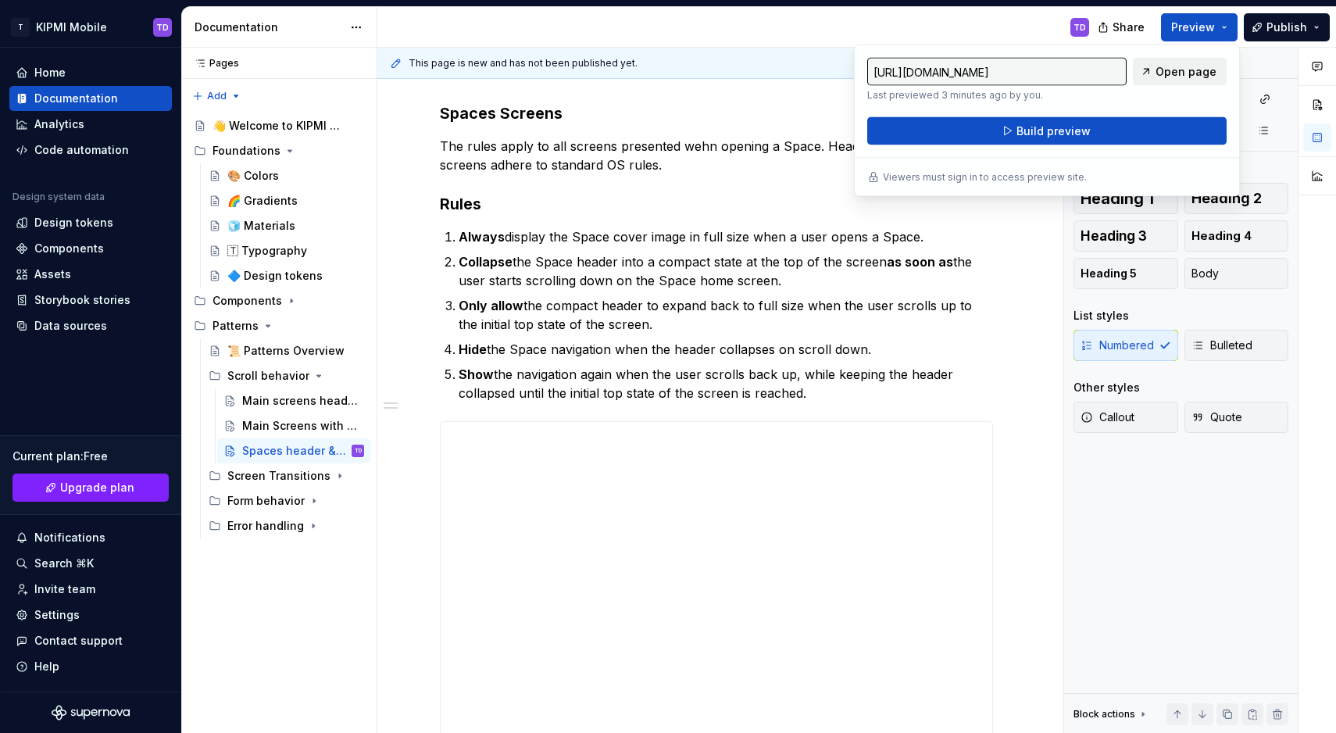
click at [1196, 69] on span "Open page" at bounding box center [1186, 72] width 61 height 16
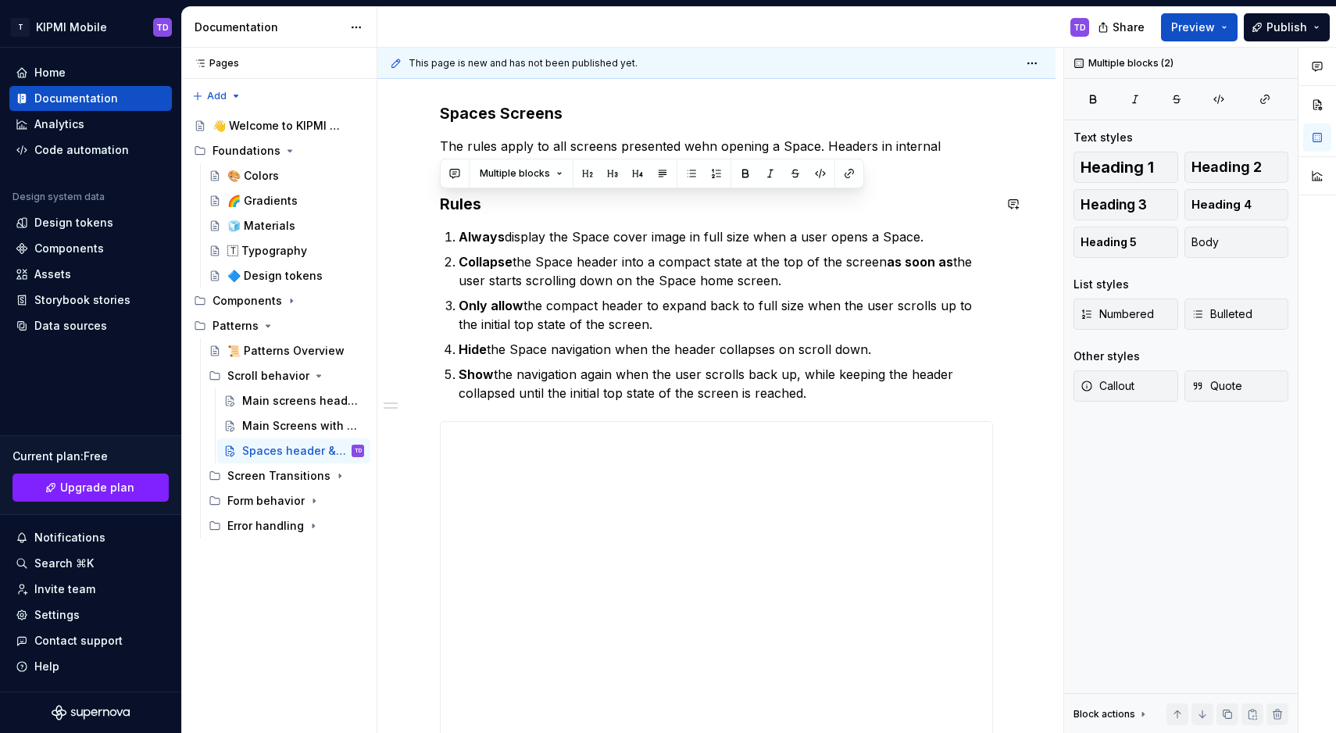
drag, startPoint x: 813, startPoint y: 393, endPoint x: 448, endPoint y: 191, distance: 417.3
click at [448, 191] on div "**********" at bounding box center [716, 614] width 553 height 1024
copy div "Rules Always display the Space cover image in full size when a user opens a Spa…"
click at [267, 428] on div "Main Screens with Sub-Navigation" at bounding box center [279, 426] width 75 height 16
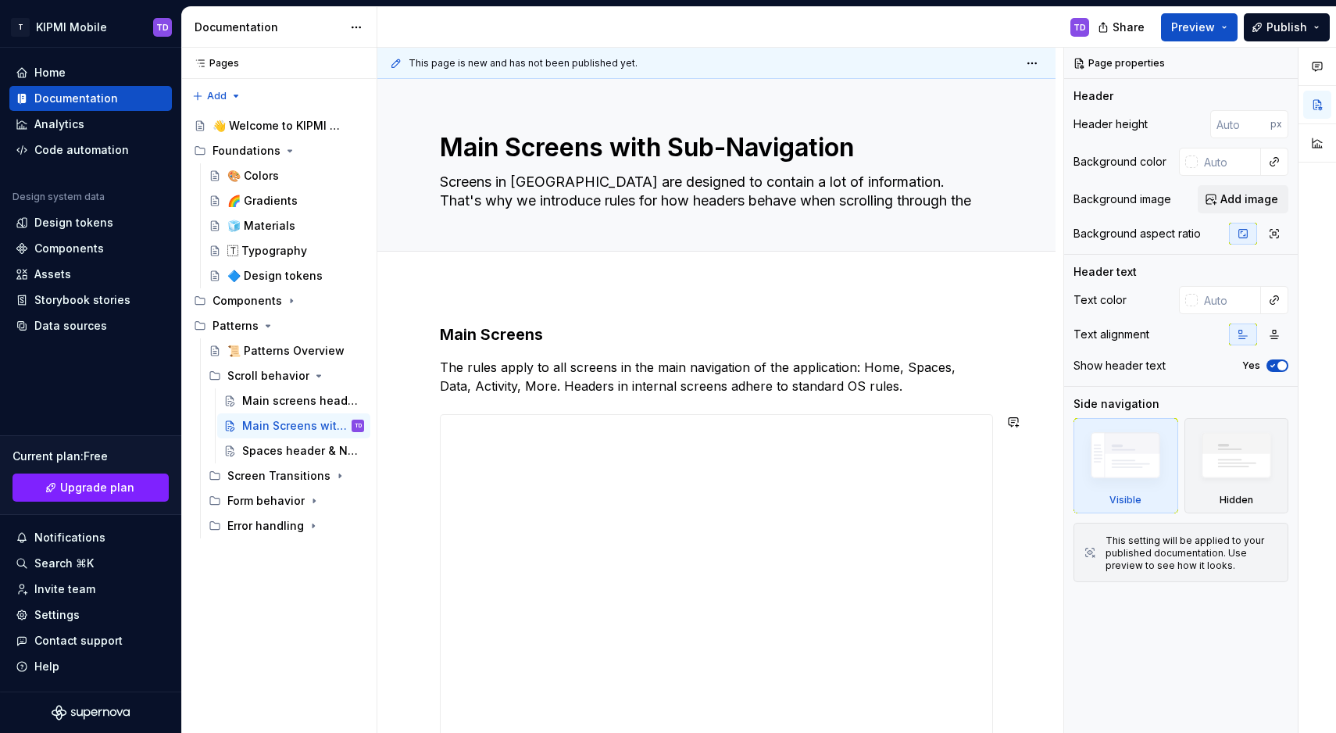
click at [881, 399] on div "**********" at bounding box center [716, 722] width 553 height 796
click at [886, 391] on p "The rules apply to all screens in the main navigation of the application: Home,…" at bounding box center [716, 377] width 553 height 38
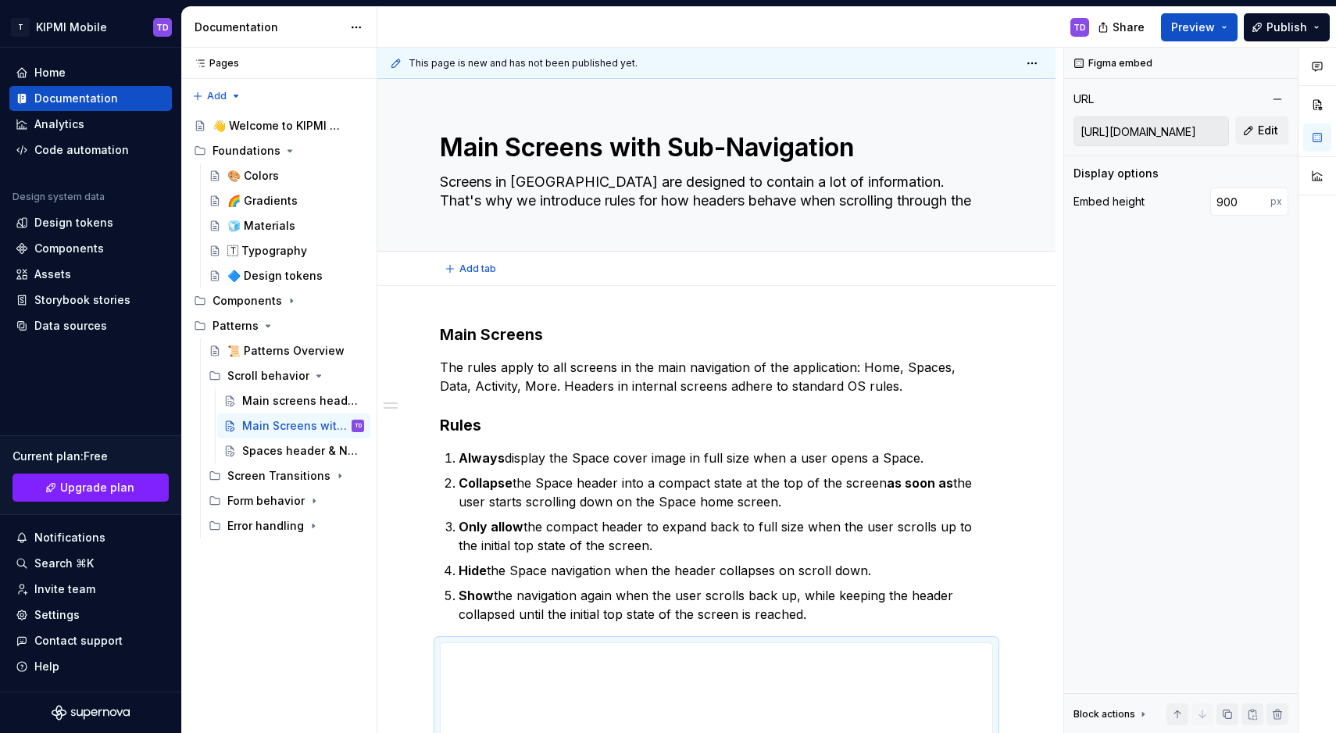
scroll to position [202, 0]
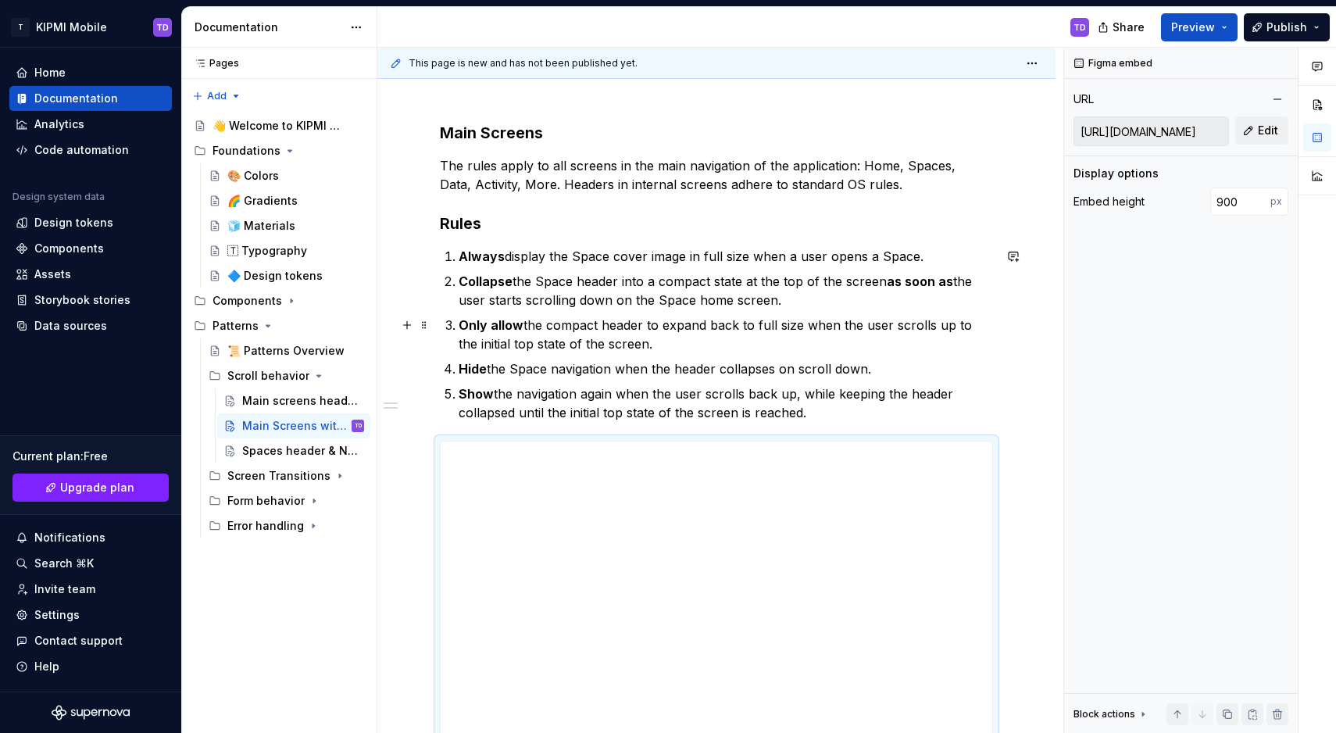
click at [731, 333] on p "Only allow the compact header to expand back to full size when the user scrolls…" at bounding box center [726, 335] width 535 height 38
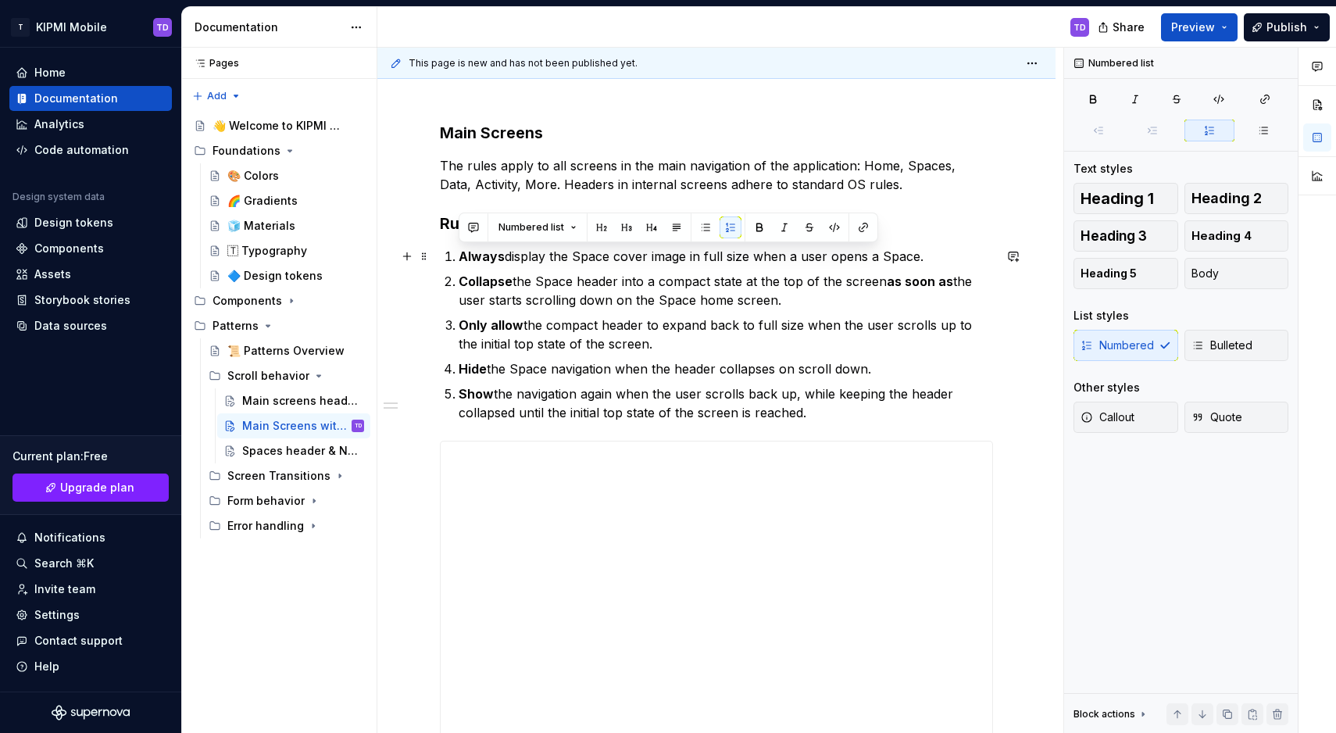
drag, startPoint x: 803, startPoint y: 403, endPoint x: 459, endPoint y: 251, distance: 376.1
click at [459, 251] on ol "Always display the Space cover image in full size when a user opens a Space. Co…" at bounding box center [726, 334] width 535 height 175
click at [620, 381] on ol "Always display the Space cover image in full size when a user opens a Space. Co…" at bounding box center [726, 334] width 535 height 175
drag, startPoint x: 821, startPoint y: 419, endPoint x: 455, endPoint y: 256, distance: 400.9
click at [455, 256] on div "**********" at bounding box center [716, 634] width 553 height 1024
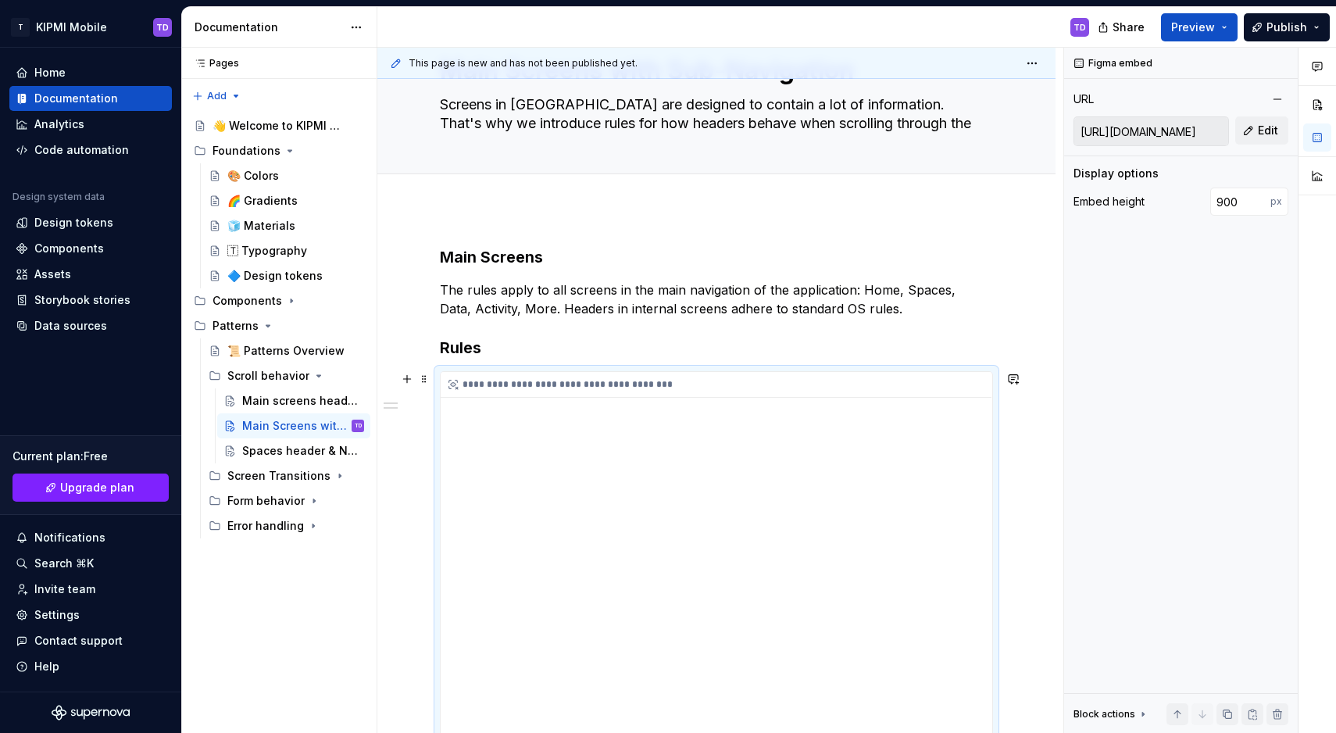
scroll to position [79, 0]
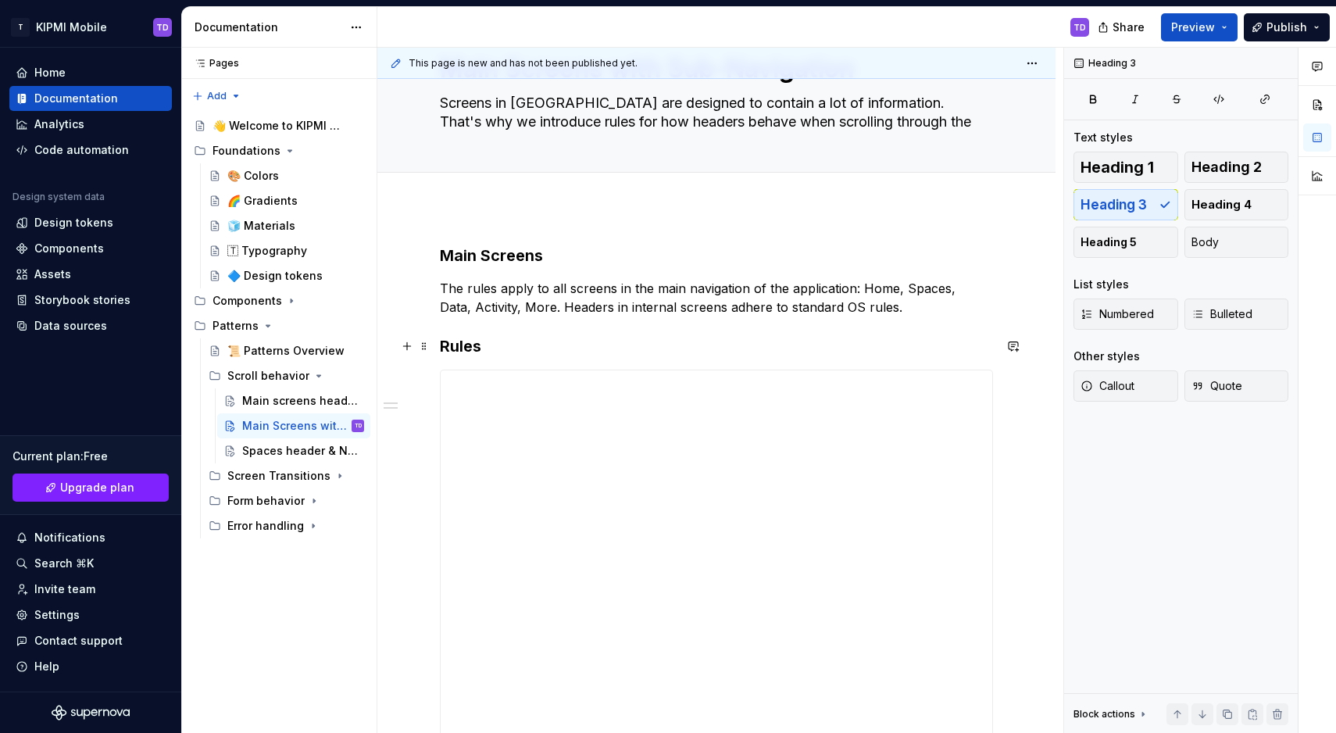
click at [512, 351] on h3 "Rules" at bounding box center [716, 346] width 553 height 22
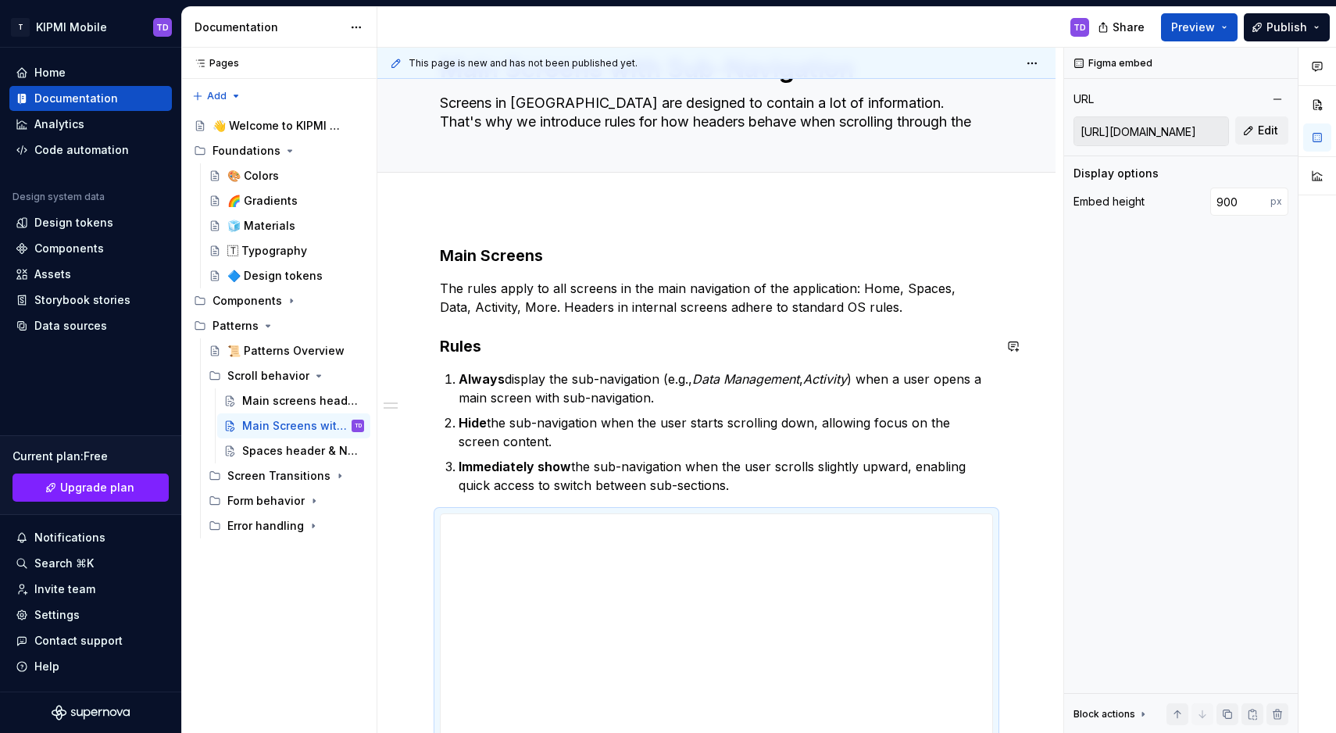
scroll to position [1, 0]
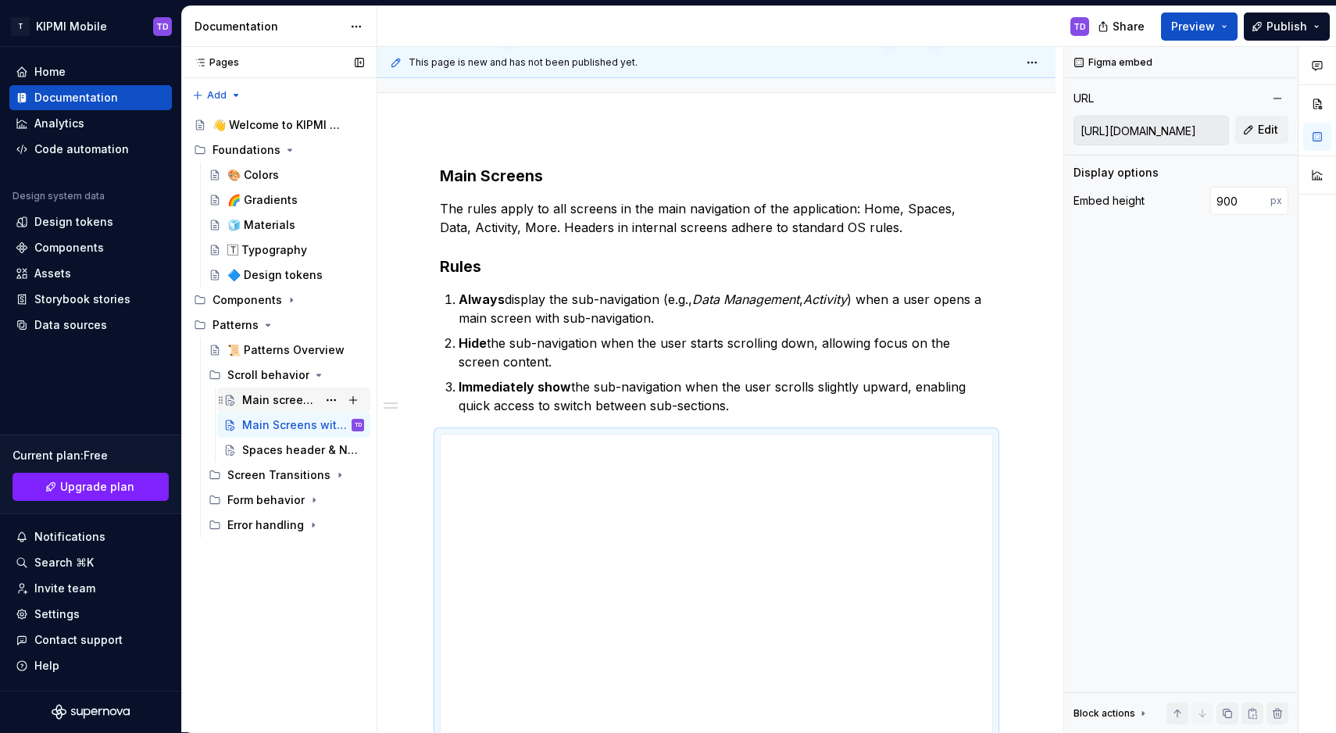
click at [256, 399] on div "Main screens header scroll" at bounding box center [279, 400] width 75 height 16
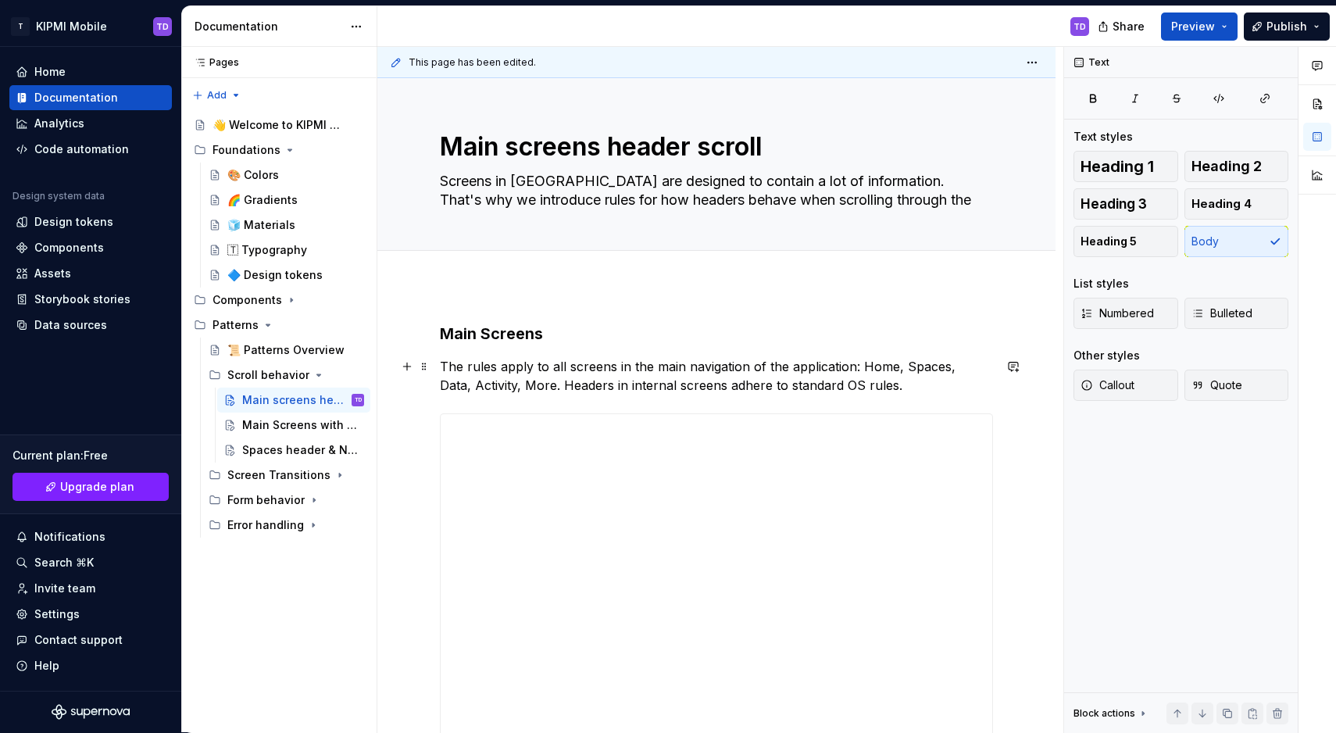
type textarea "*"
click at [872, 392] on p "The rules apply to all screens in the main navigation of the application: Home,…" at bounding box center [716, 376] width 553 height 38
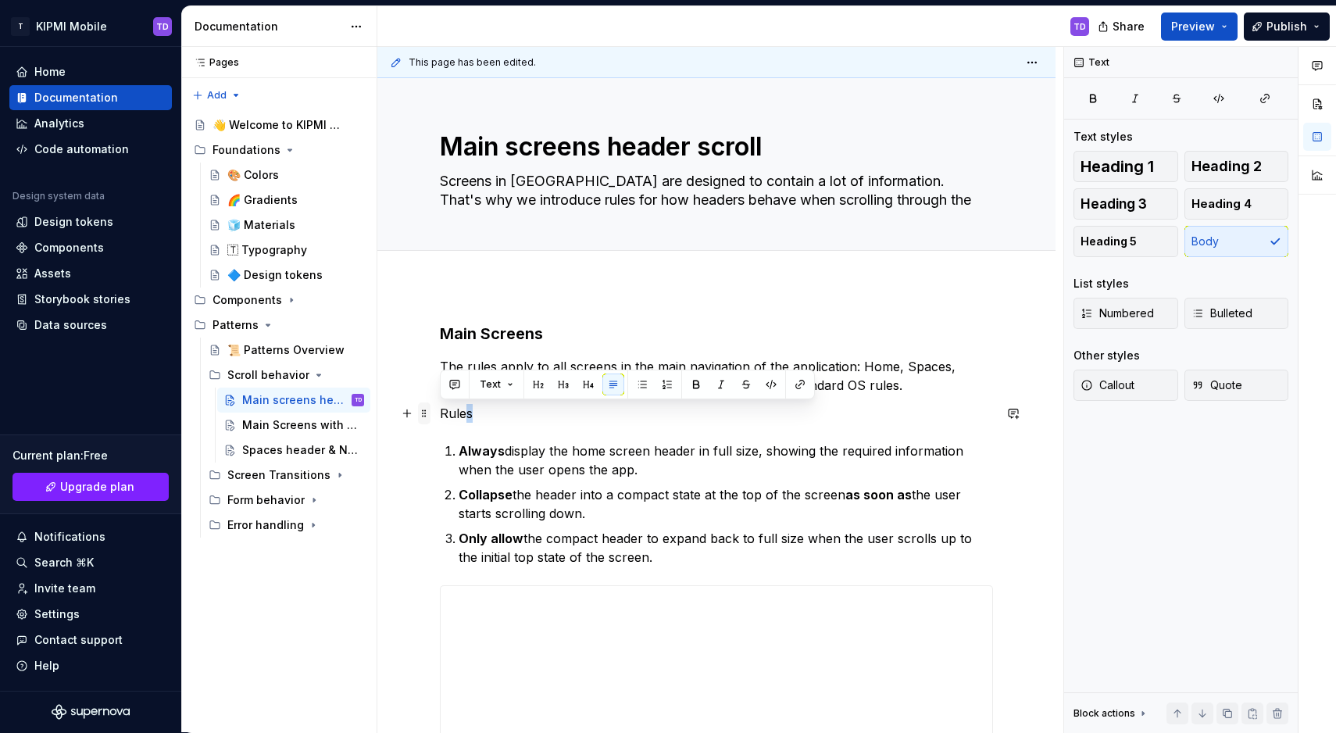
drag, startPoint x: 452, startPoint y: 418, endPoint x: 428, endPoint y: 417, distance: 24.2
click at [1117, 207] on span "Heading 3" at bounding box center [1114, 204] width 66 height 16
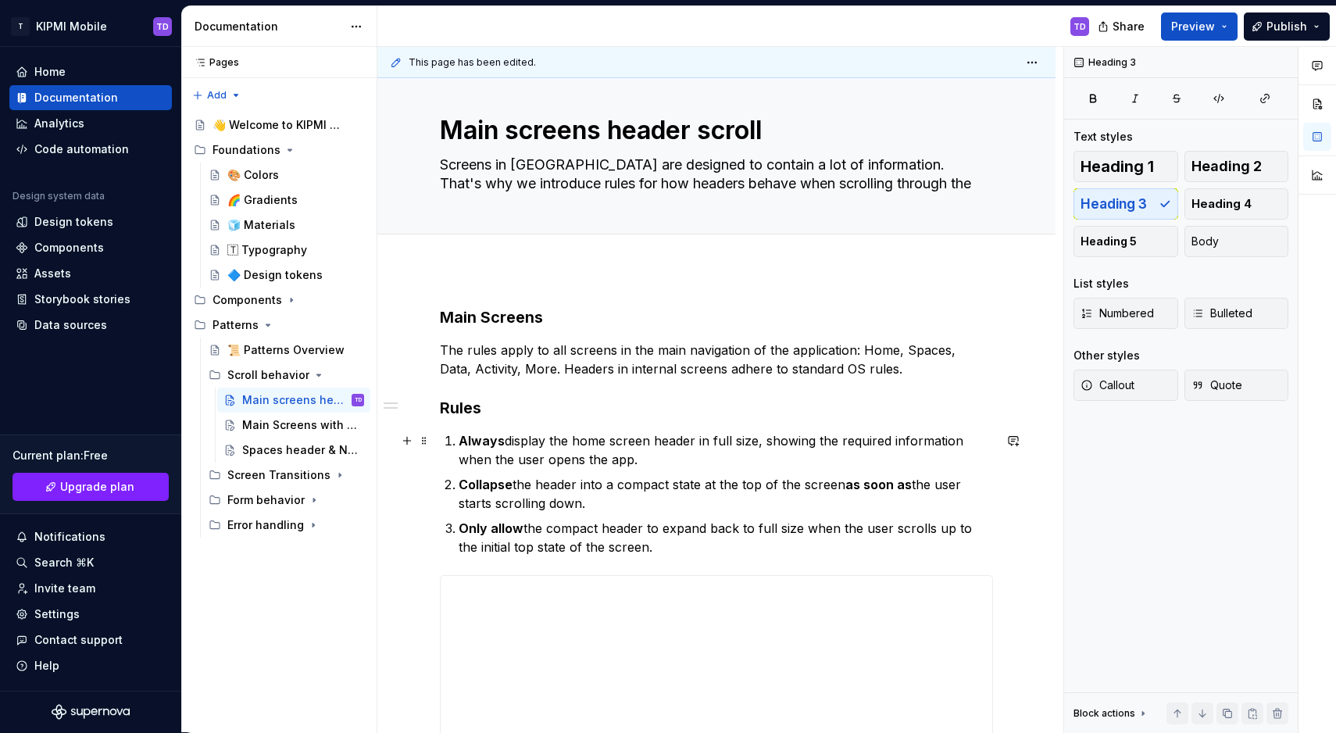
scroll to position [20, 0]
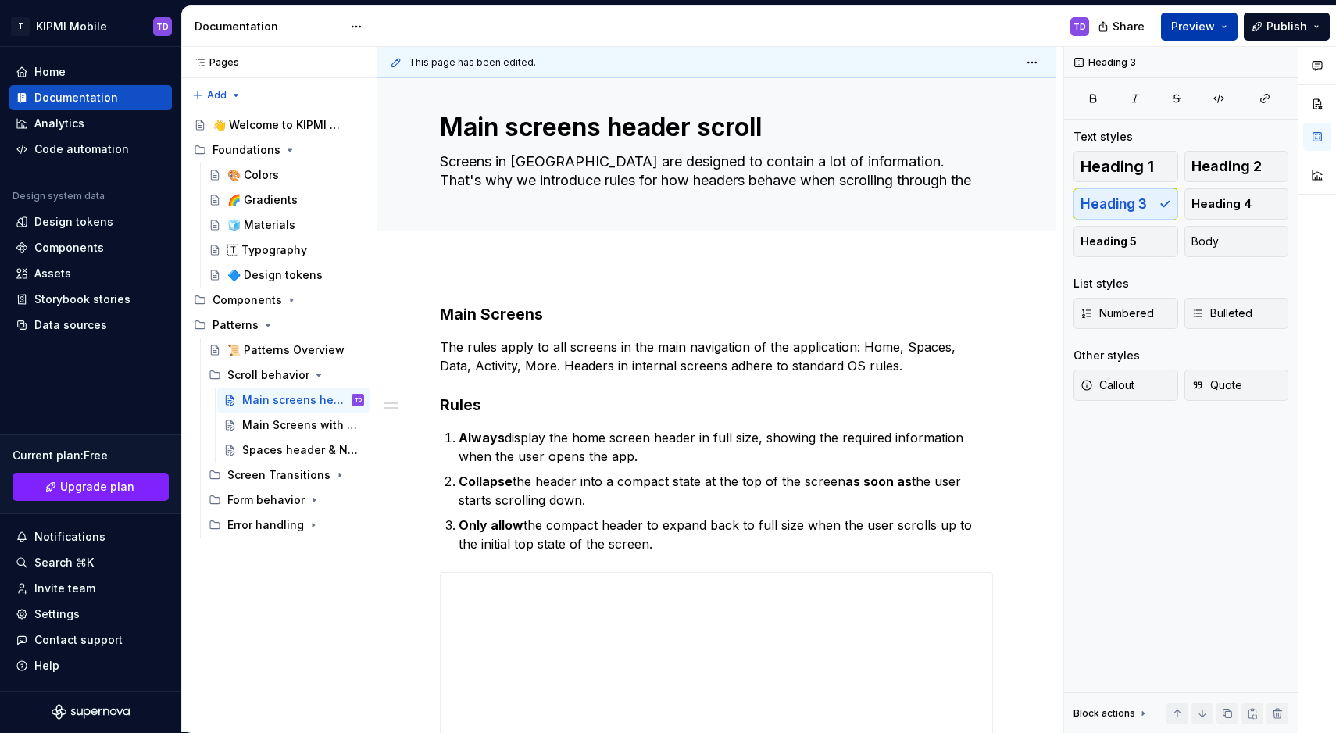
click at [1221, 28] on button "Preview" at bounding box center [1199, 27] width 77 height 28
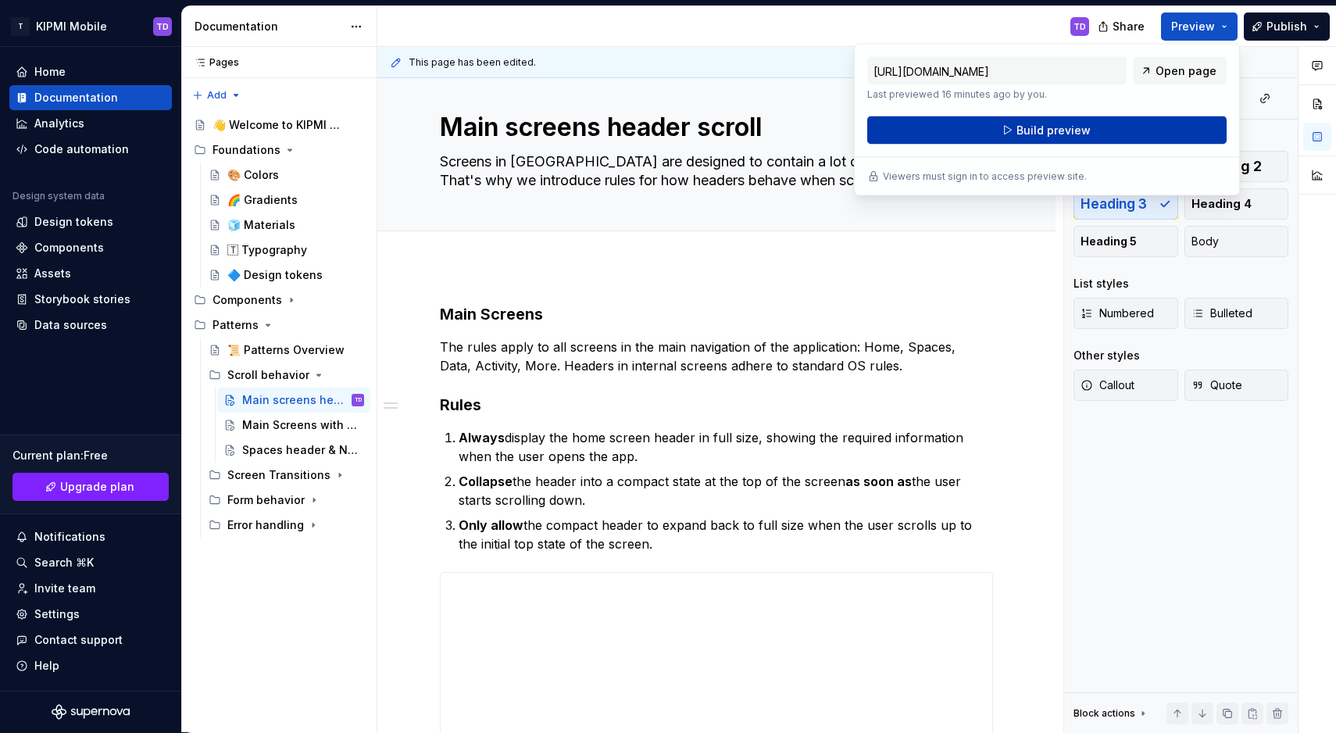
click at [1082, 138] on span "Build preview" at bounding box center [1054, 131] width 74 height 16
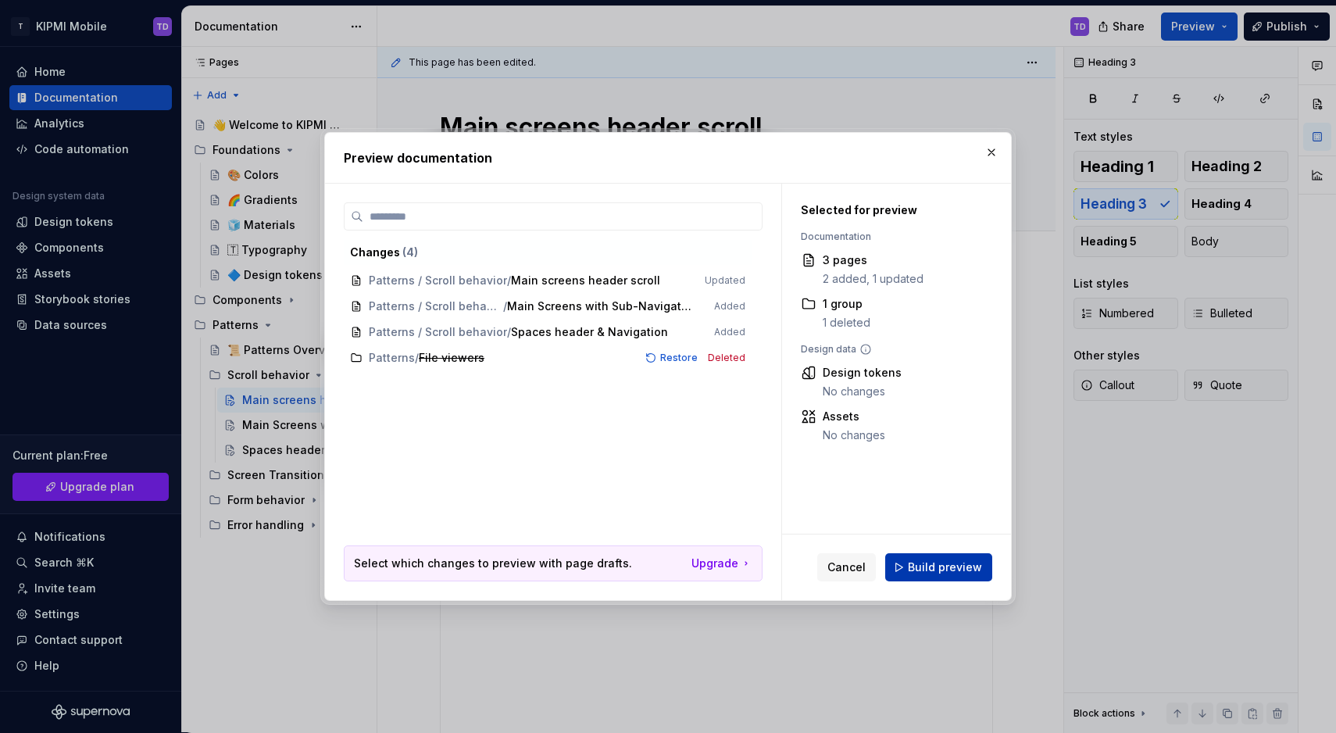
click at [914, 575] on button "Build preview" at bounding box center [938, 567] width 107 height 28
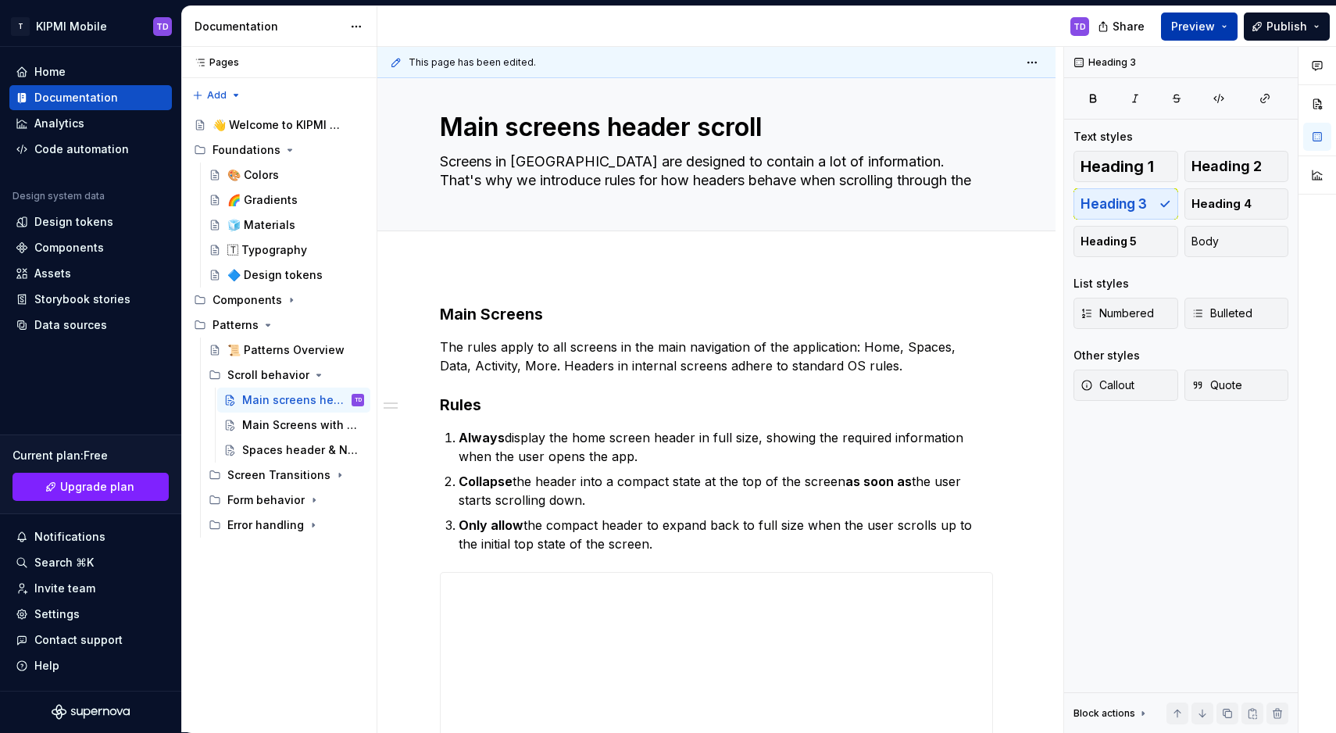
click at [1228, 23] on button "Preview" at bounding box center [1199, 27] width 77 height 28
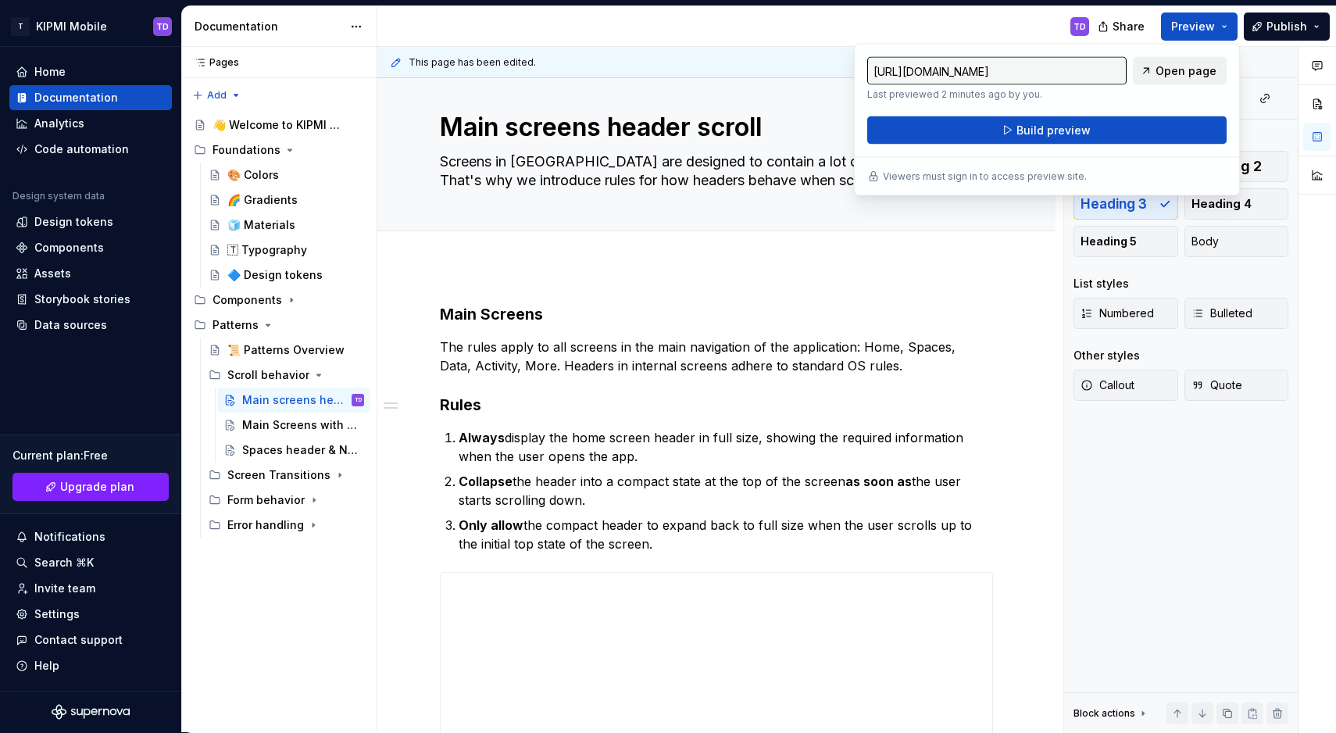
type textarea "*"
click at [1157, 76] on link "Open page" at bounding box center [1180, 71] width 94 height 28
